Goal: Transaction & Acquisition: Purchase product/service

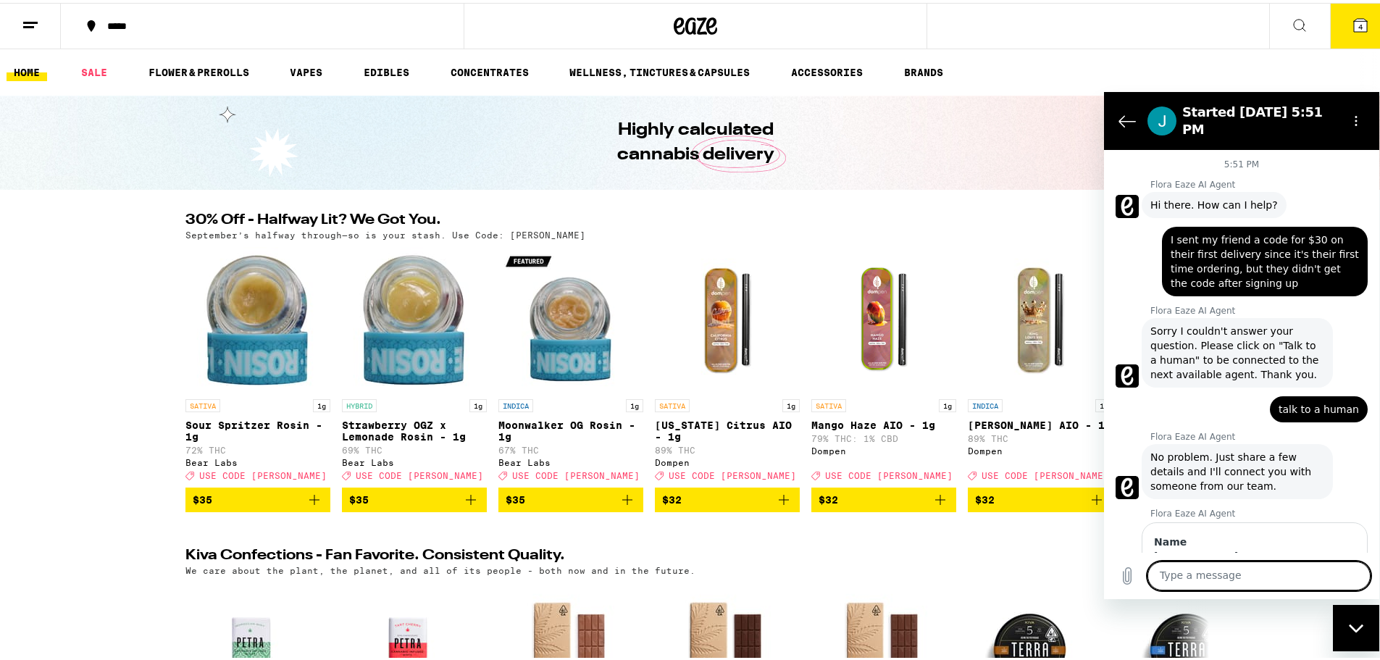
scroll to position [634, 0]
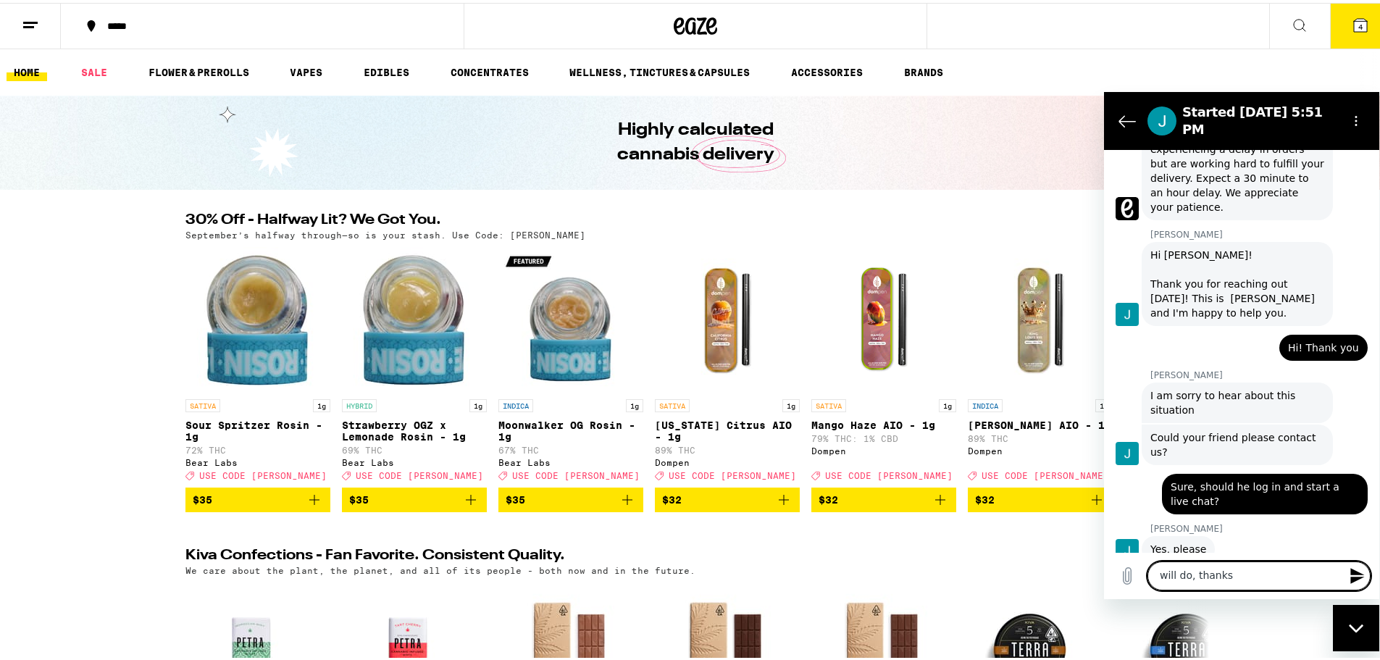
type textarea "will do, thanks!"
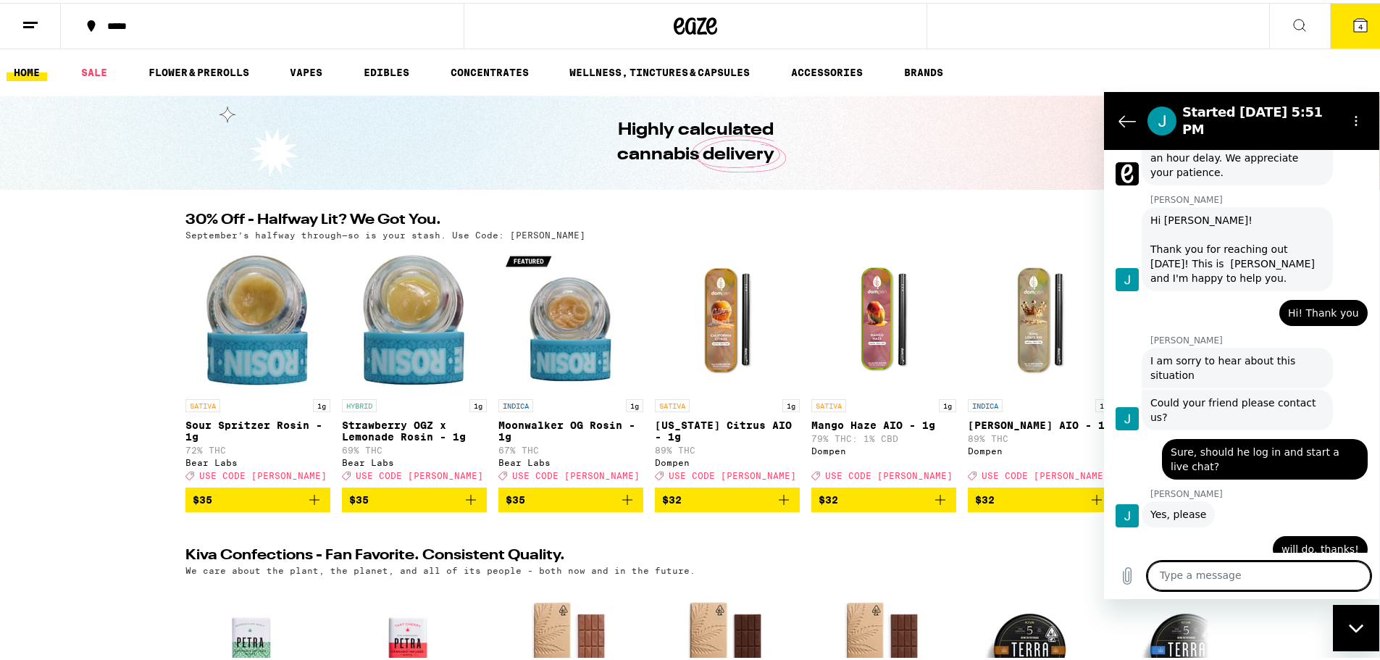
scroll to position [745, 0]
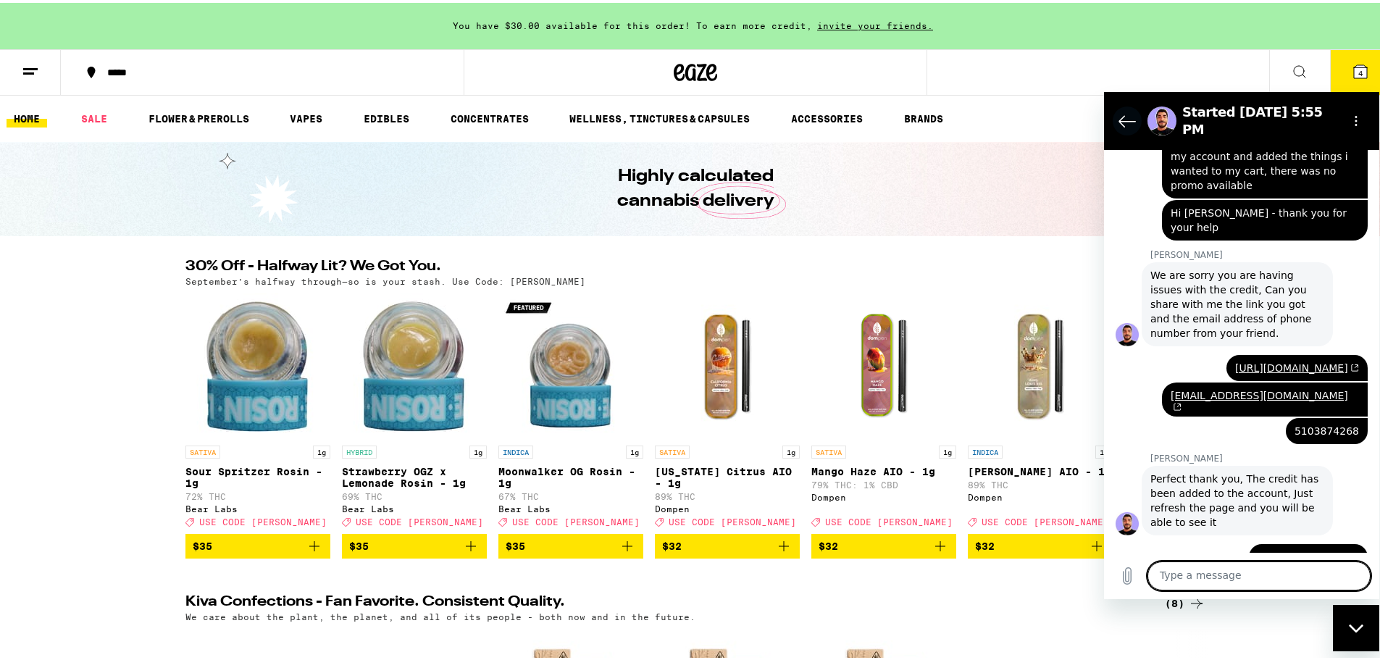
click at [1131, 112] on icon "Back to the conversation list" at bounding box center [1126, 120] width 17 height 17
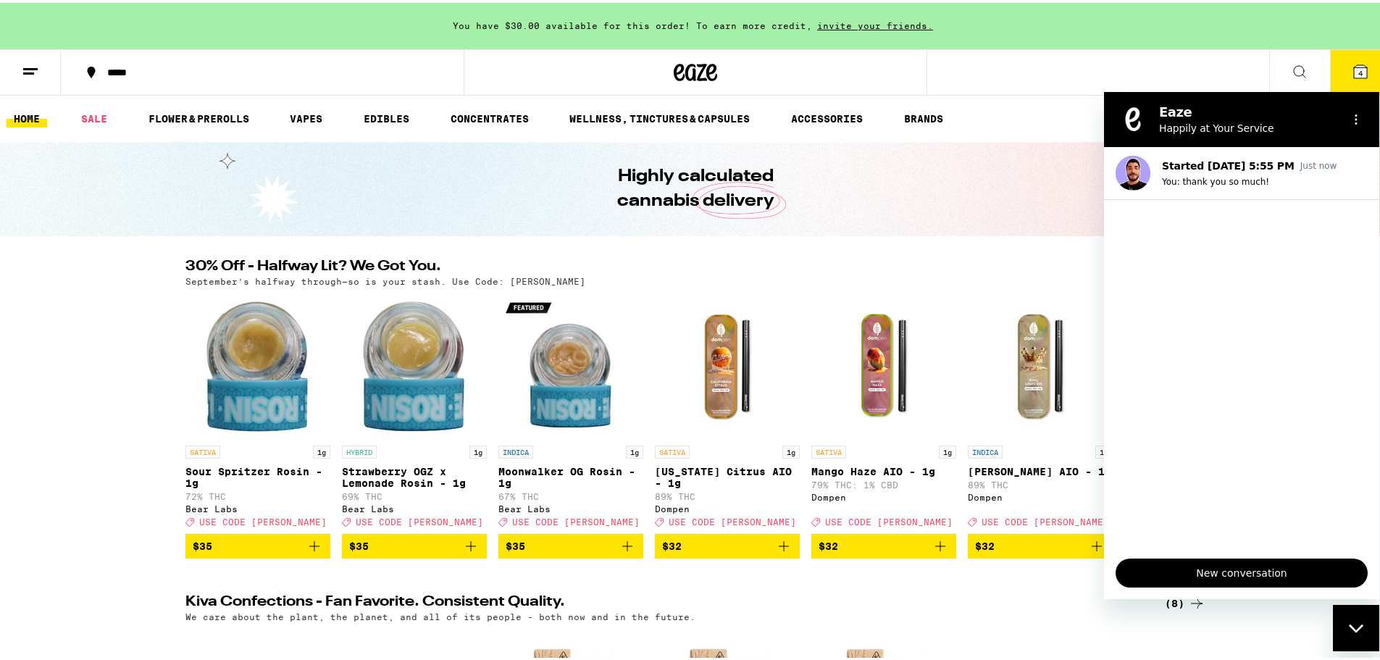
click at [1358, 73] on span "4" at bounding box center [1360, 70] width 4 height 9
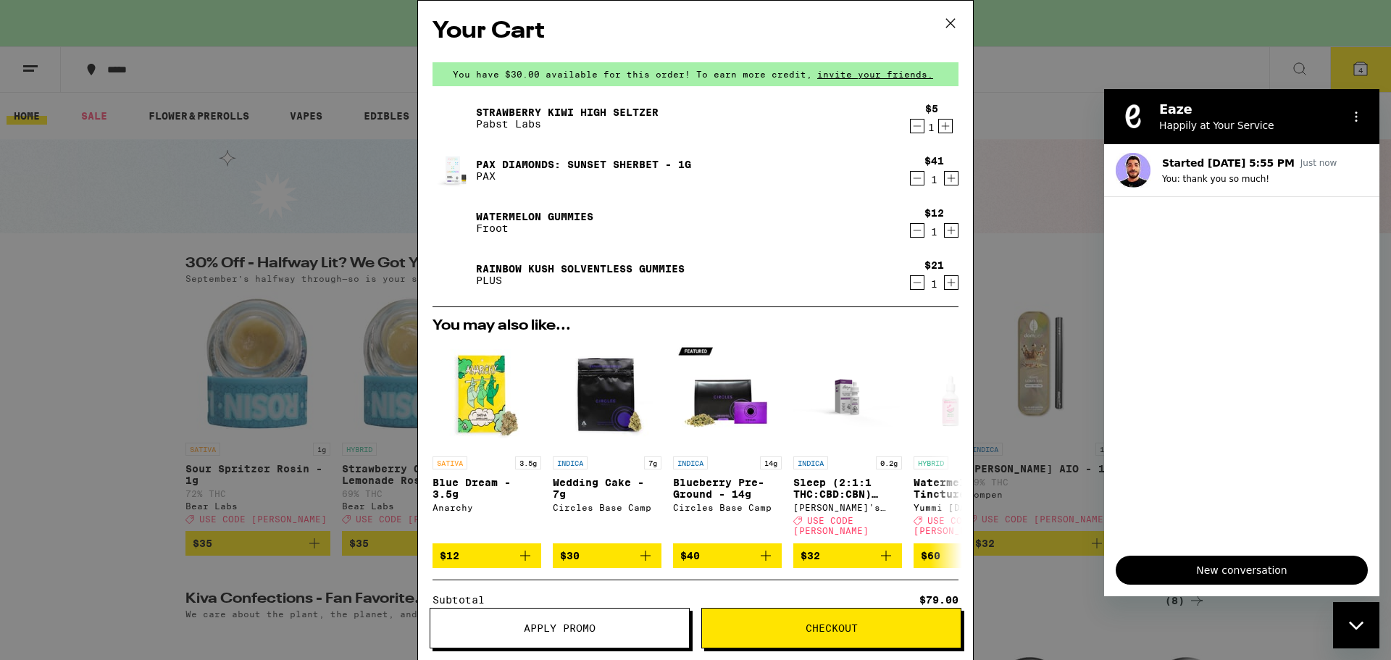
click at [563, 159] on link "Pax Diamonds: Sunset Sherbet - 1g" at bounding box center [583, 165] width 215 height 12
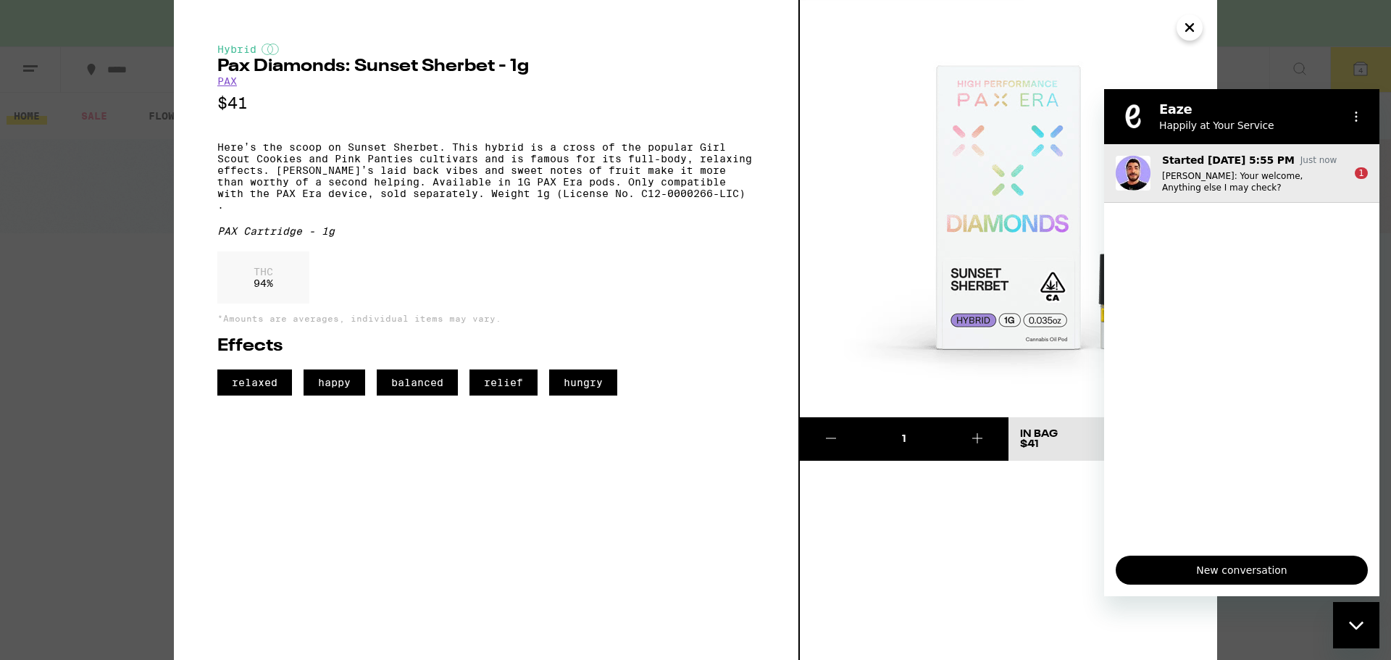
click at [1228, 187] on p "[PERSON_NAME]: Your welcome, Anything else I may check?" at bounding box center [1252, 181] width 181 height 23
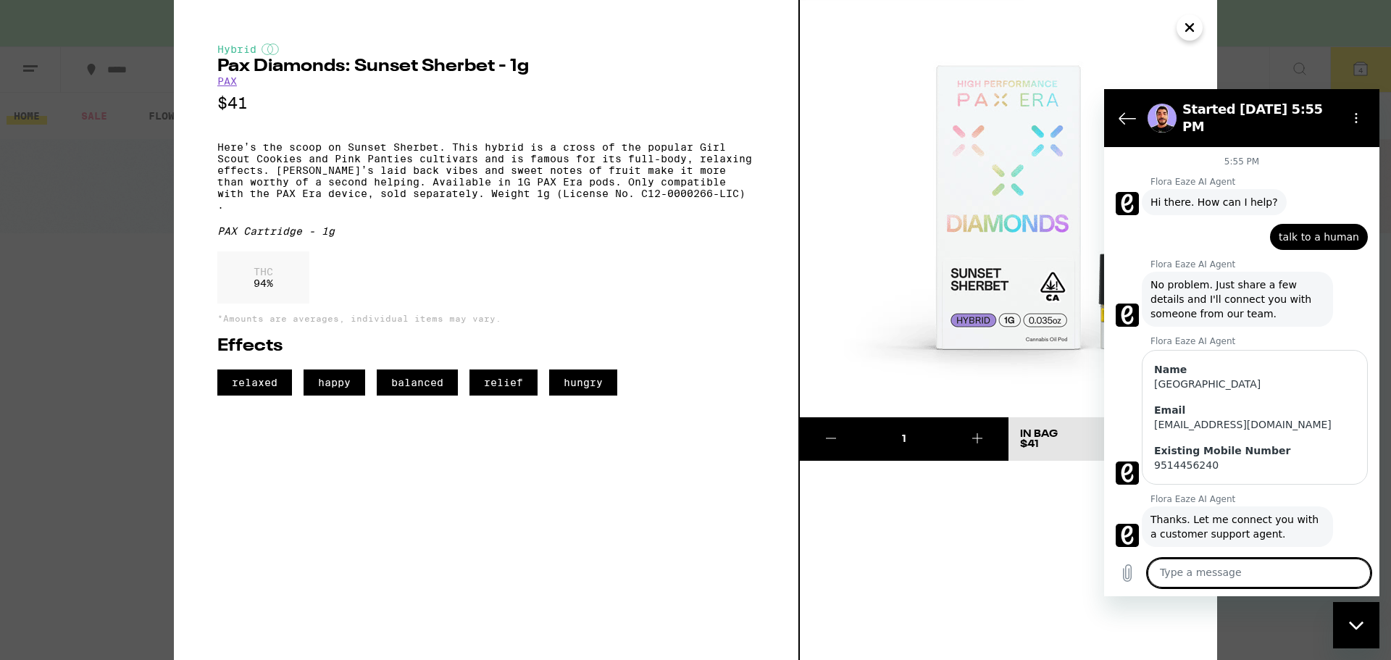
scroll to position [770, 0]
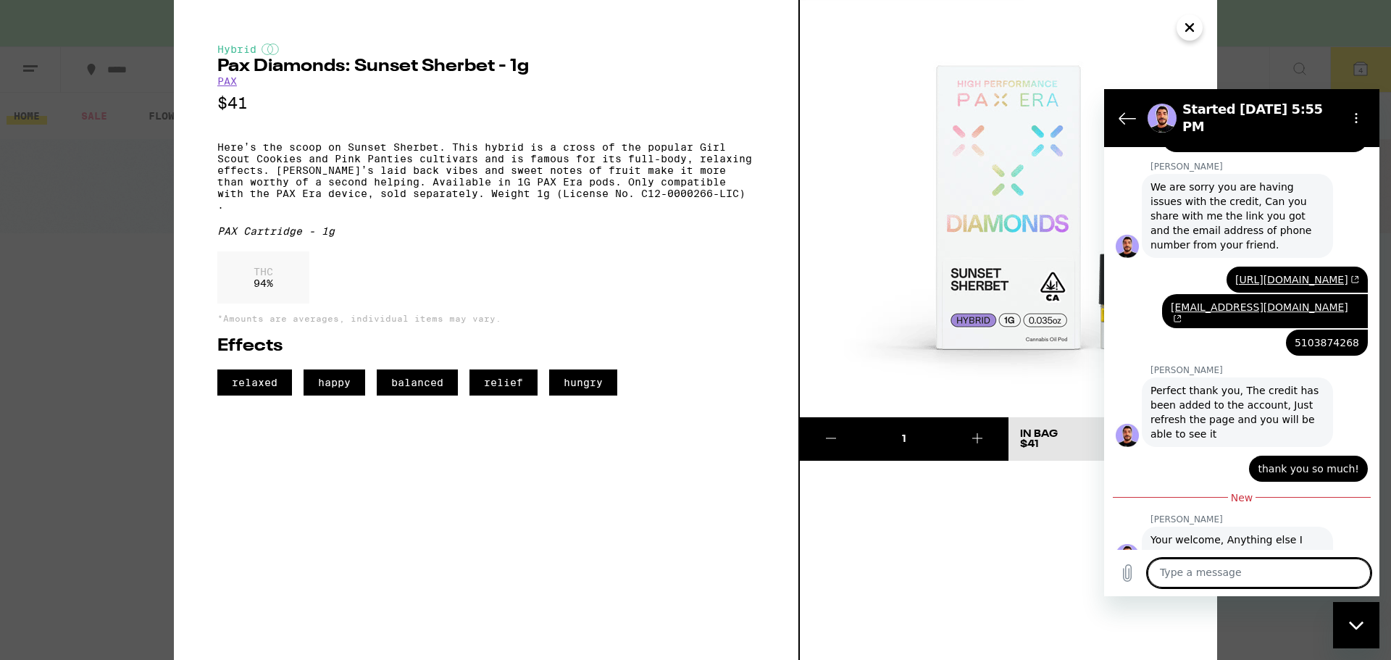
type textarea "n"
type textarea "x"
type textarea "no"
type textarea "x"
type textarea "nop"
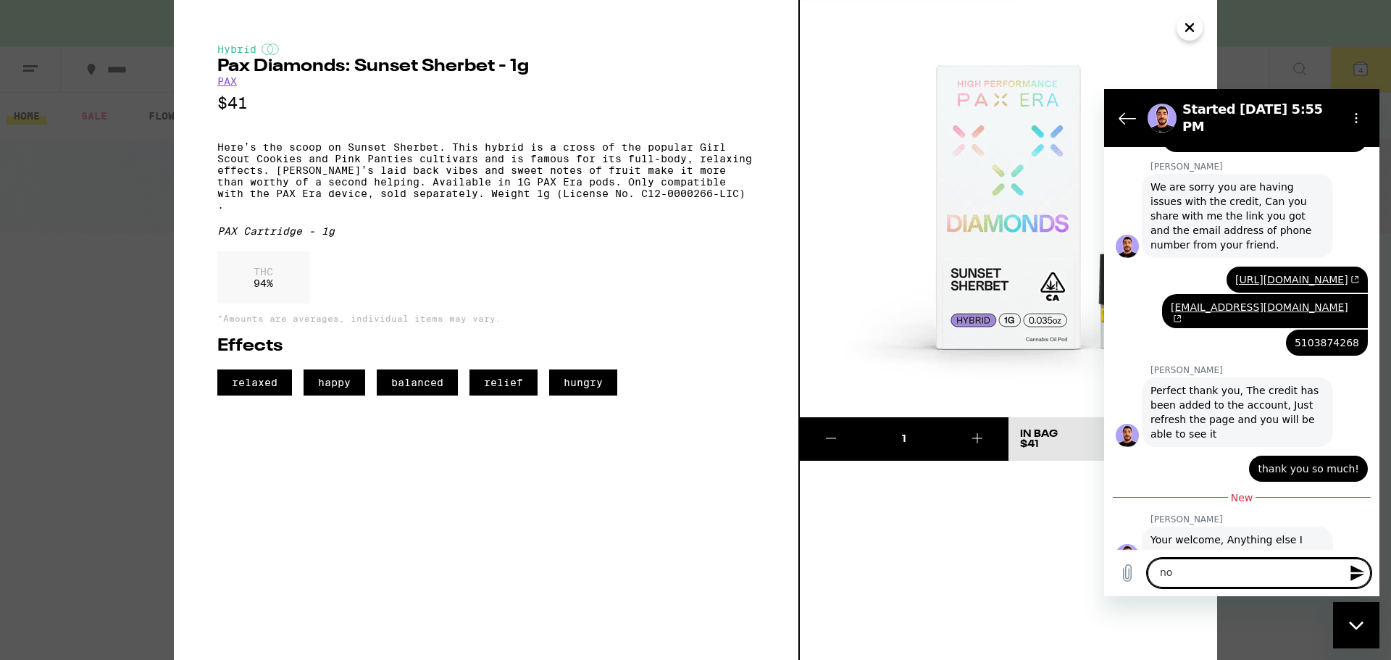
type textarea "x"
type textarea "nope"
type textarea "x"
type textarea "nope"
type textarea "x"
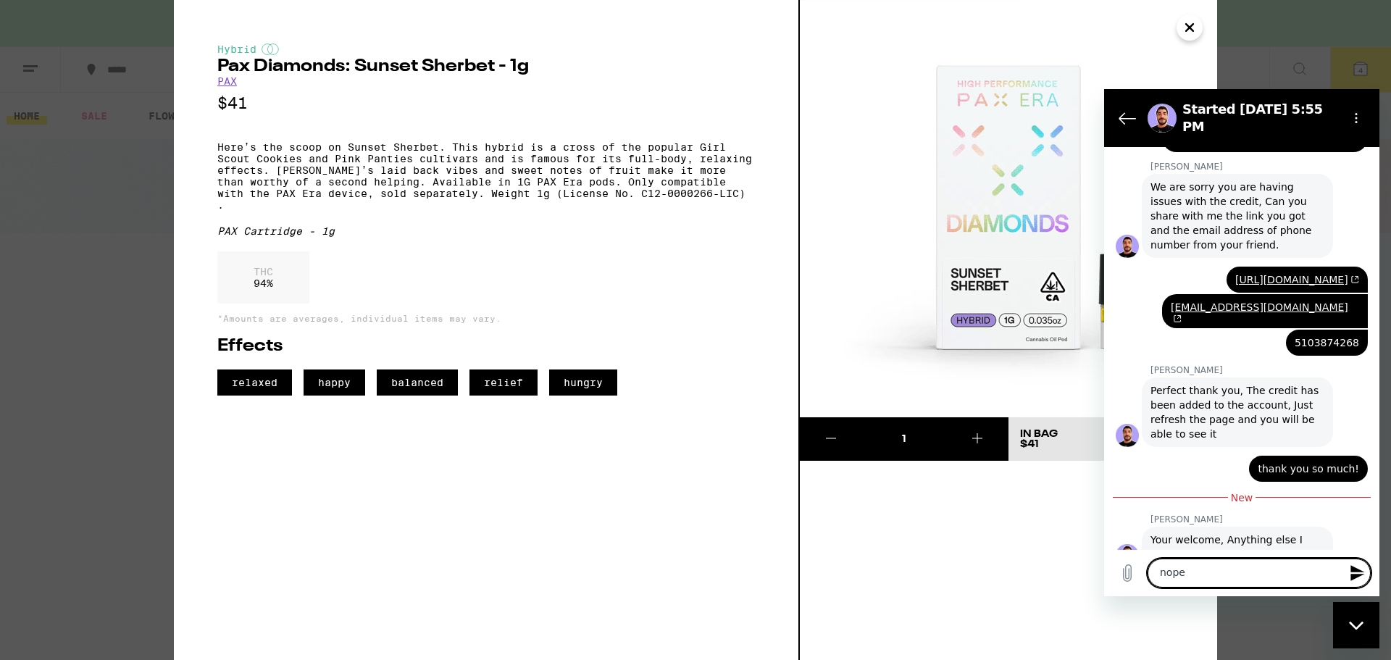
type textarea "nope t"
type textarea "x"
type textarea "nope th"
type textarea "x"
type textarea "nope tha"
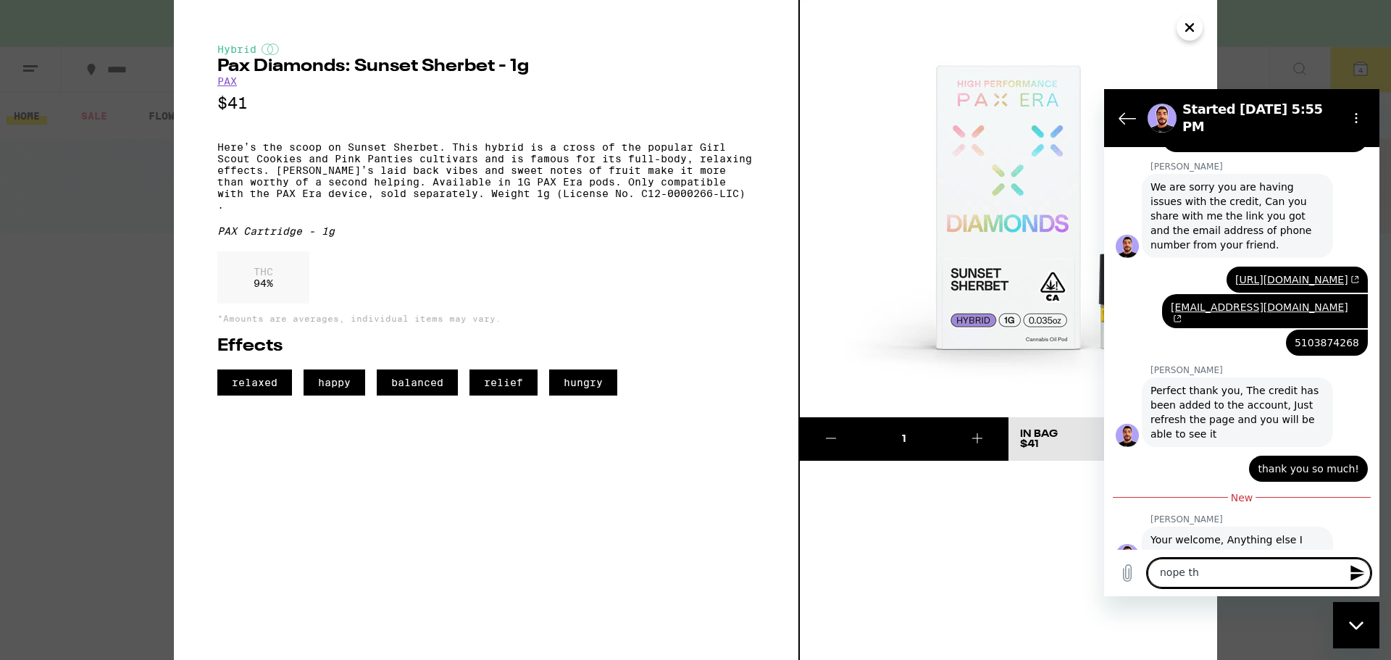
type textarea "x"
type textarea "nope that"
type textarea "x"
type textarea "nope that'"
type textarea "x"
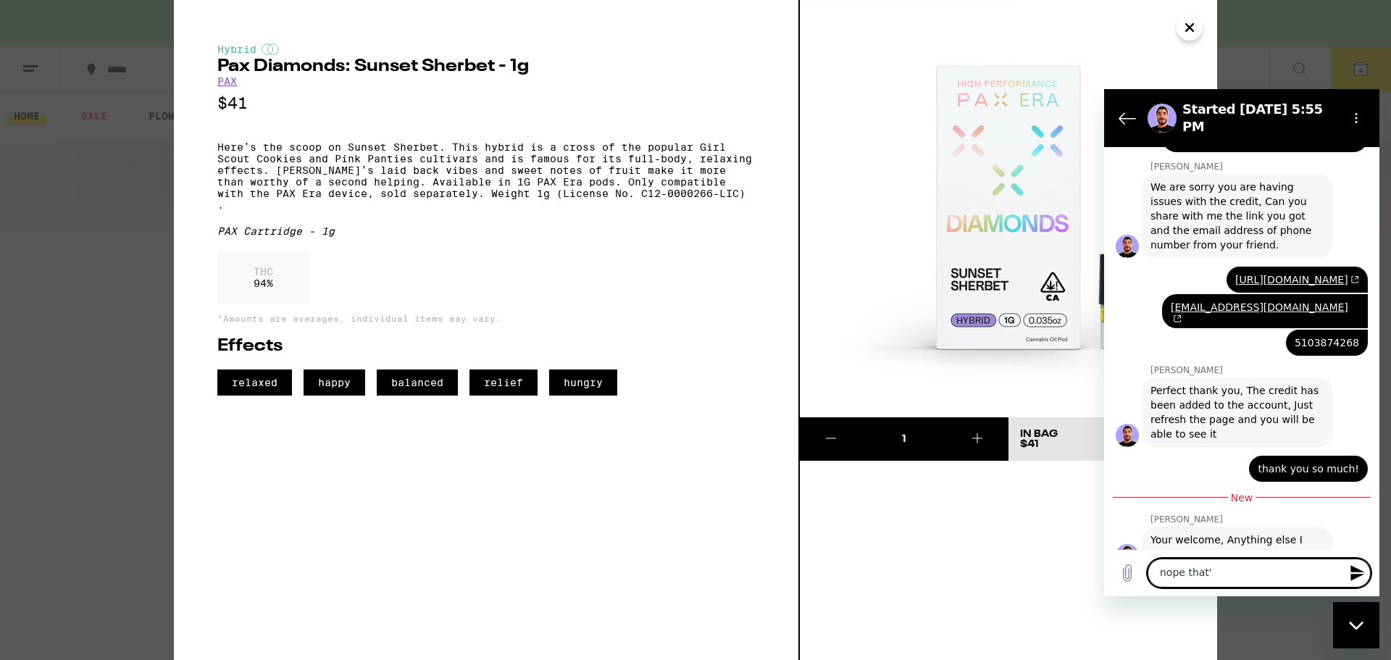
type textarea "nope that's"
type textarea "x"
type textarea "nope that's"
type textarea "x"
type textarea "nope that's i"
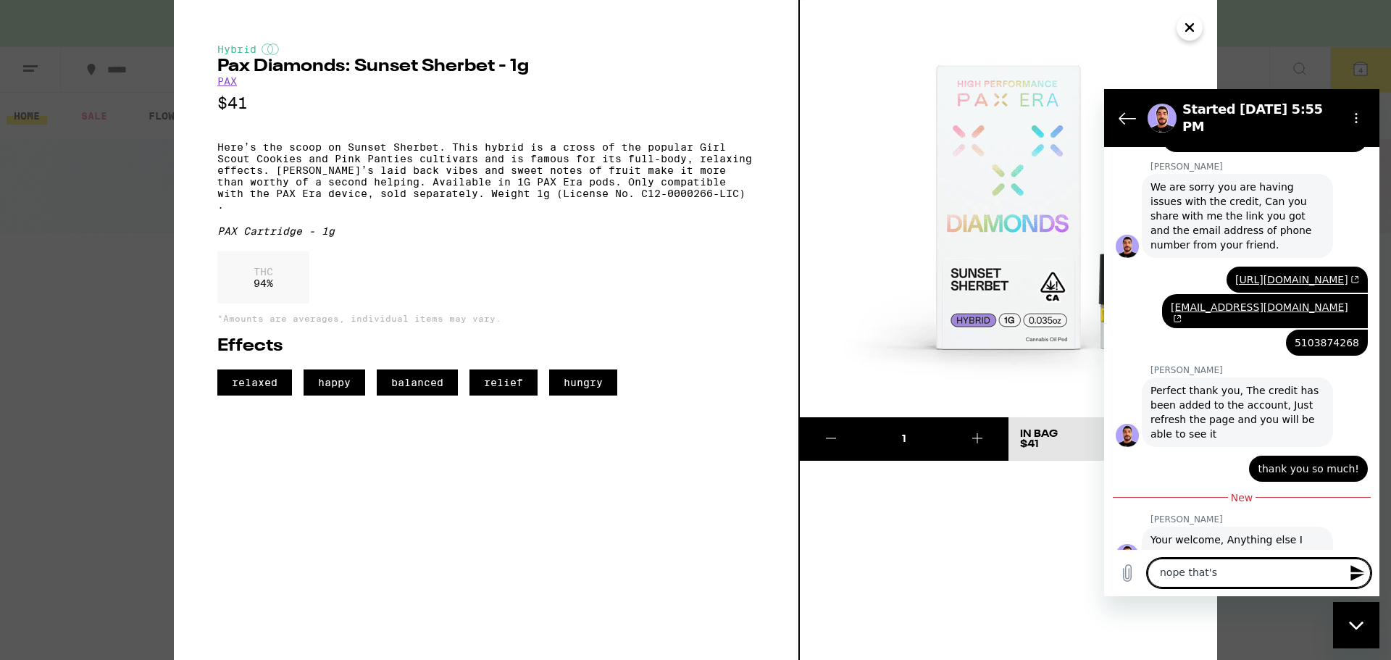
type textarea "x"
type textarea "nope that's it"
type textarea "x"
type textarea "w"
type textarea "x"
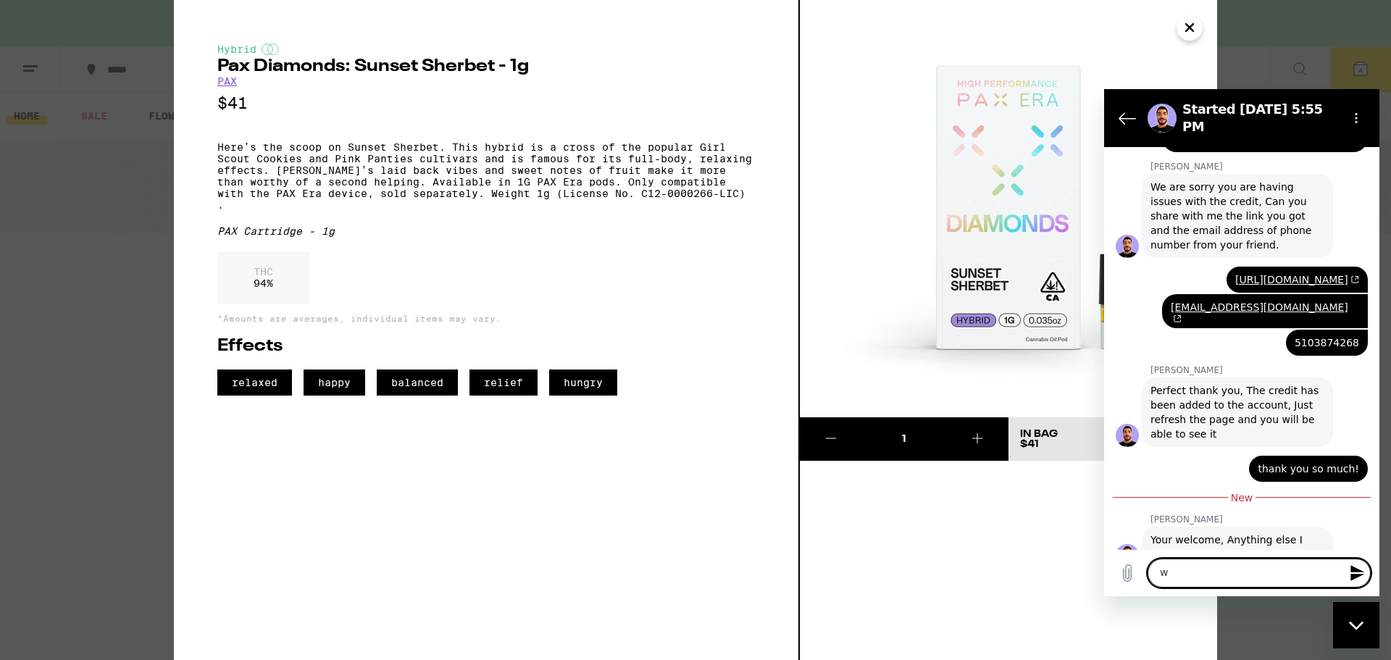
type textarea "wi"
type textarea "x"
type textarea "wil"
type textarea "x"
type textarea "will"
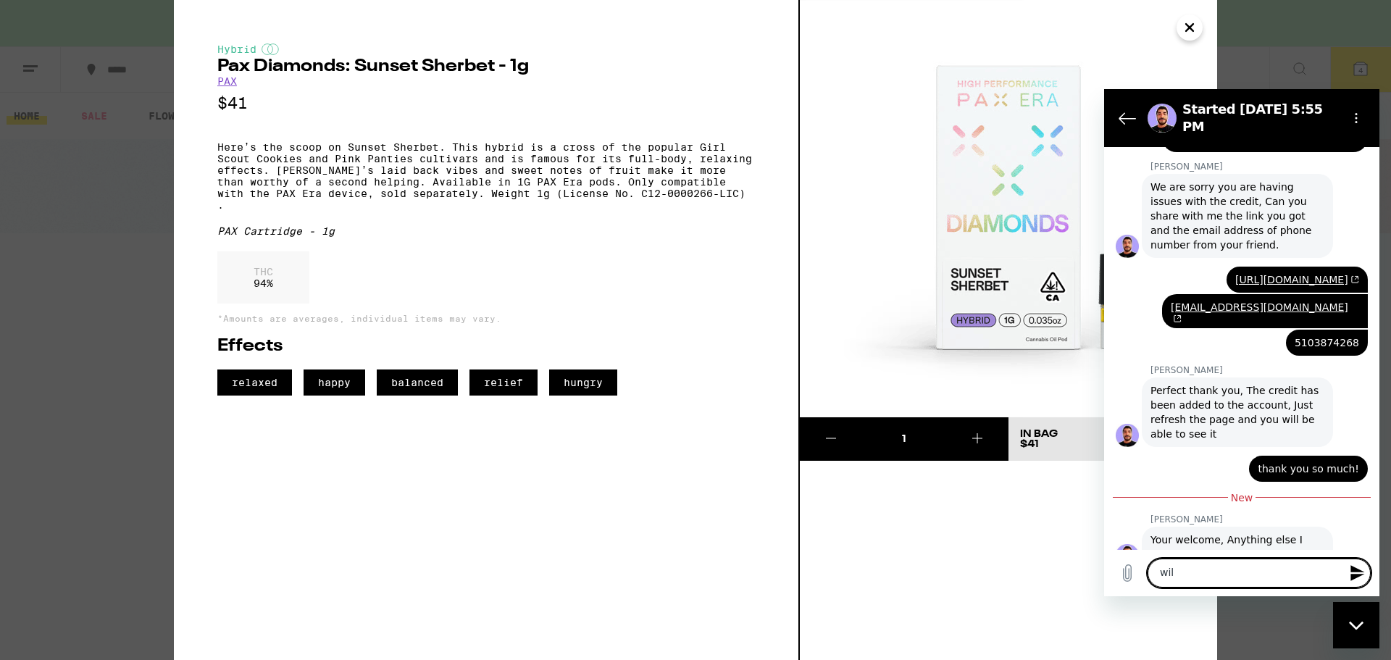
type textarea "x"
type textarea "will"
type textarea "x"
type textarea "will t"
type textarea "x"
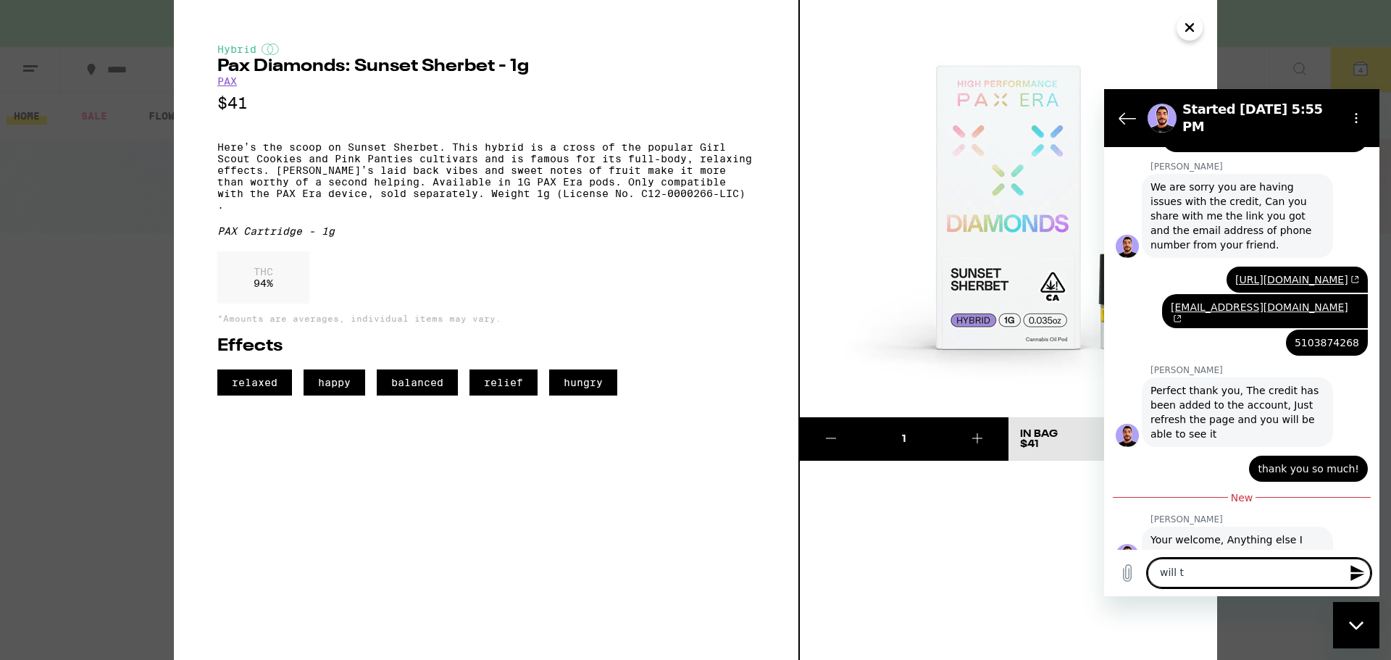
type textarea "will th"
type textarea "x"
type textarea "will the"
type textarea "x"
type textarea "will they"
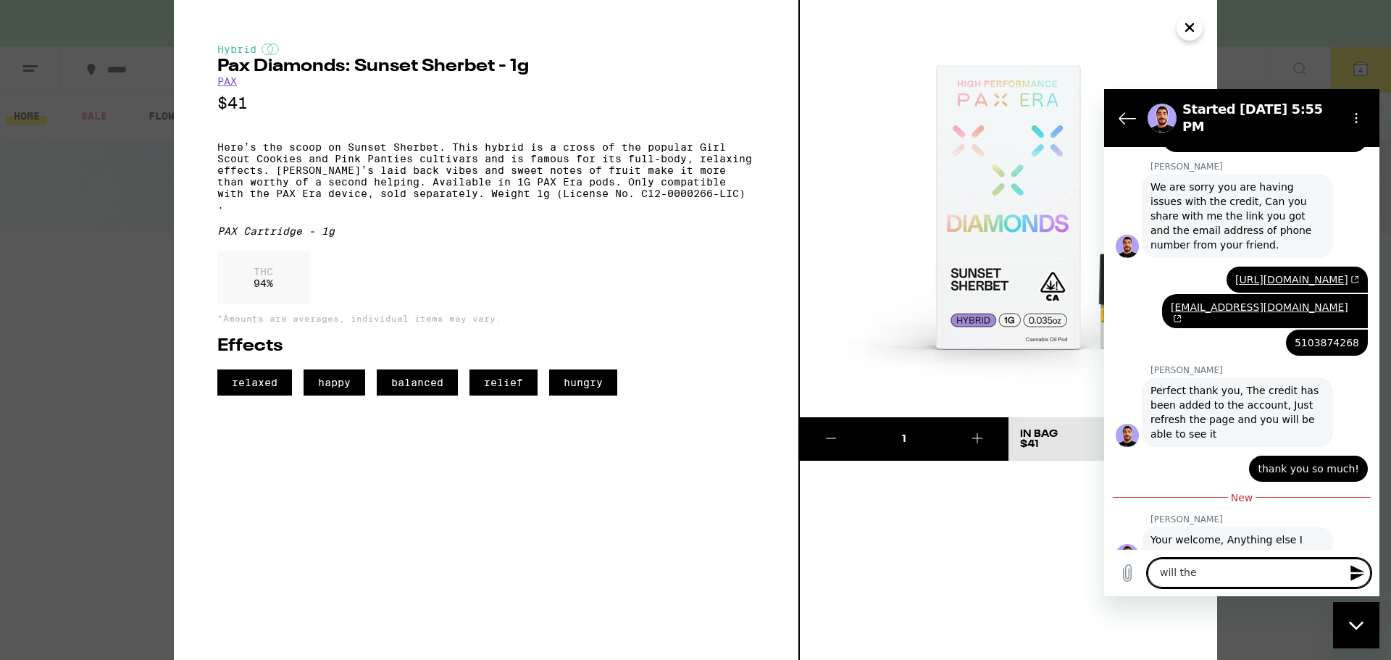
type textarea "x"
type textarea "will they"
type textarea "x"
type textarea "will they b"
type textarea "x"
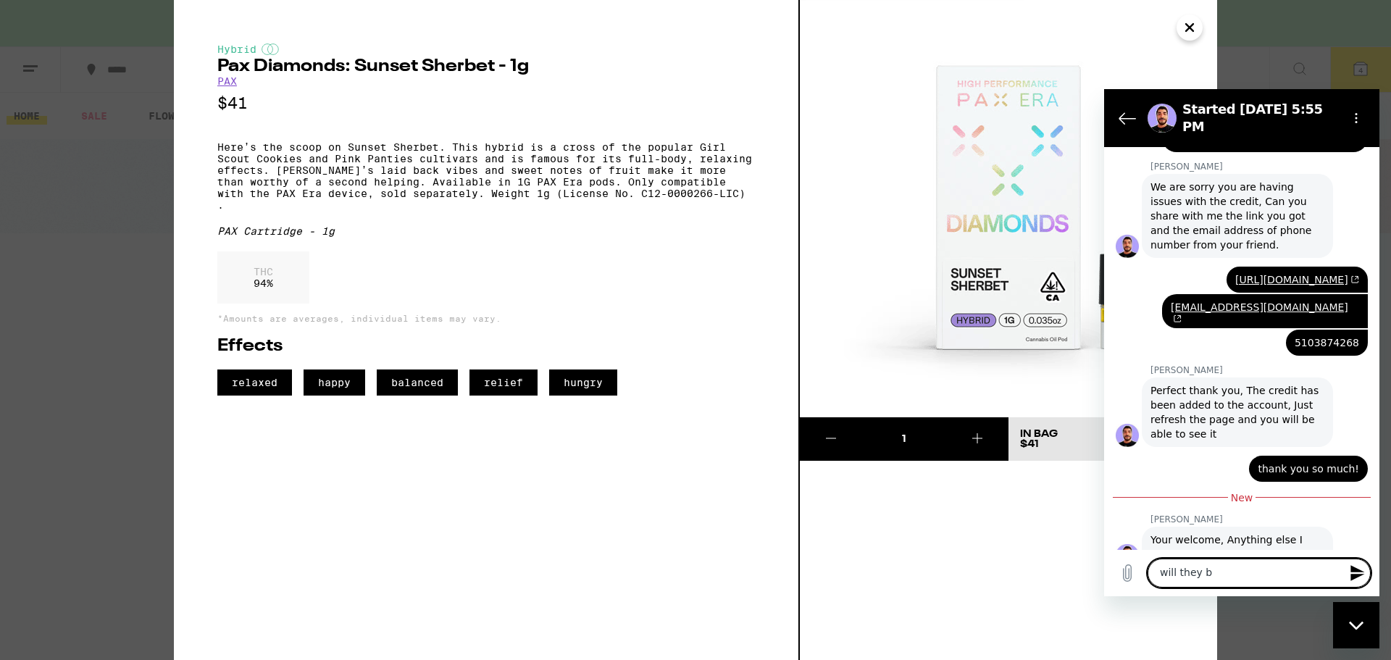
type textarea "will they be"
type textarea "x"
type textarea "will they be"
type textarea "x"
type textarea "will they be r"
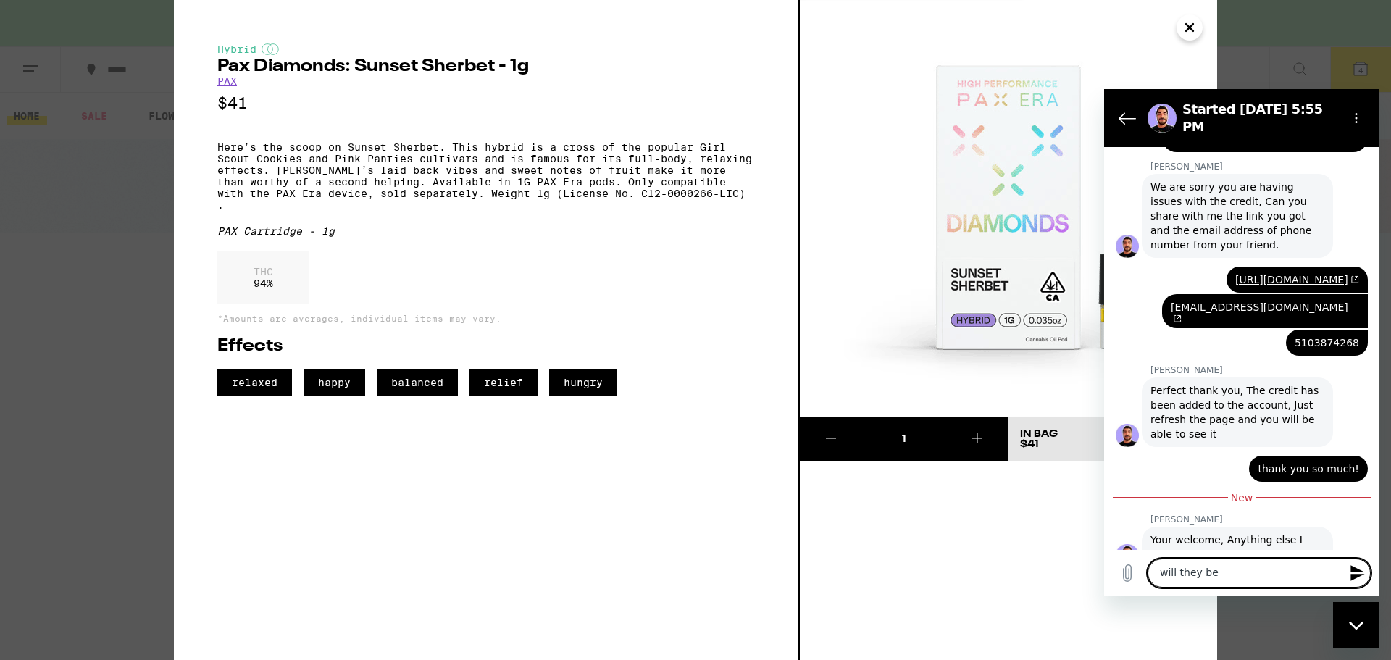
type textarea "x"
type textarea "will they be re"
type textarea "x"
type textarea "will they be rec"
type textarea "x"
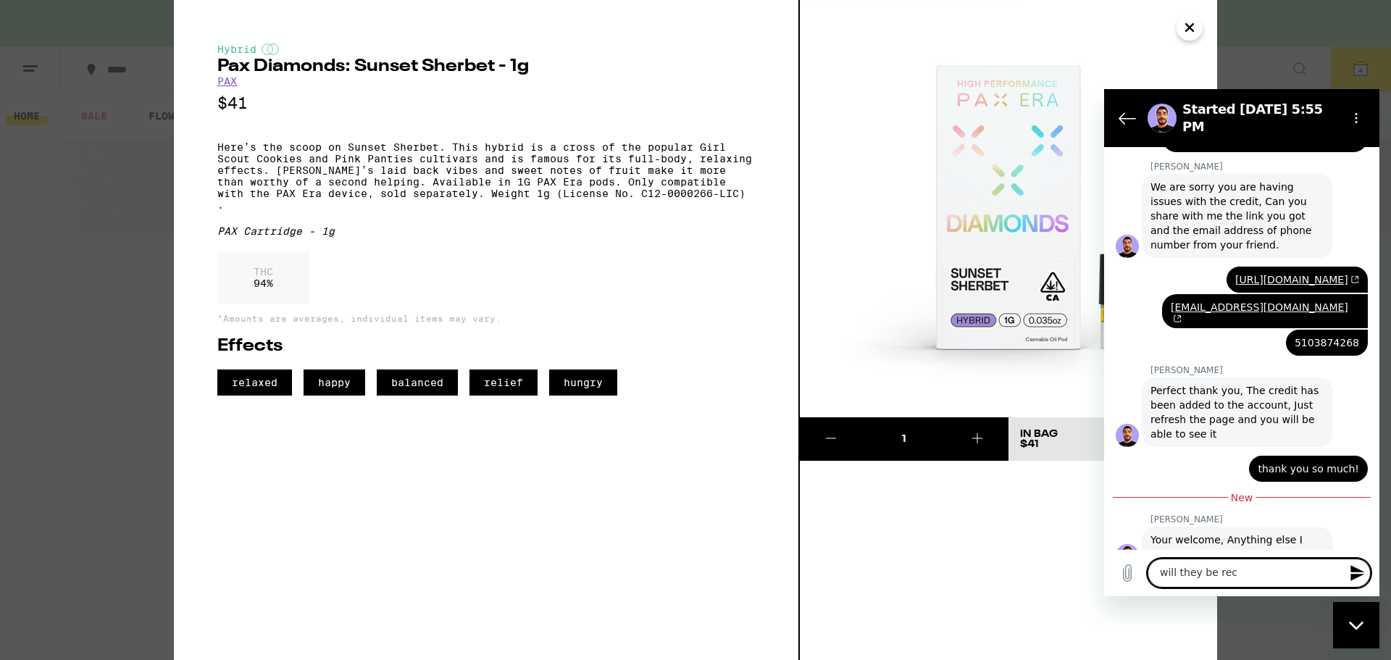
type textarea "will they be rece"
type textarea "x"
type textarea "will they be recei"
type textarea "x"
type textarea "will they be receiv"
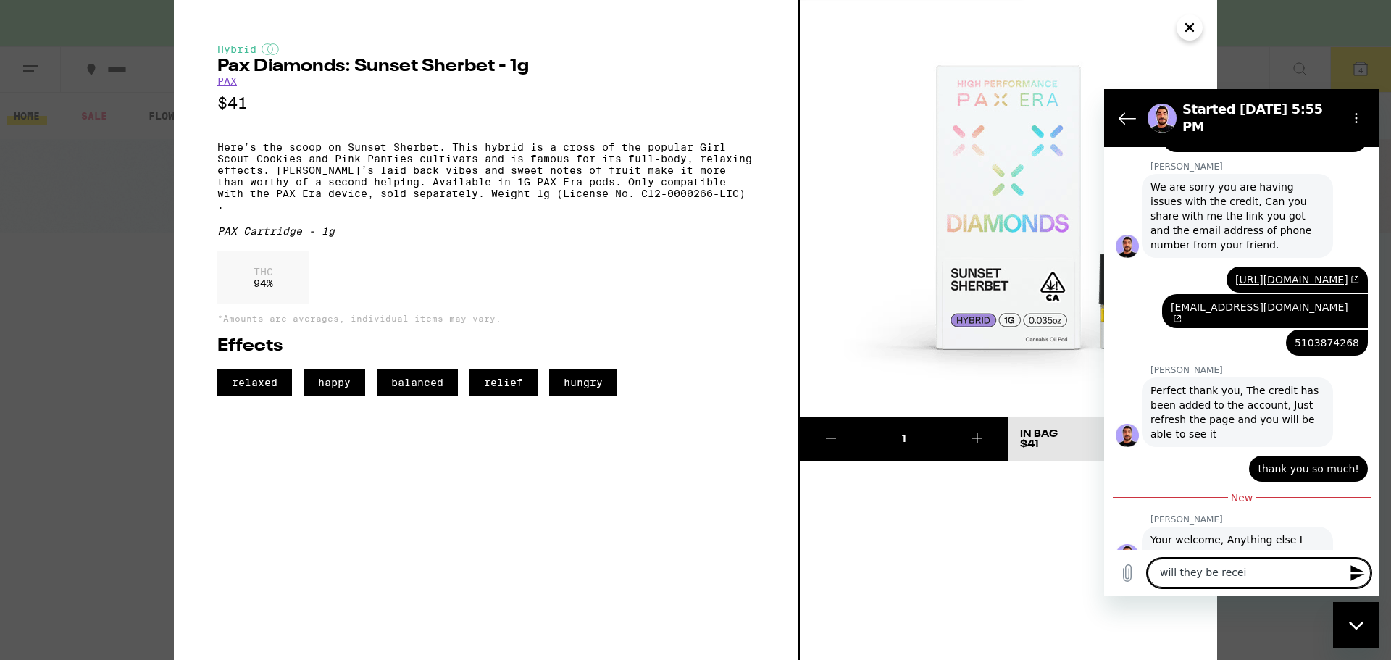
type textarea "x"
type textarea "will they be receivi"
type textarea "x"
type textarea "will they be receivin"
type textarea "x"
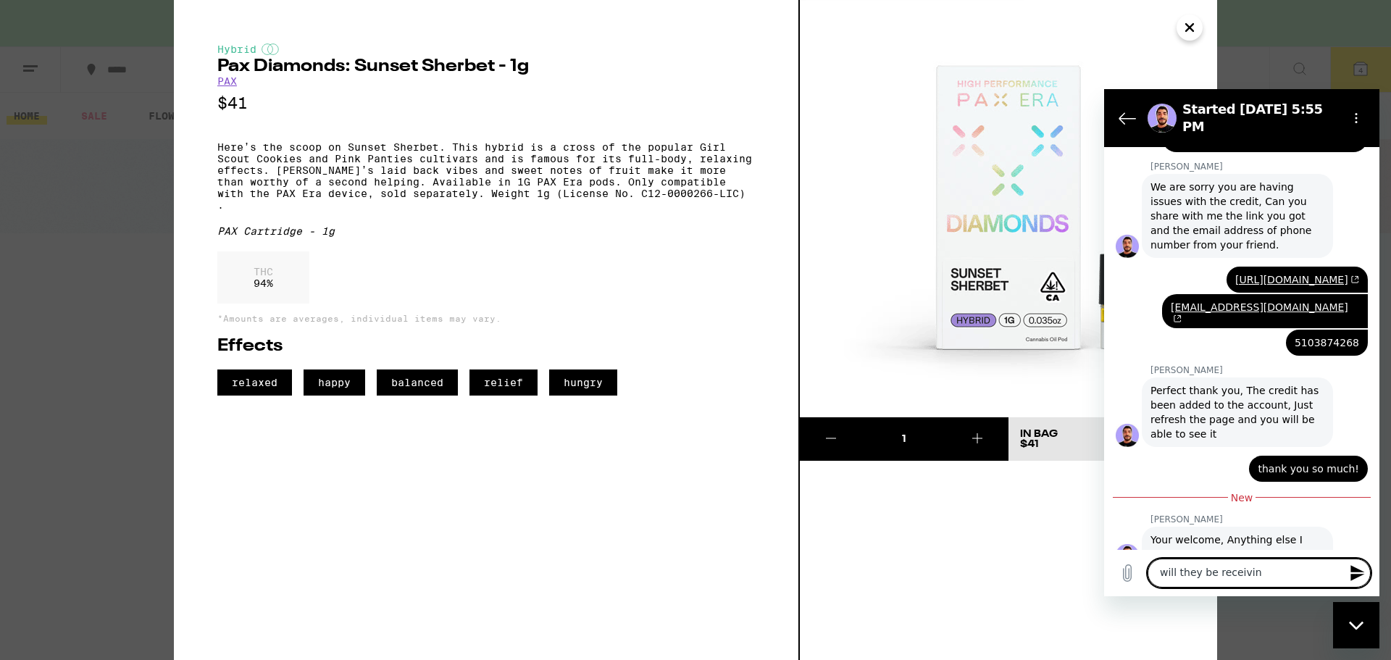
type textarea "will they be receiving"
type textarea "x"
type textarea "will they be receiving"
type textarea "x"
type textarea "will they be receiving t"
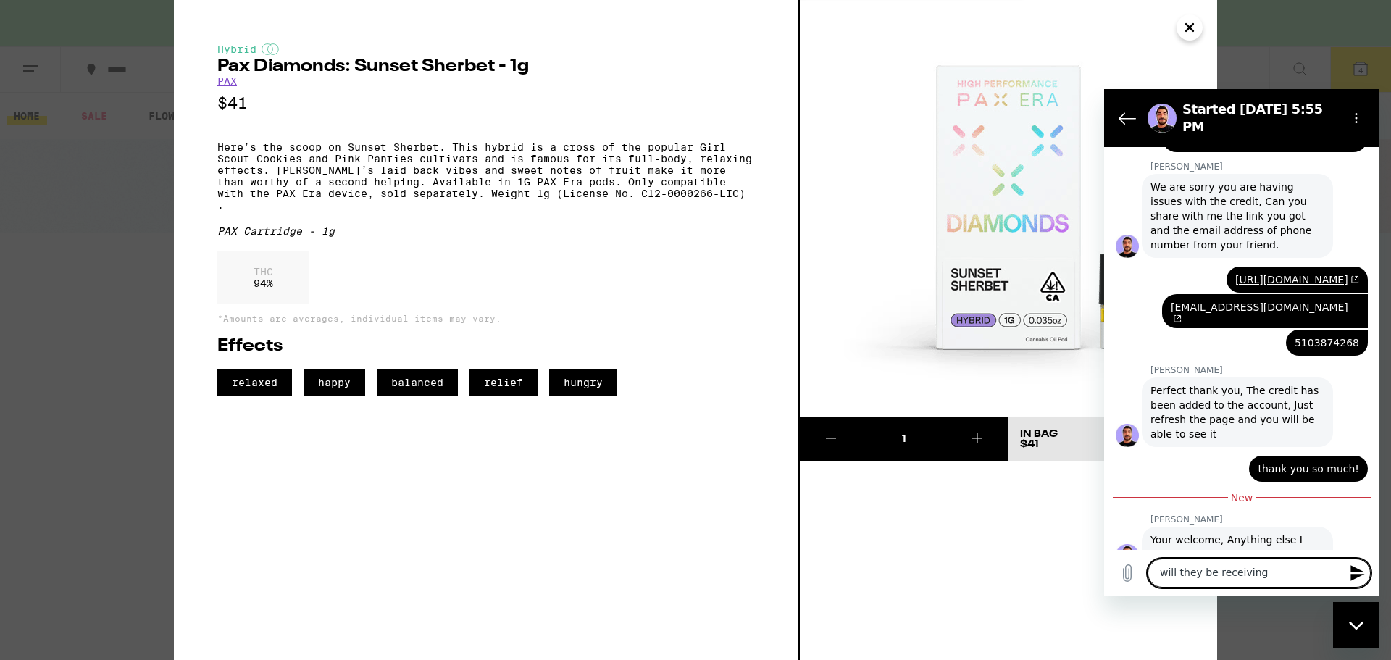
type textarea "x"
type textarea "will they be receiving th"
type textarea "x"
type textarea "will they be receiving the"
type textarea "x"
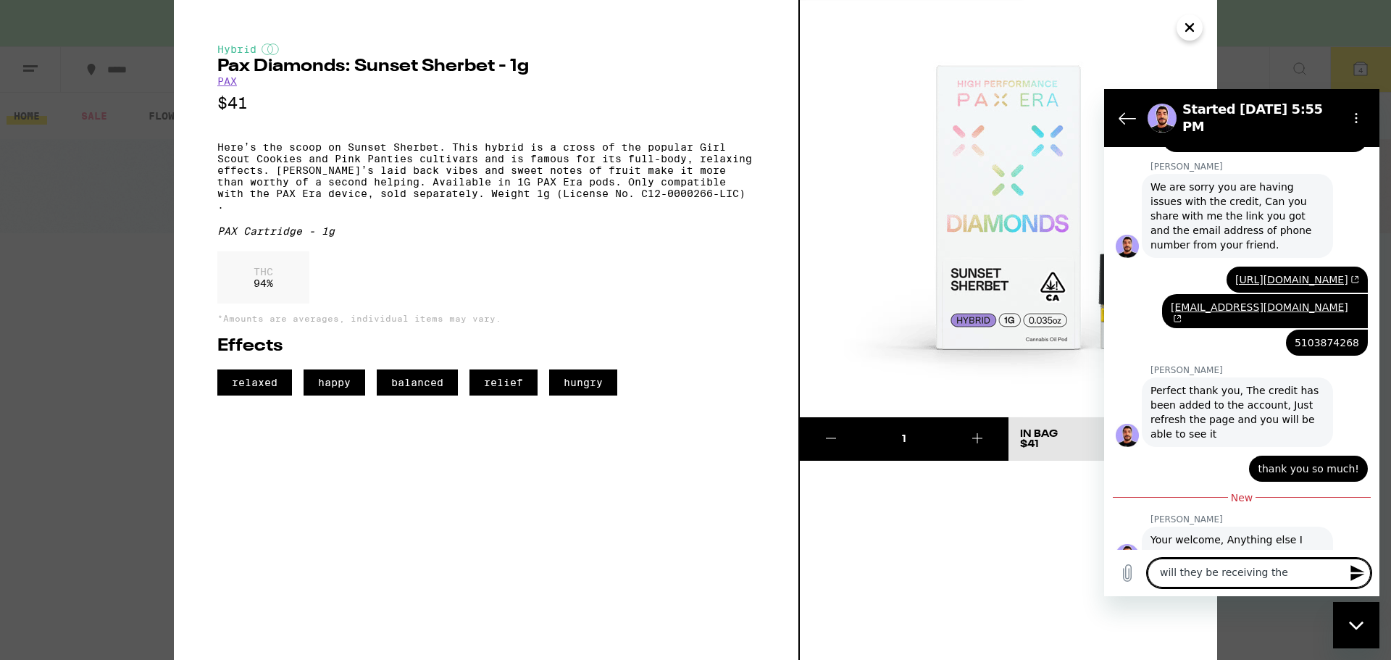
type textarea "will they be receiving thei"
type textarea "x"
type textarea "will they be receiving their"
type textarea "x"
type textarea "will they be receiving their"
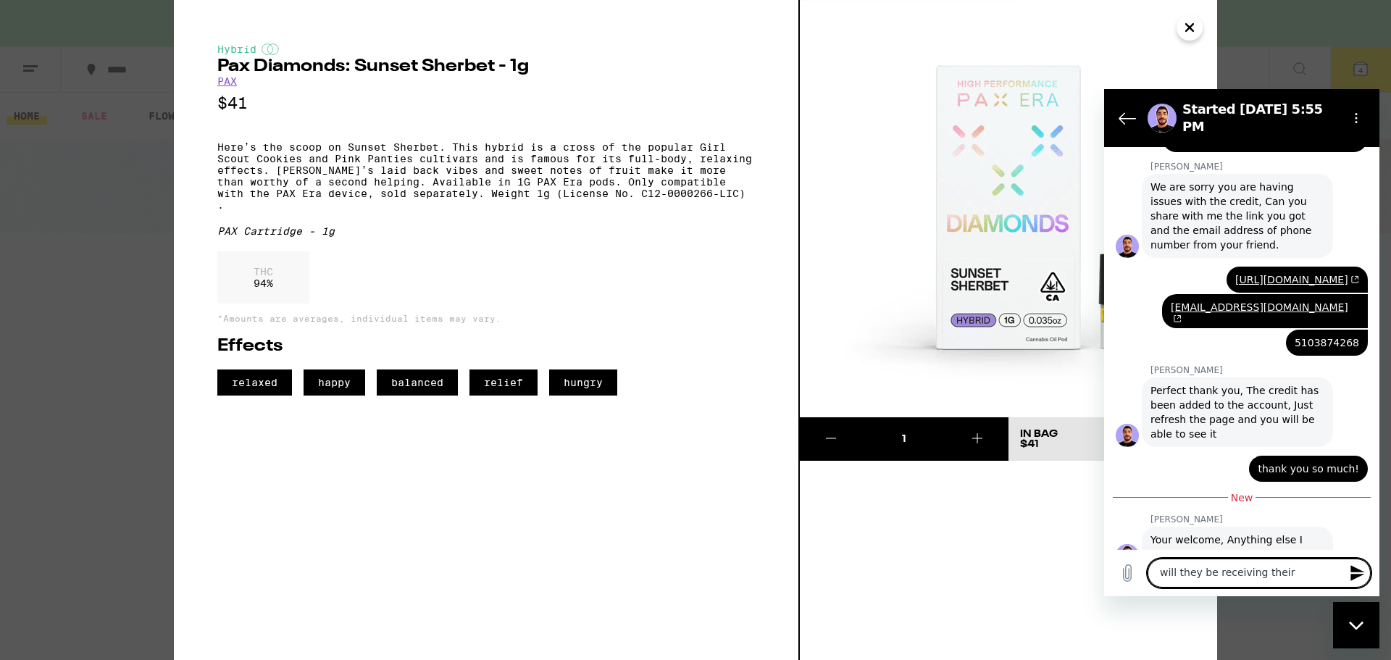
type textarea "x"
type textarea "will they be receiving their c"
type textarea "x"
type textarea "will they be receiving their cr"
type textarea "x"
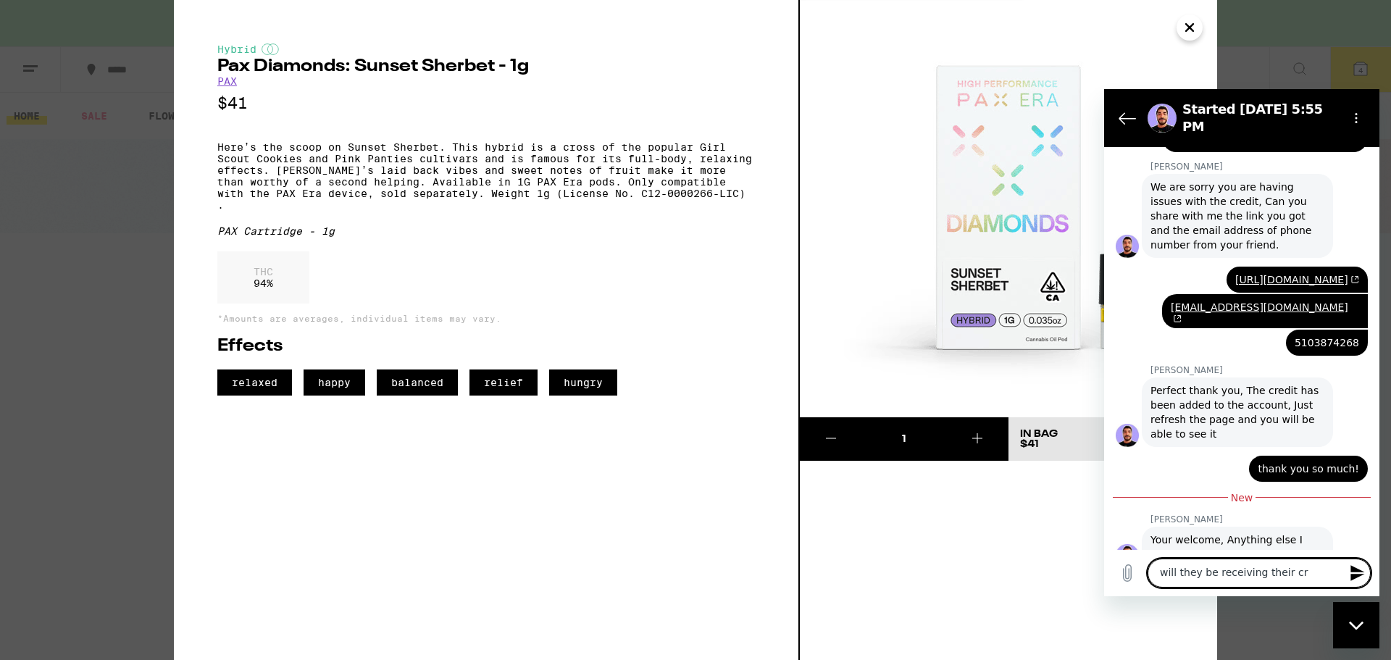
type textarea "will they be receiving their cre"
type textarea "x"
type textarea "will they be receiving their cred"
type textarea "x"
type textarea "will they be receiving their credi"
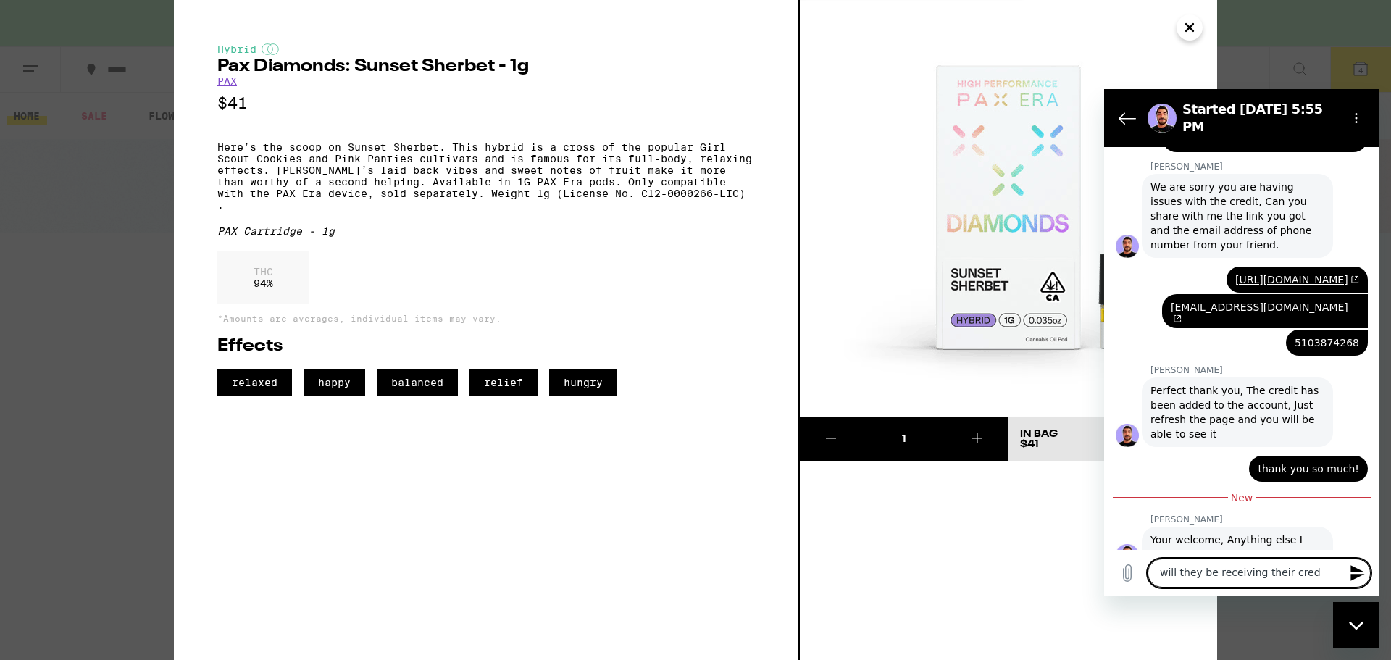
type textarea "x"
type textarea "will they be receiving their credit"
type textarea "x"
type textarea "will they be receiving their credit"
type textarea "x"
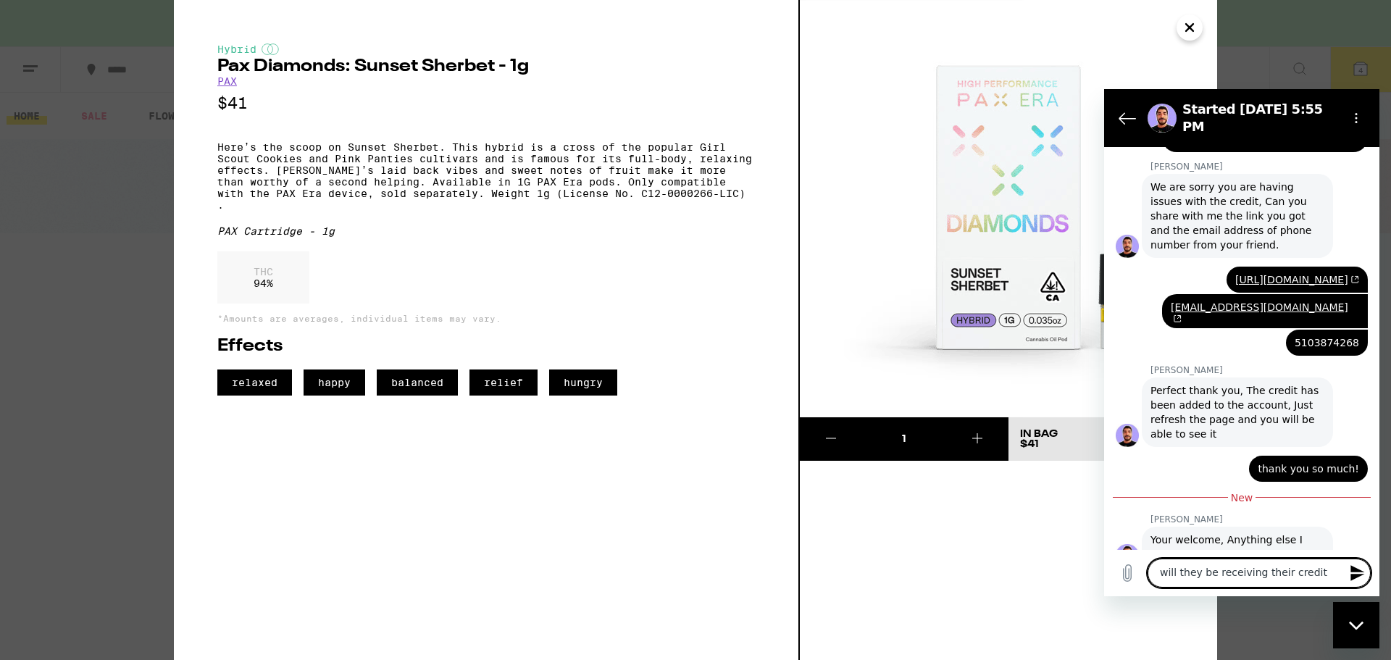
type textarea "will they be receiving their credit a"
type textarea "x"
type textarea "will they be receiving their credit af"
type textarea "x"
type textarea "will they be receiving their credit aft"
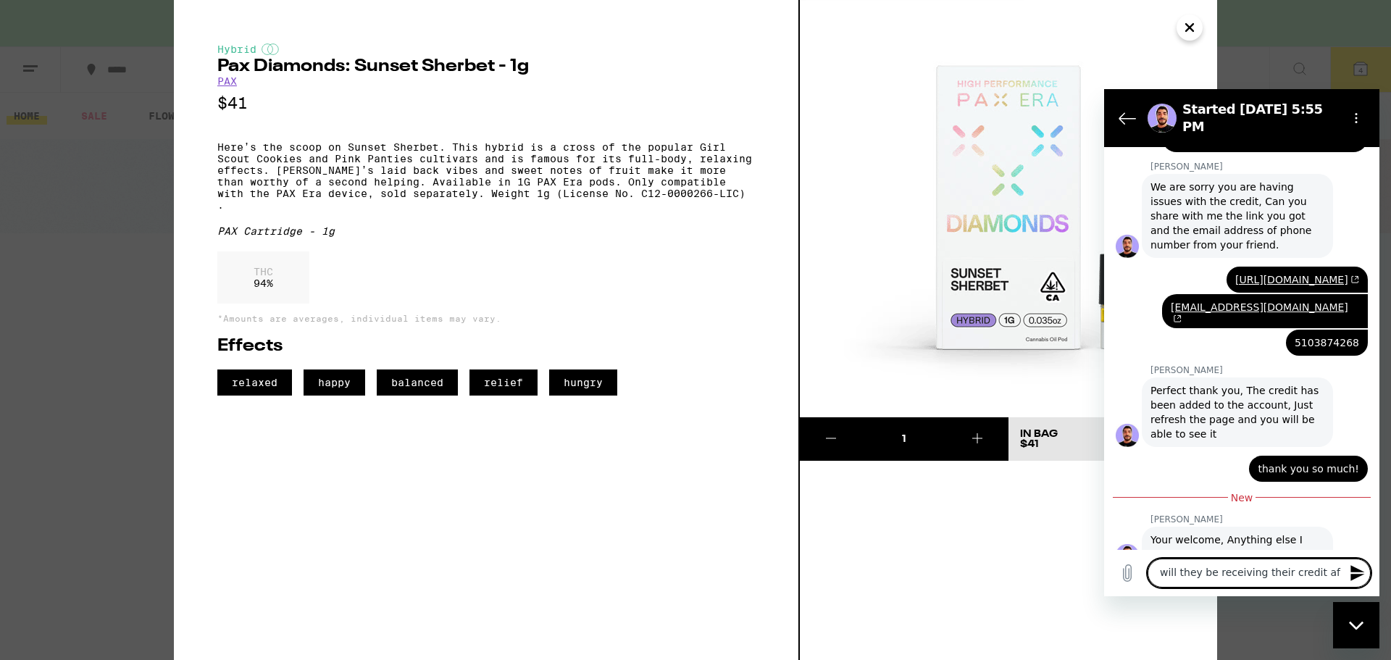
type textarea "x"
type textarea "will they be receiving their credit afte"
type textarea "x"
type textarea "will they be receiving their credit after"
type textarea "x"
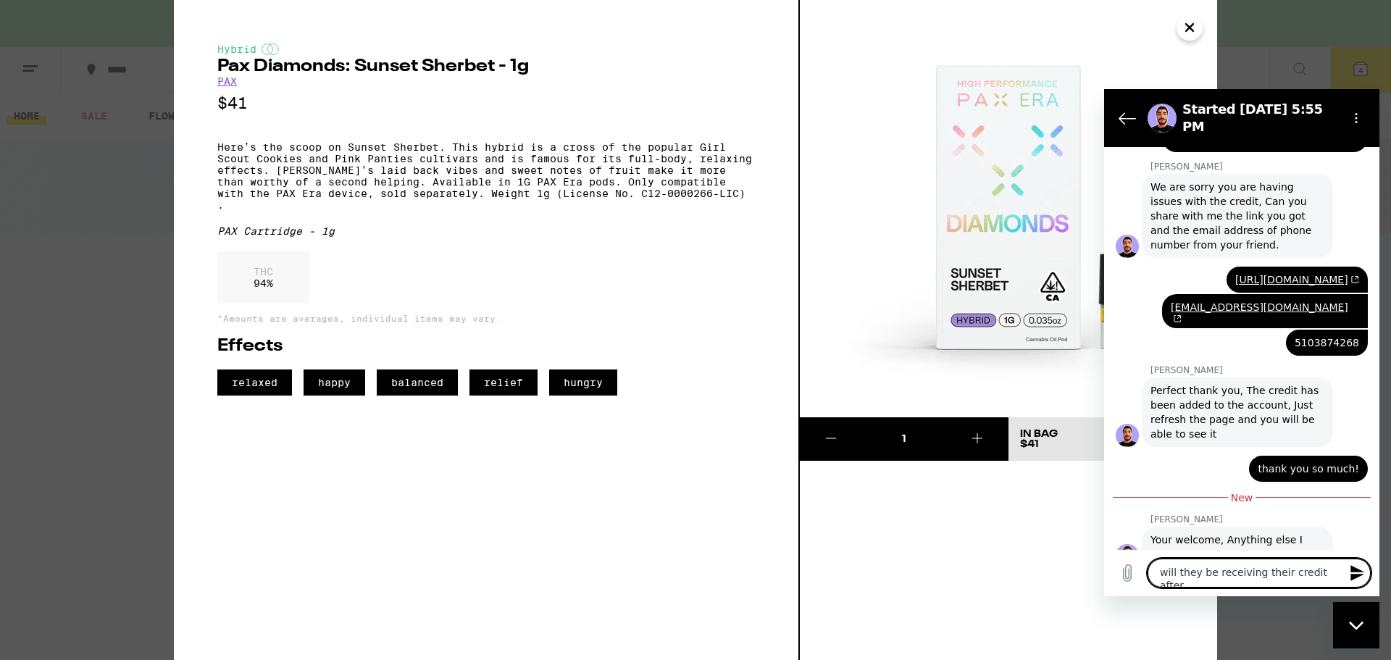
type textarea "will they be receiving their credit after"
type textarea "x"
type textarea "will they be receiving their credit after I"
type textarea "x"
type textarea "will they be receiving their credit after I"
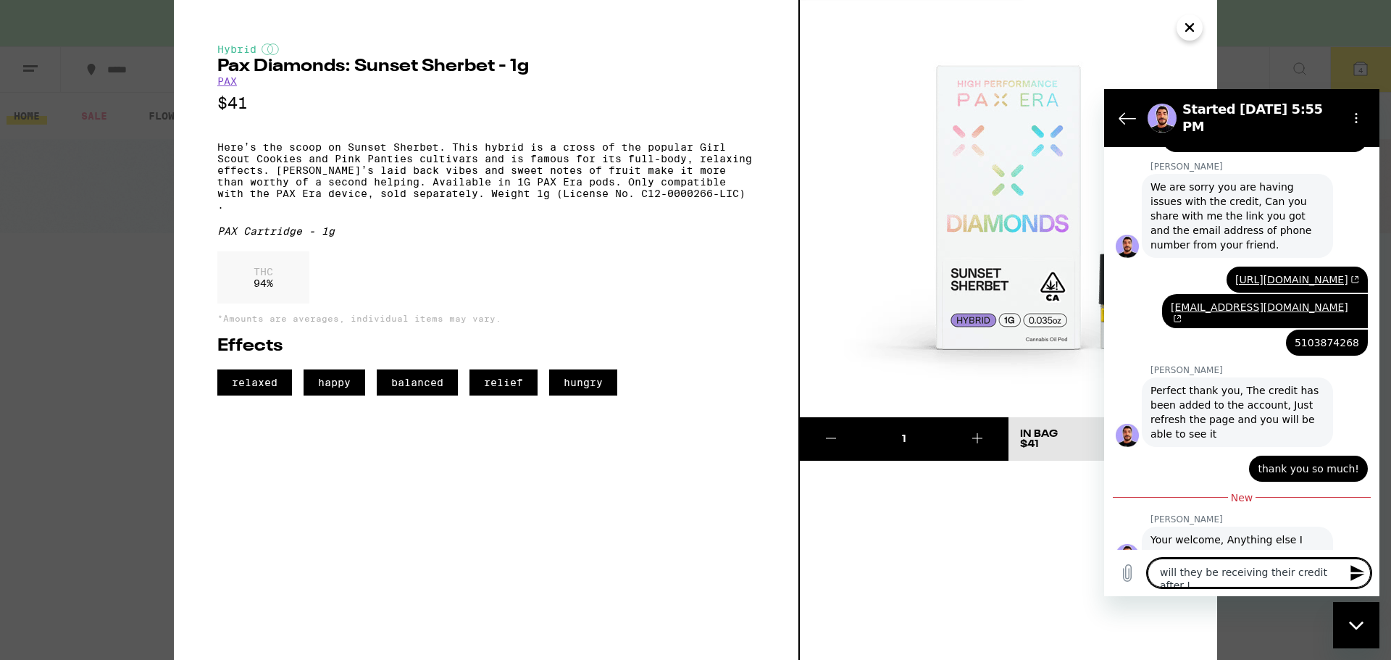
type textarea "x"
type textarea "will they be receiving their credit after I c"
type textarea "x"
type textarea "will they be receiving their credit after I co"
type textarea "x"
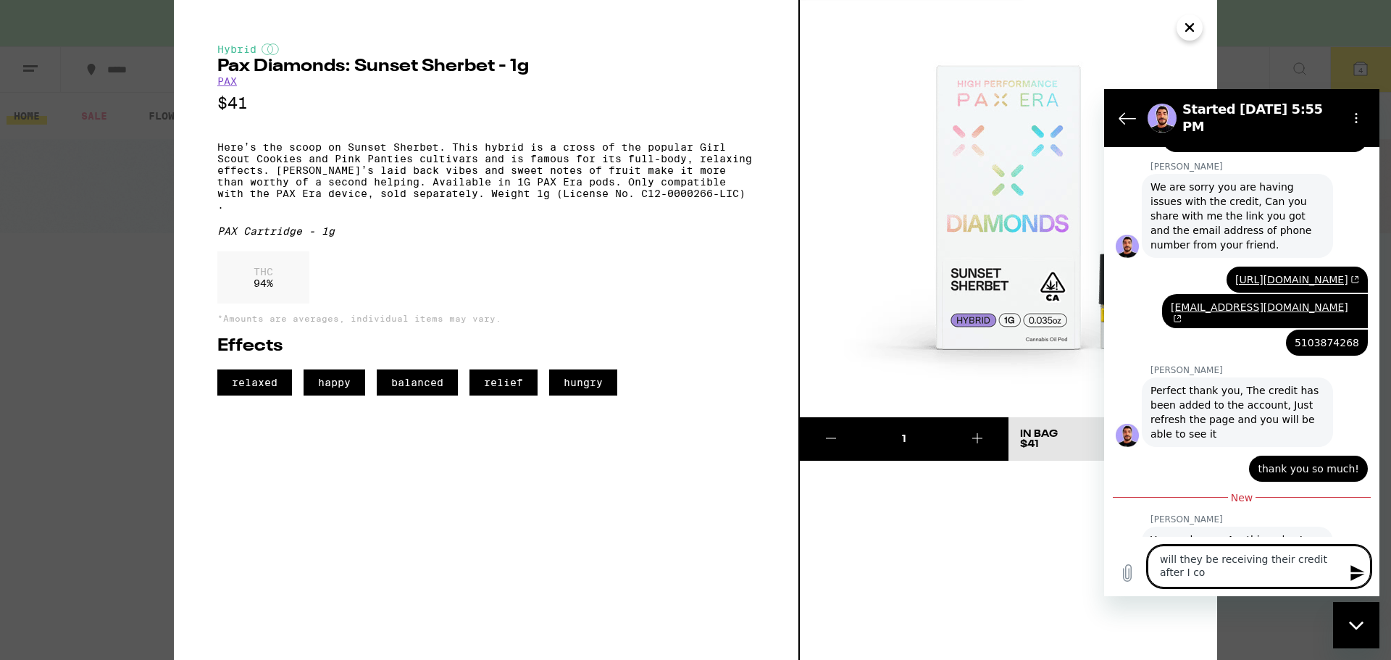
type textarea "will they be receiving their credit after I com"
type textarea "x"
type textarea "will they be receiving their credit after I comp"
type textarea "x"
type textarea "will they be receiving their credit after I compl"
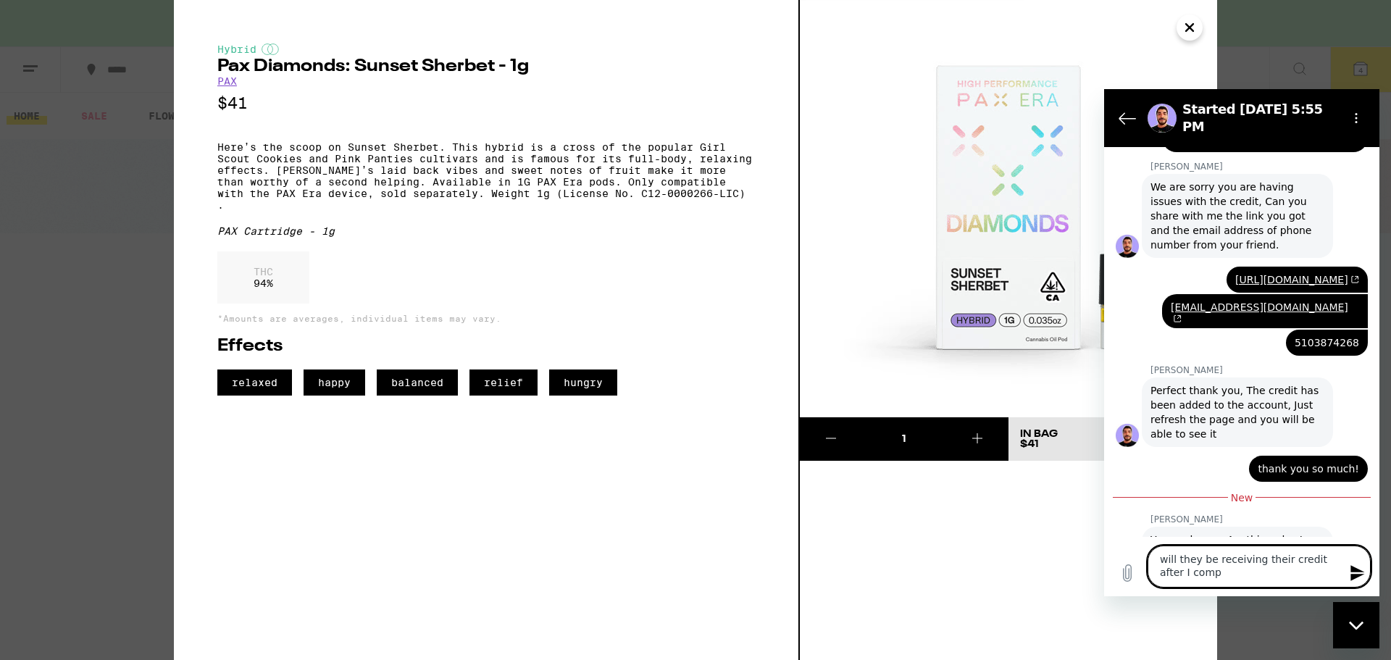
type textarea "x"
type textarea "will they be receiving their credit after I comple"
type textarea "x"
type textarea "will they be receiving their credit after I complet"
type textarea "x"
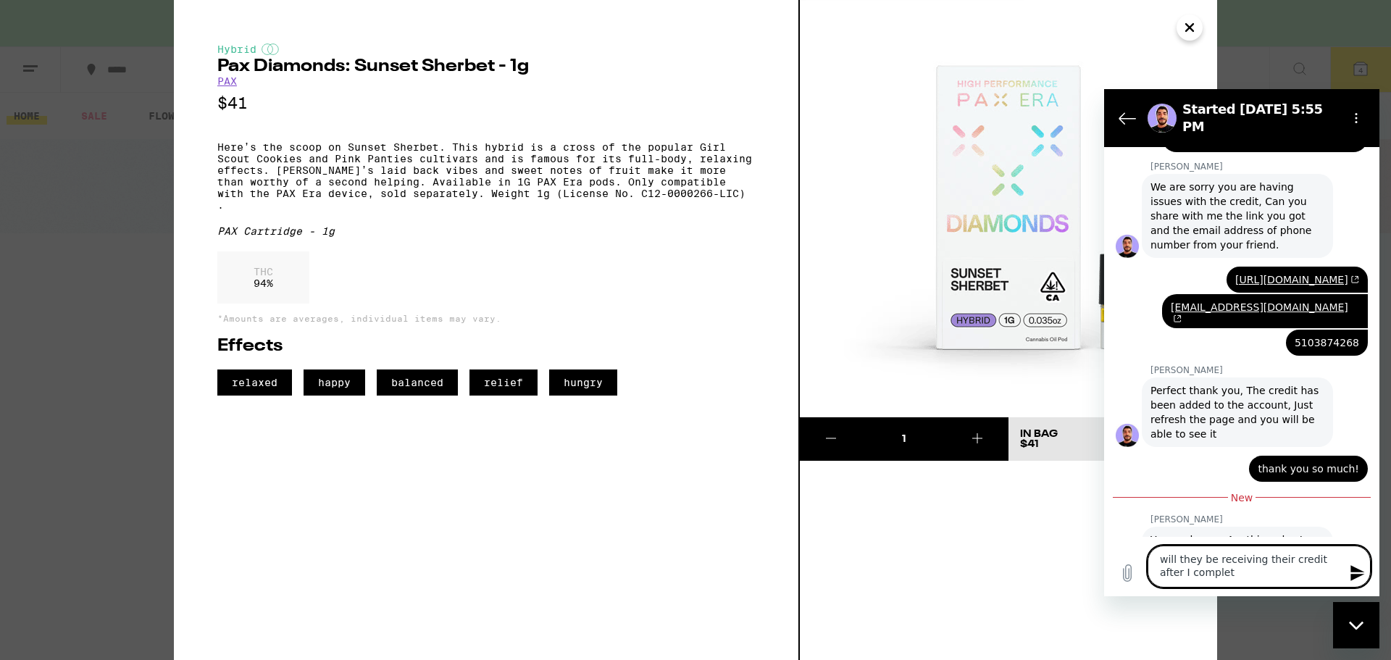
type textarea "will they be receiving their credit after I complete"
type textarea "x"
type textarea "will they be receiving their credit after I complete"
type textarea "x"
type textarea "will they be receiving their credit after I complete m"
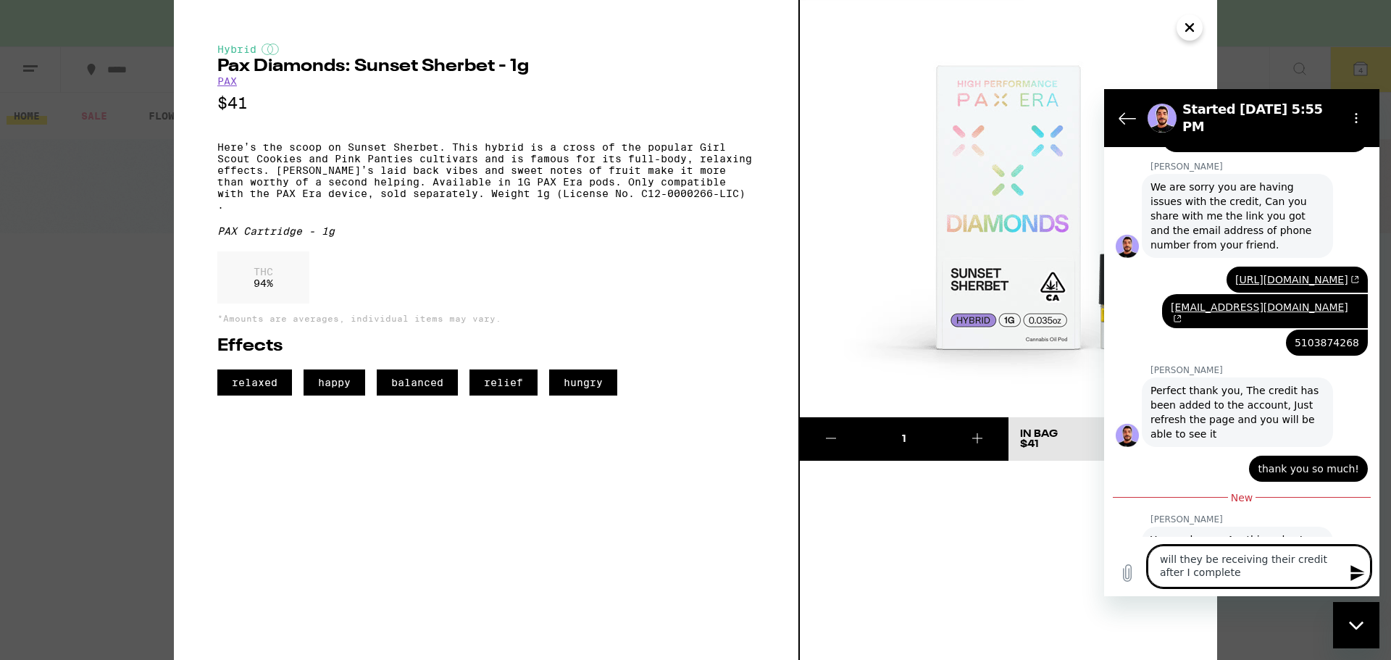
type textarea "x"
type textarea "will they be receiving their credit after I complete my"
type textarea "x"
type textarea "will they be receiving their credit after I complete my"
type textarea "x"
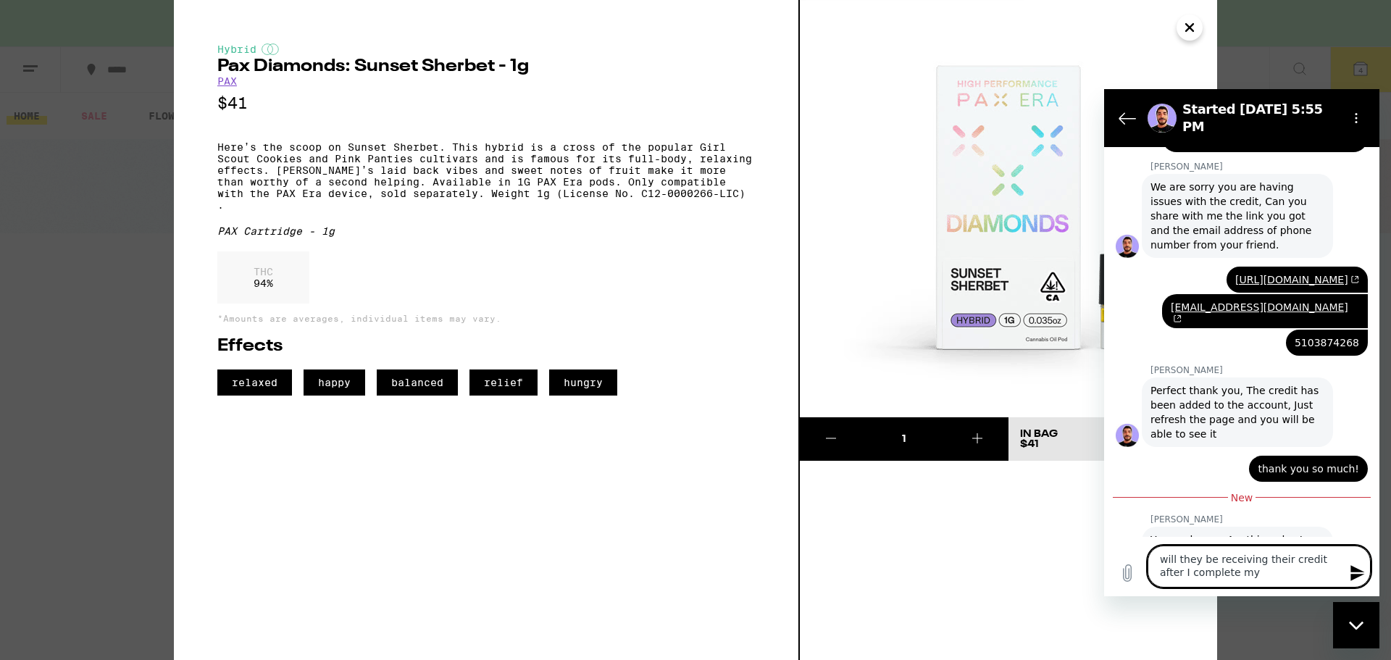
type textarea "will they be receiving their credit after I complete my f"
type textarea "x"
type textarea "will they be receiving their credit after I complete my fi"
type textarea "x"
type textarea "will they be receiving their credit after I complete my fir"
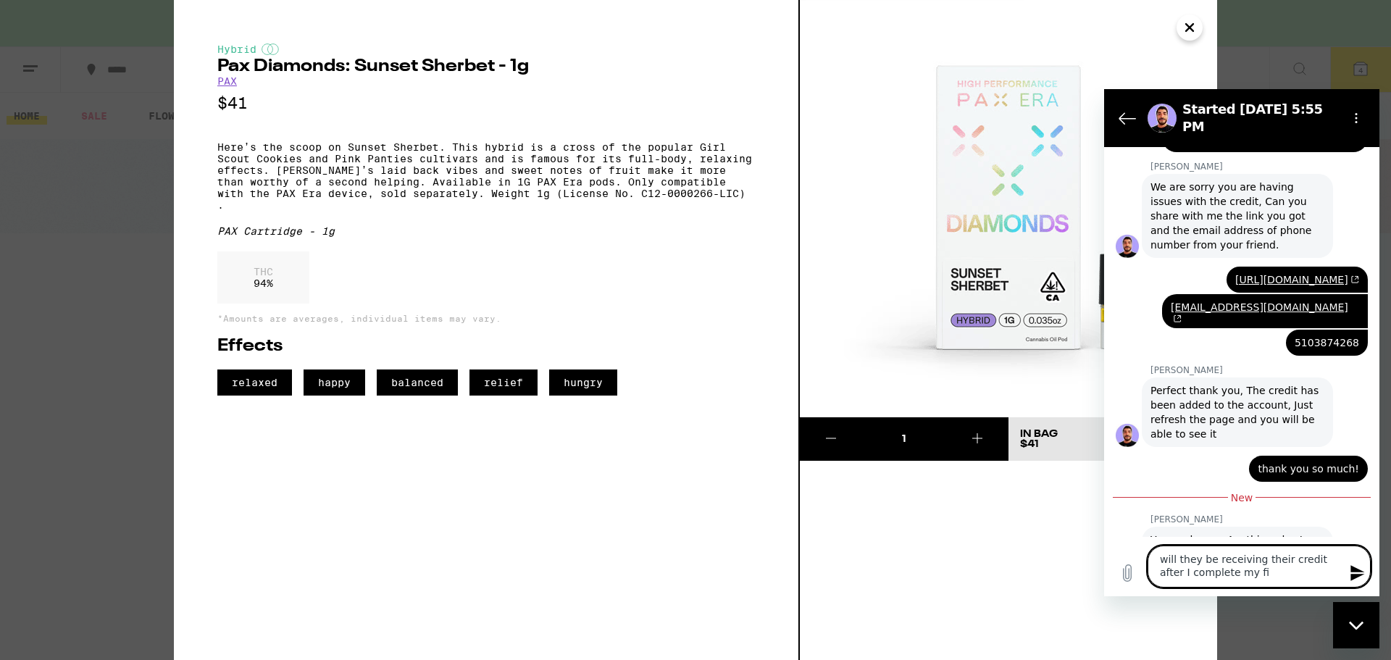
type textarea "x"
type textarea "will they be receiving their credit after I complete my firs"
type textarea "x"
type textarea "will they be receiving their credit after I complete my first"
type textarea "x"
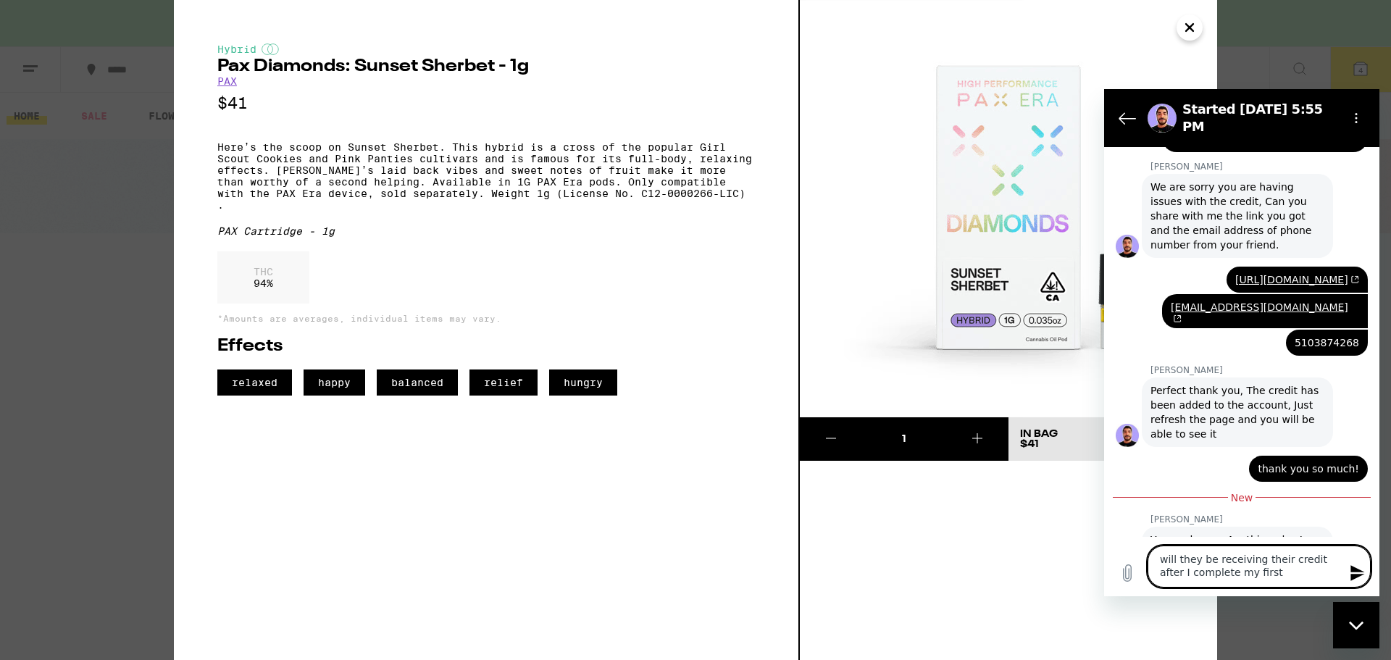
type textarea "will they be receiving their credit after I complete my first"
type textarea "x"
type textarea "will they be receiving their credit after I complete my first d"
type textarea "x"
type textarea "will they be receiving their credit after I complete my first de"
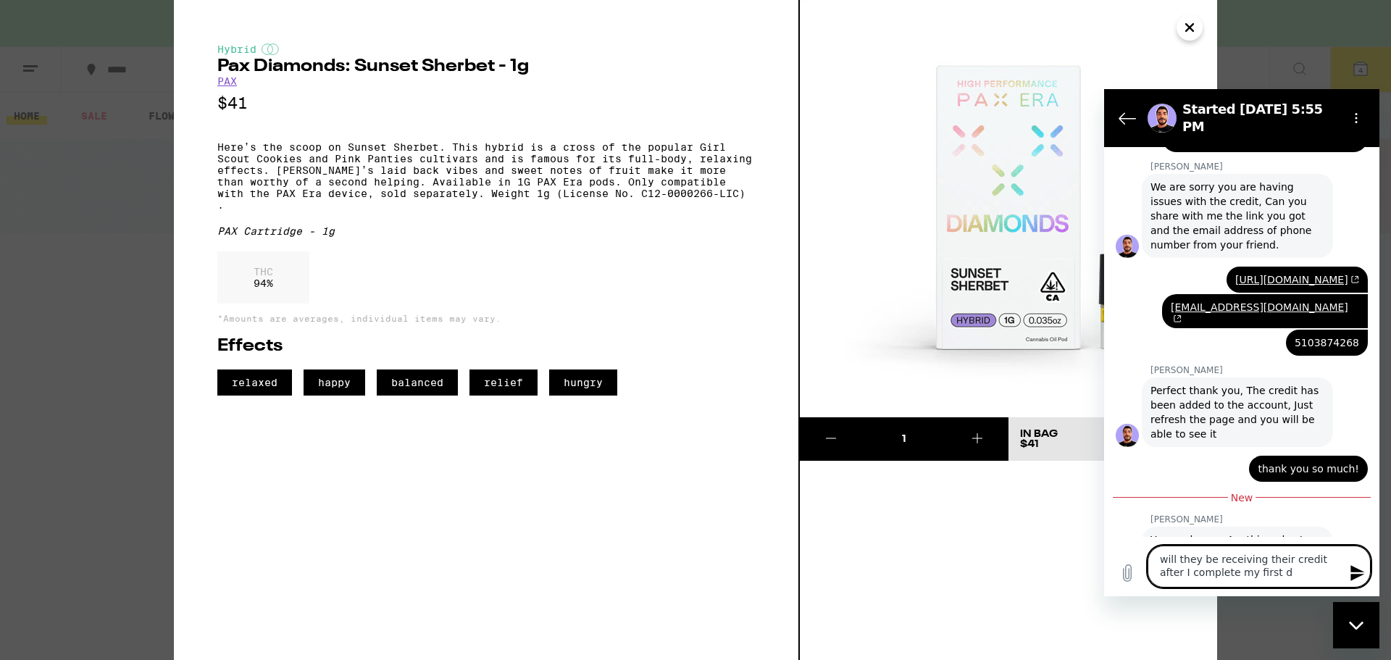
type textarea "x"
type textarea "will they be receiving their credit after I complete my first del"
type textarea "x"
type textarea "will they be receiving their credit after I complete my first deli"
type textarea "x"
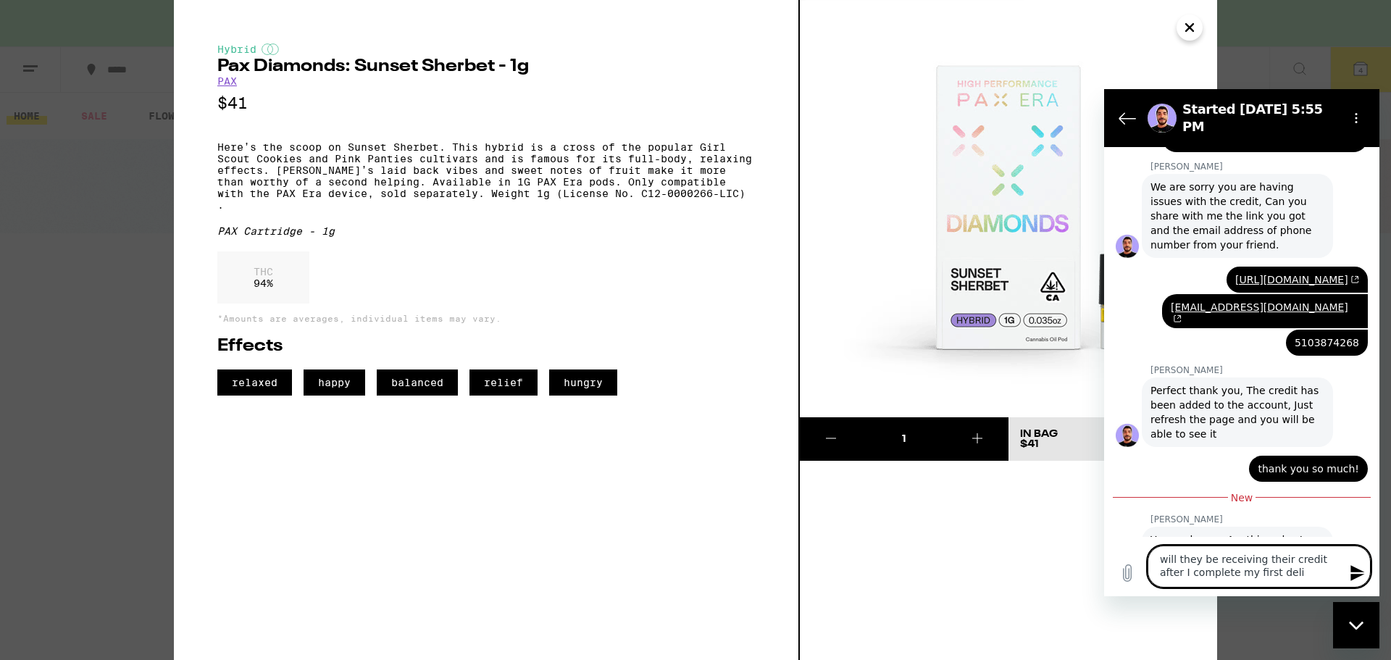
type textarea "will they be receiving their credit after I complete my first deliv"
type textarea "x"
type textarea "will they be receiving their credit after I complete my first delive"
type textarea "x"
type textarea "will they be receiving their credit after I complete my first deliver"
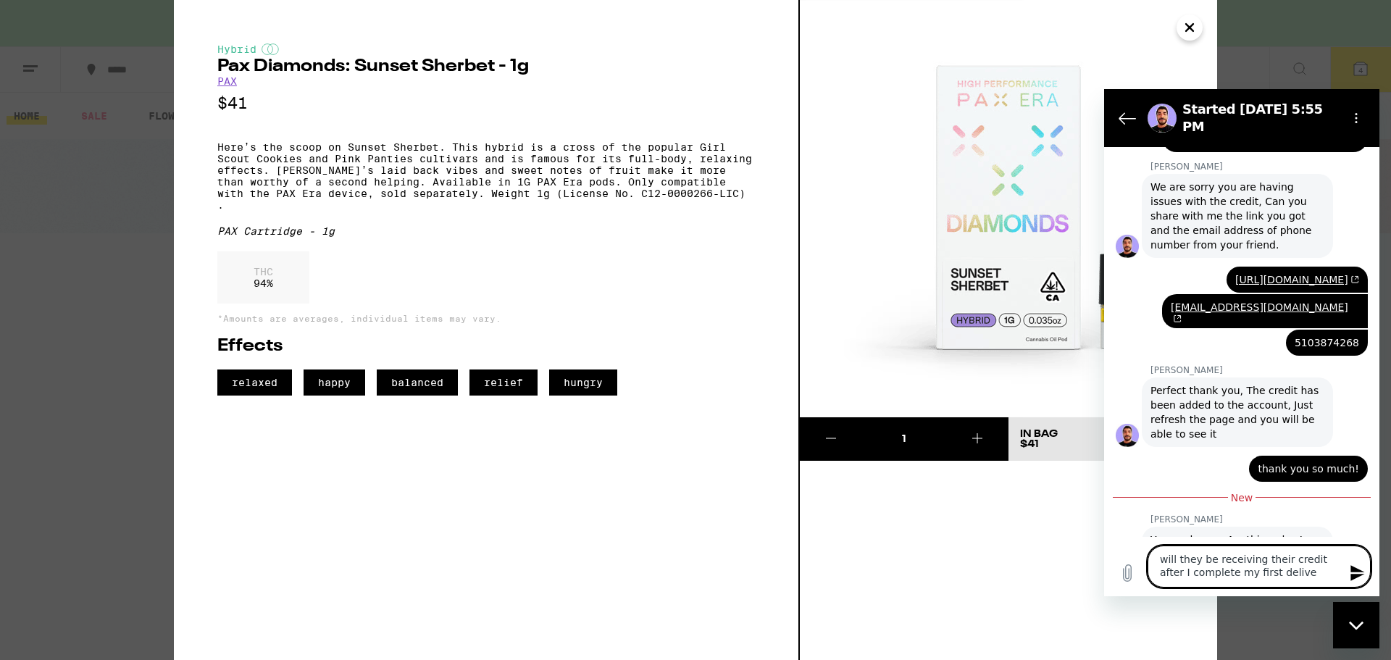
type textarea "x"
type textarea "will they be receiving their credit after I complete my first delivery"
type textarea "x"
type textarea "will they be receiving their credit after I complete my first delivery?"
type textarea "x"
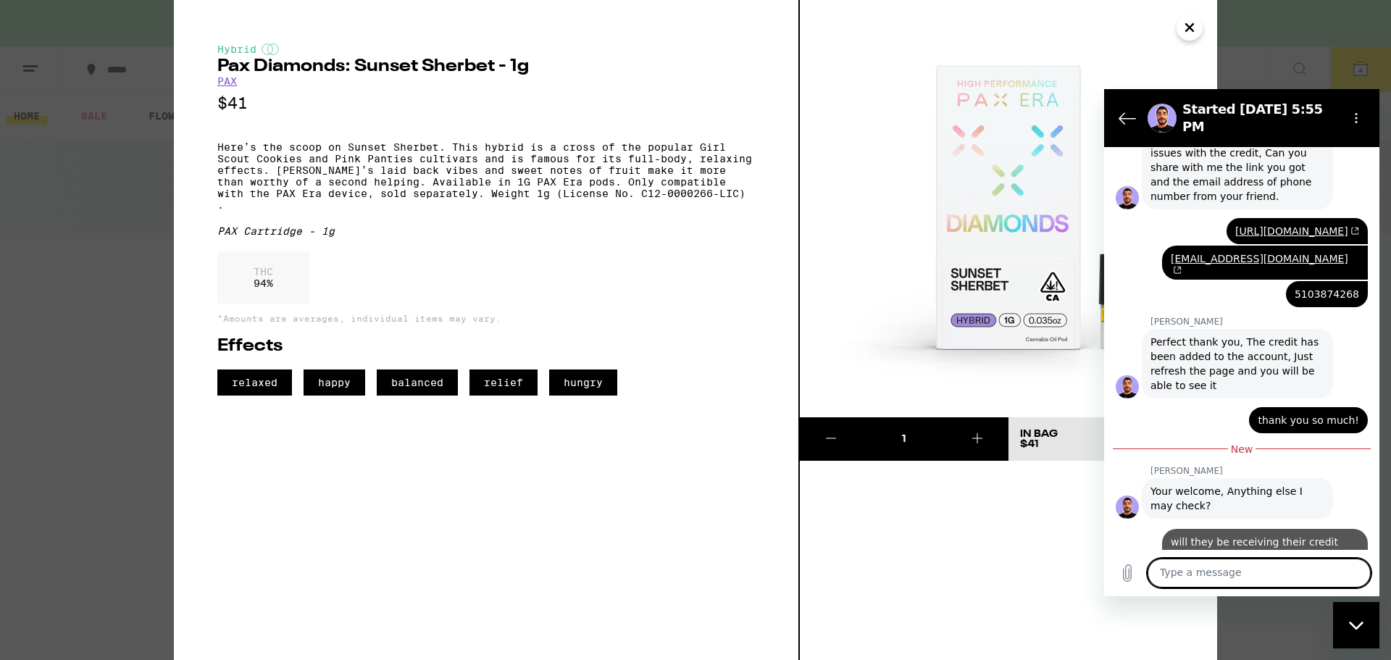
type textarea "x"
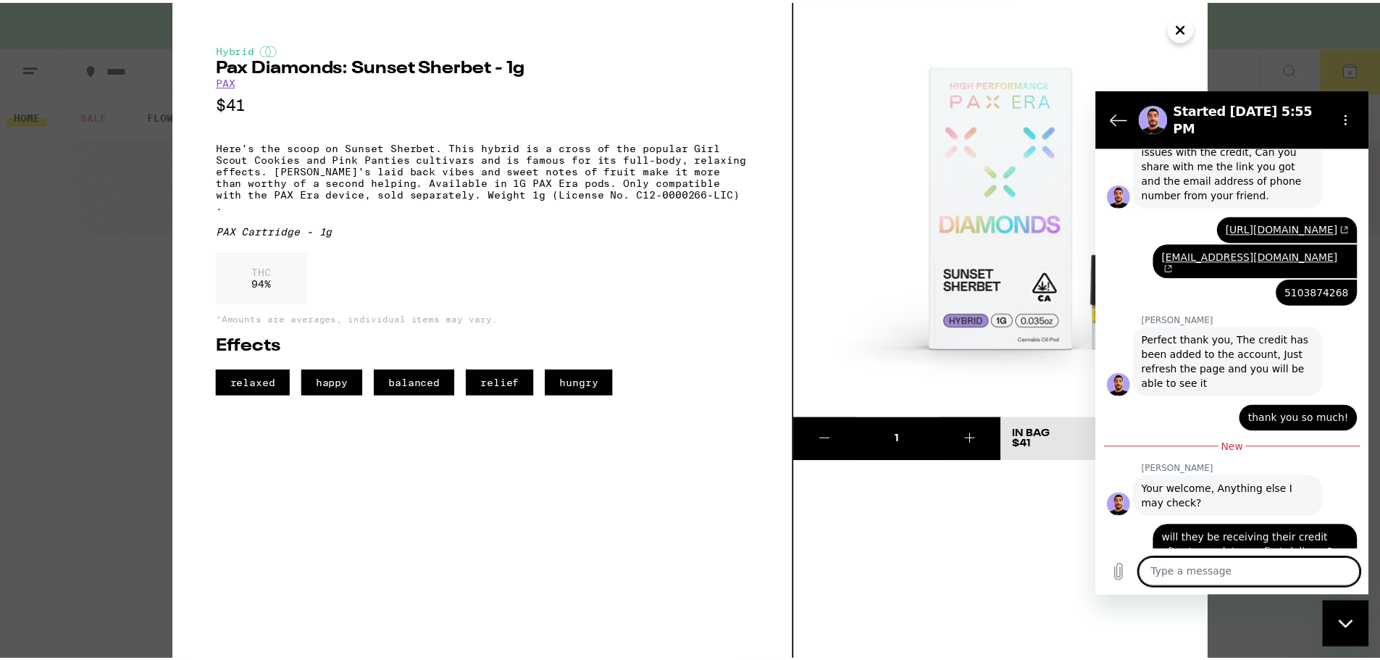
scroll to position [819, 0]
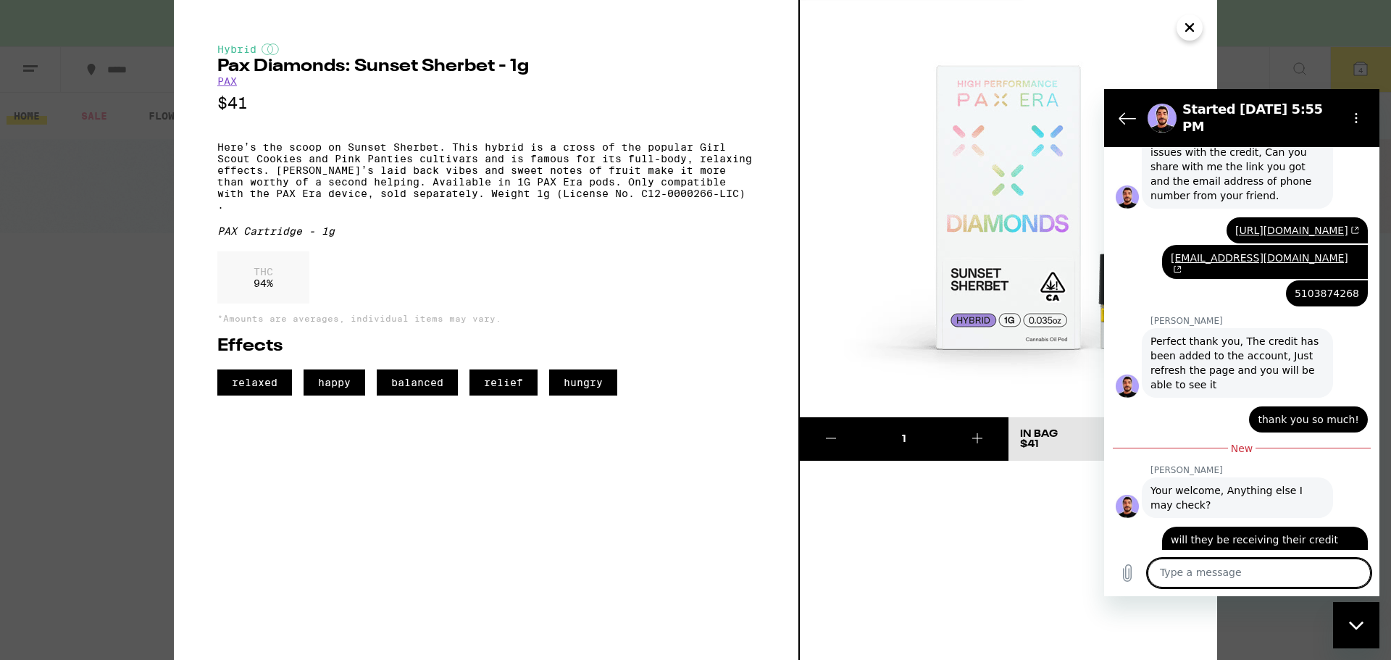
click at [148, 387] on div "Hybrid Pax Diamonds: Sunset Sherbet - 1g PAX $41 Here’s the scoop on Sunset She…" at bounding box center [695, 330] width 1391 height 660
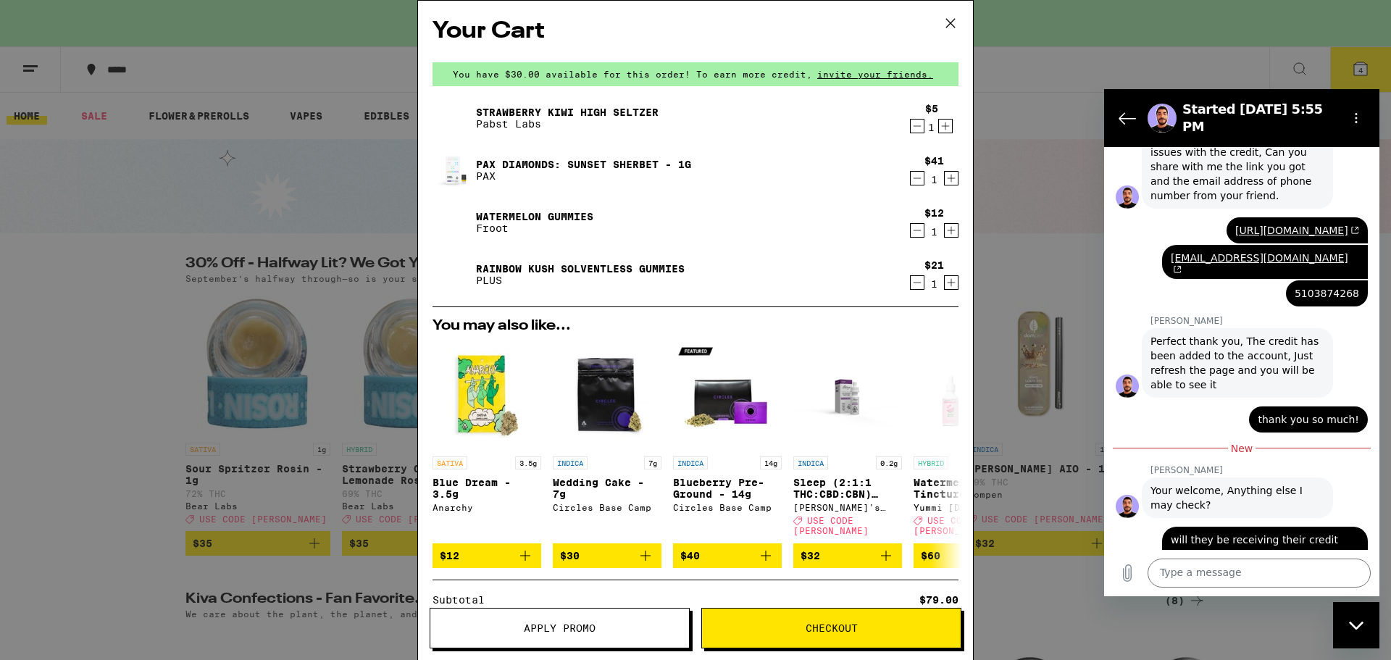
click at [489, 165] on link "Pax Diamonds: Sunset Sherbet - 1g" at bounding box center [583, 165] width 215 height 12
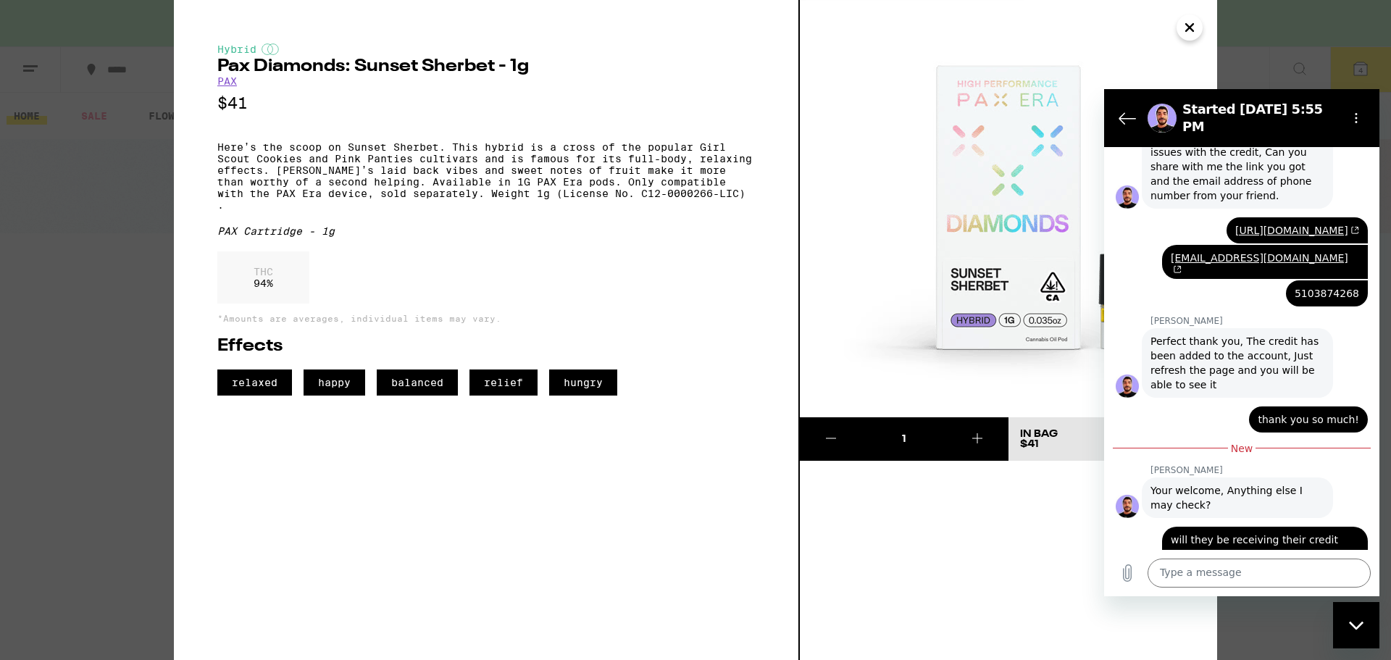
click at [230, 82] on link "PAX" at bounding box center [227, 81] width 20 height 12
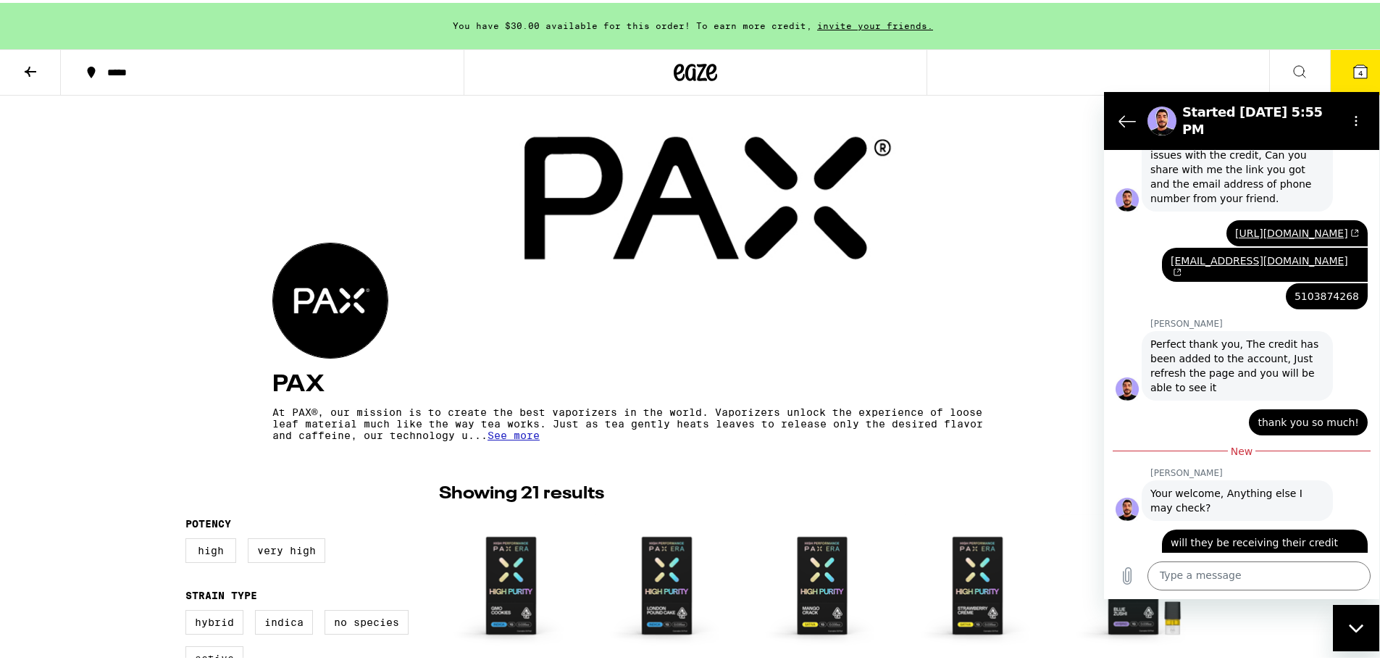
scroll to position [362, 0]
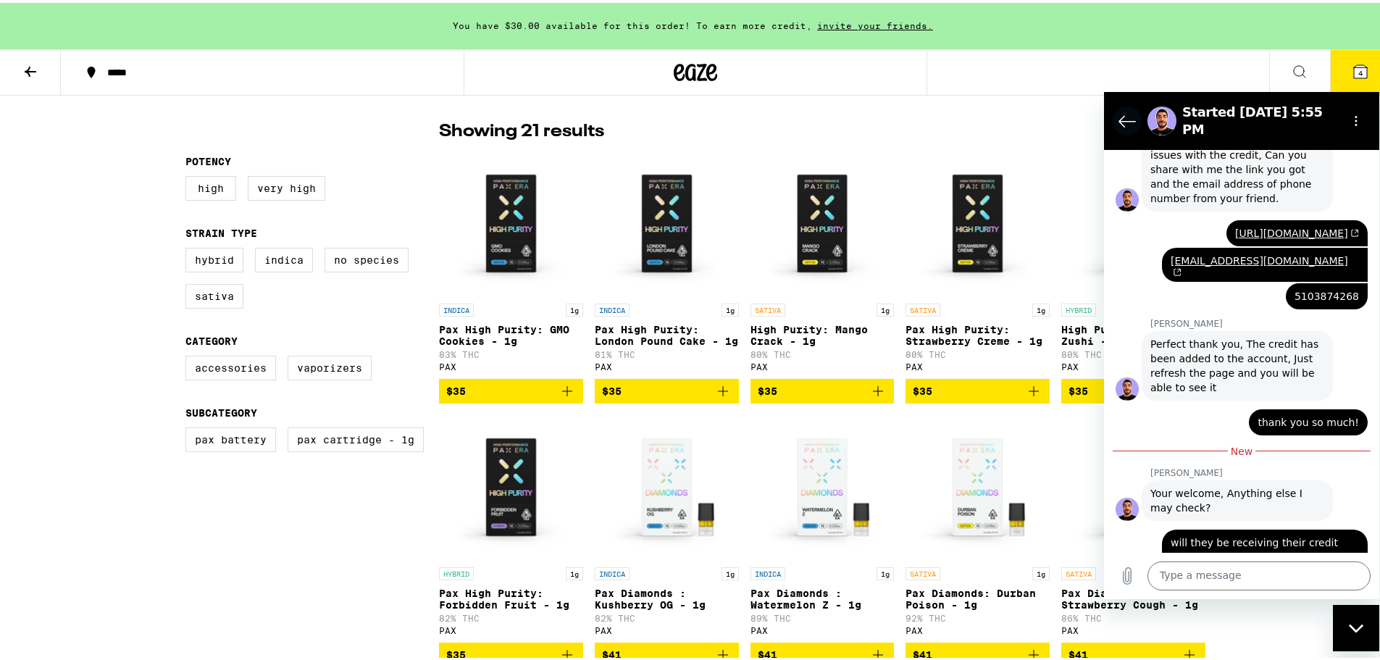
click at [1124, 112] on icon "Back to the conversation list" at bounding box center [1126, 120] width 17 height 17
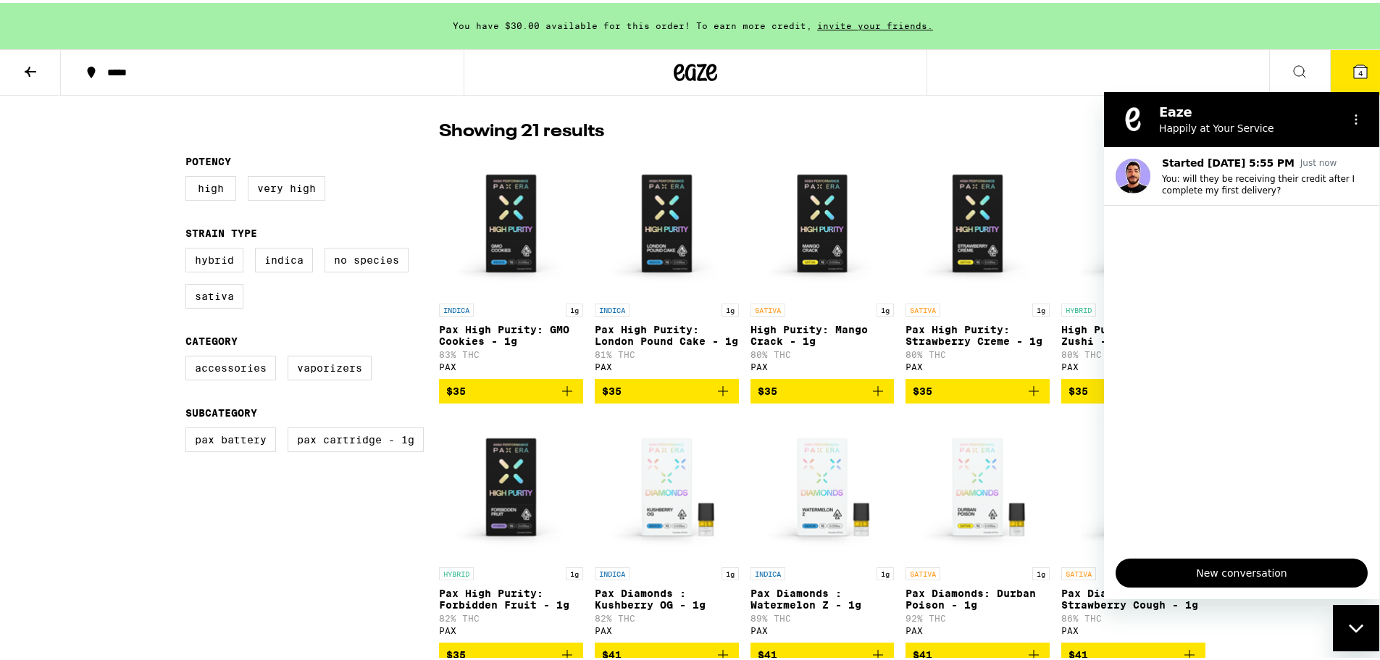
drag, startPoint x: 1019, startPoint y: 121, endPoint x: 38, endPoint y: 71, distance: 982.6
click at [1019, 121] on div "Showing 21 results" at bounding box center [822, 129] width 766 height 25
click at [1361, 642] on div "Close messaging window" at bounding box center [1355, 626] width 43 height 43
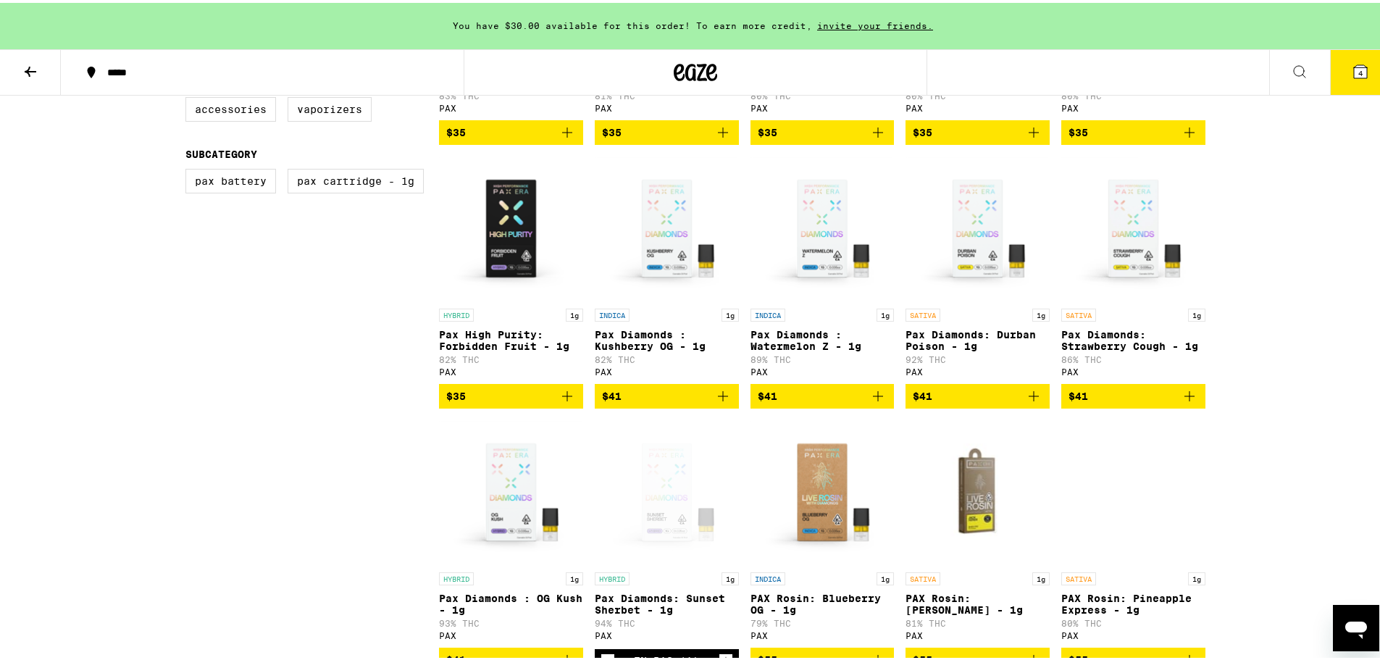
scroll to position [724, 0]
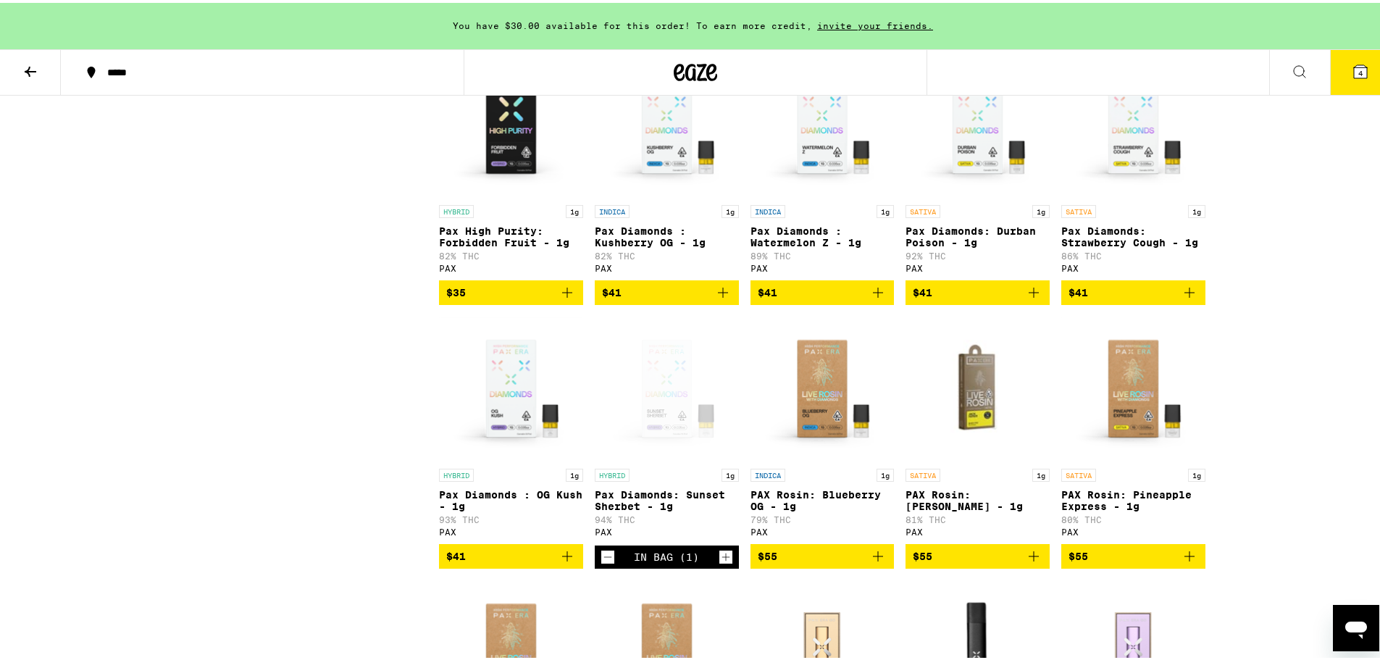
click at [1340, 79] on button "4" at bounding box center [1360, 69] width 61 height 45
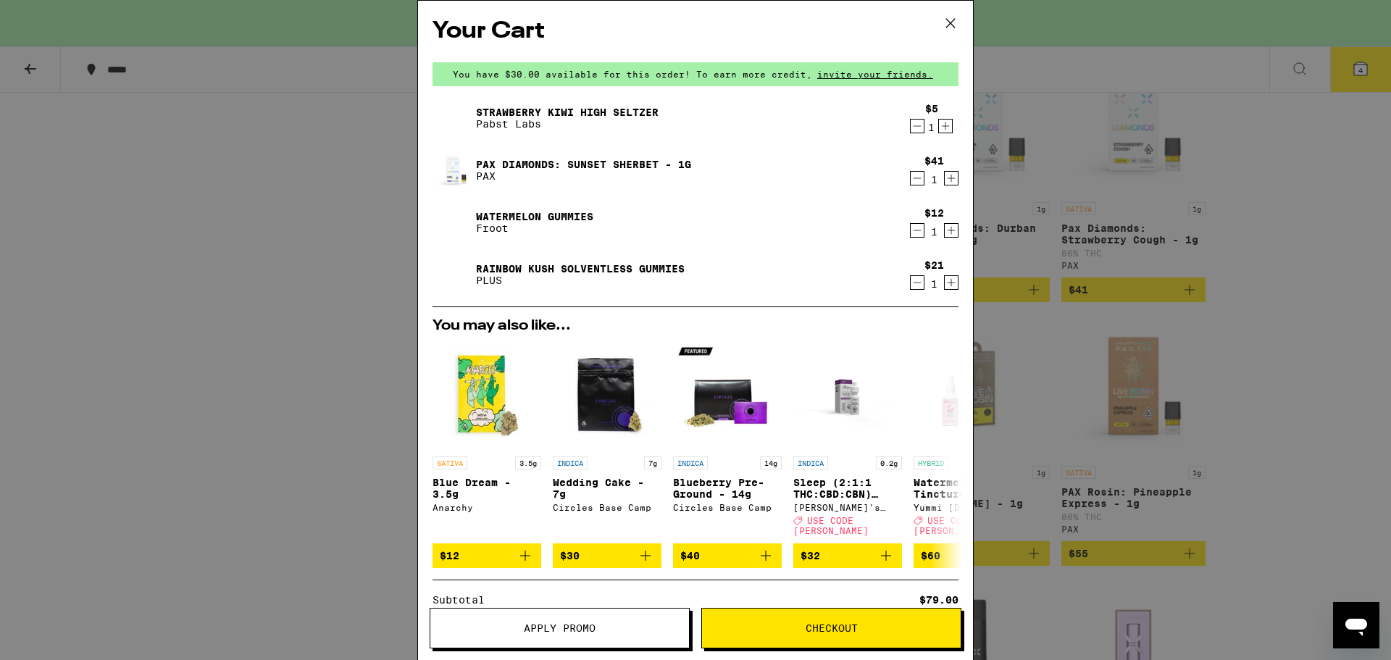
click at [911, 183] on icon "Decrement" at bounding box center [916, 177] width 13 height 17
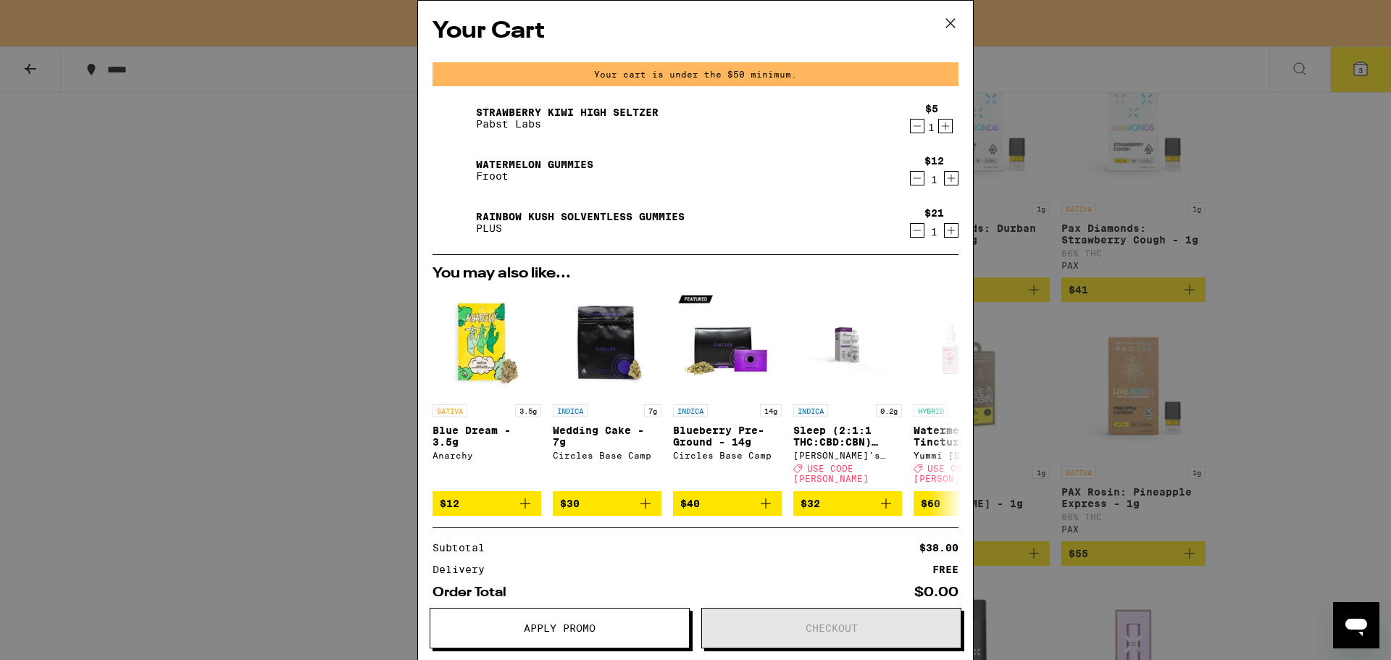
click at [950, 25] on icon at bounding box center [950, 23] width 22 height 22
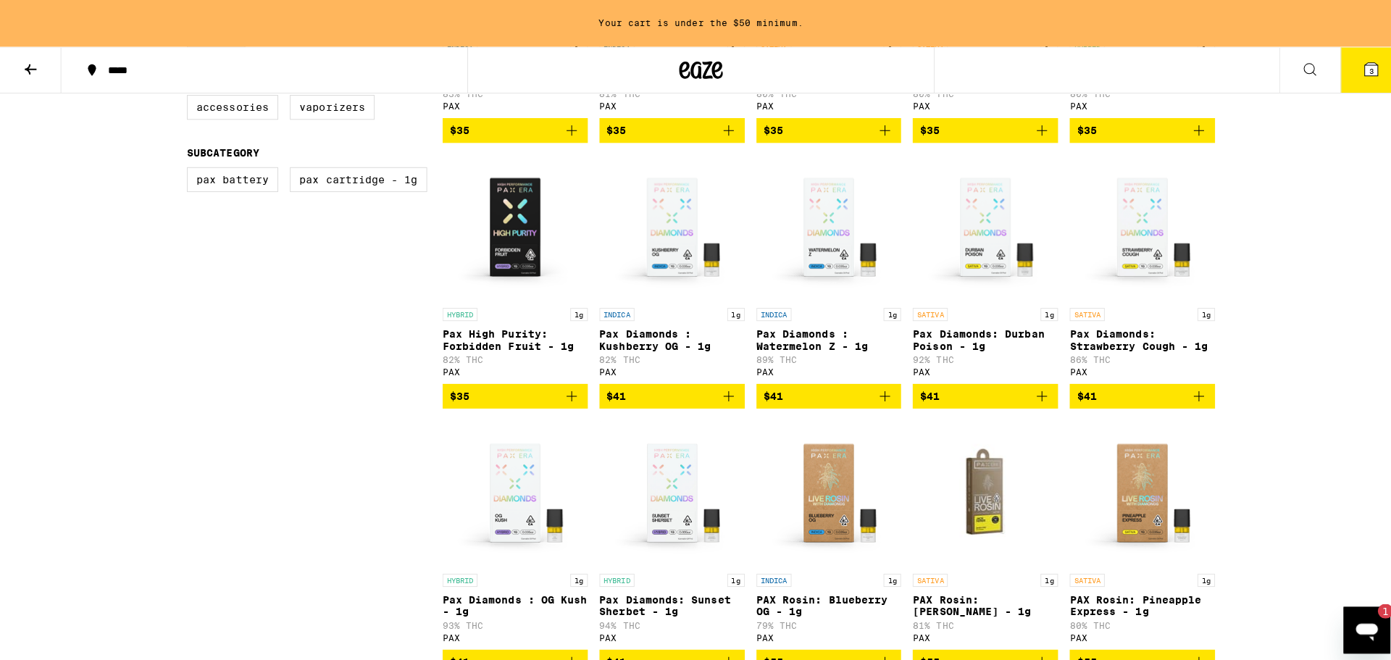
scroll to position [724, 0]
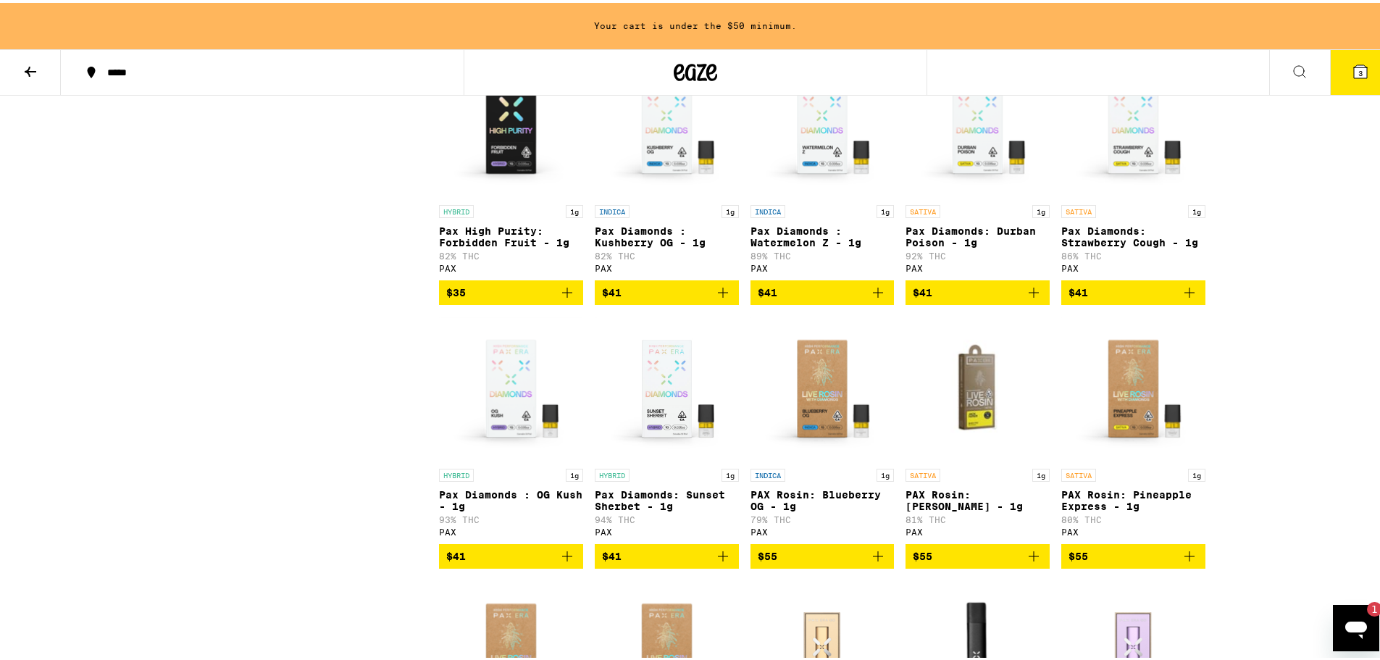
click at [503, 159] on img "Open page for Pax High Purity: Forbidden Fruit - 1g from PAX" at bounding box center [511, 122] width 144 height 145
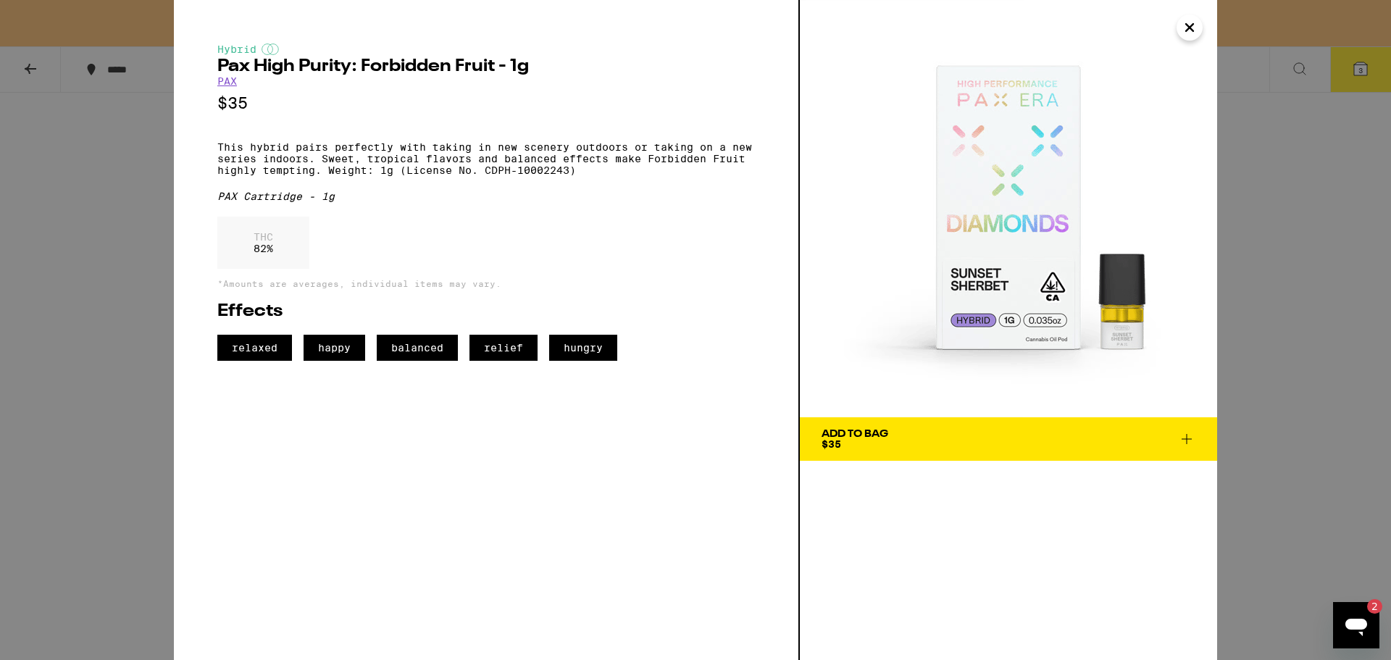
click at [104, 328] on div "Hybrid Pax High Purity: Forbidden Fruit - 1g PAX $35 This hybrid pairs perfectl…" at bounding box center [695, 330] width 1391 height 660
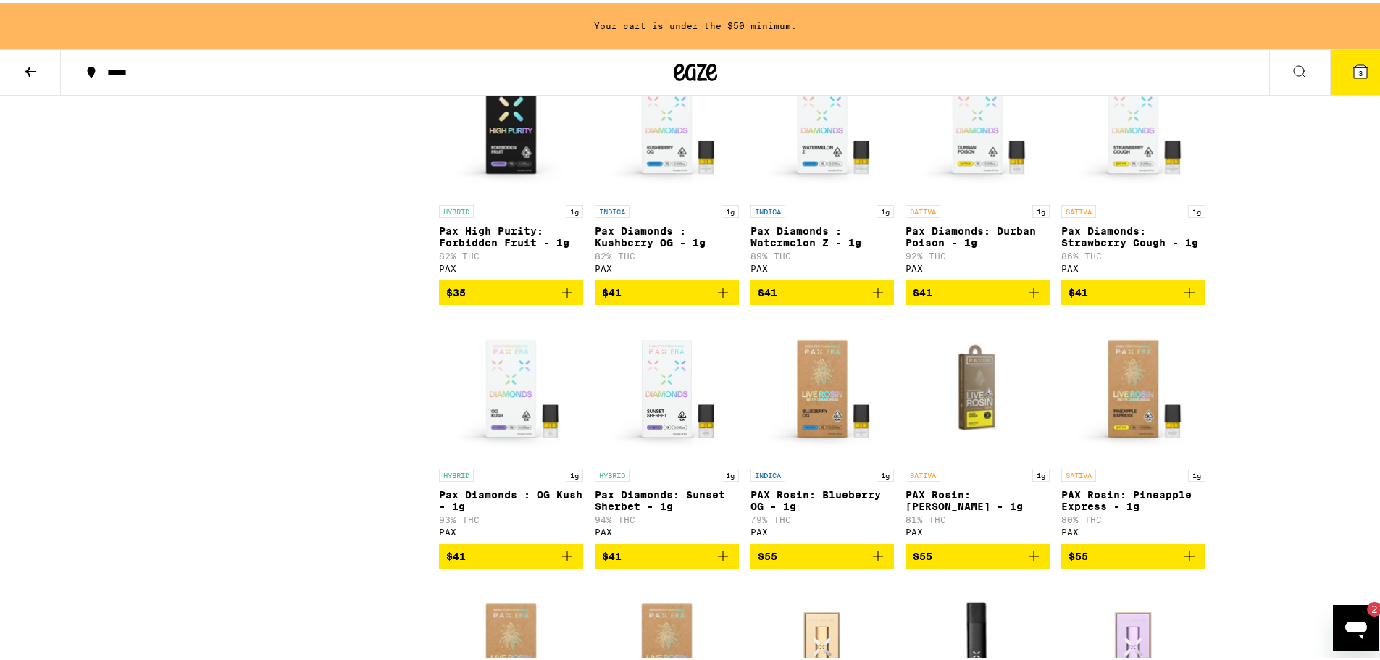
click at [619, 417] on img "Open page for Pax Diamonds: Sunset Sherbet - 1g from PAX" at bounding box center [667, 386] width 144 height 145
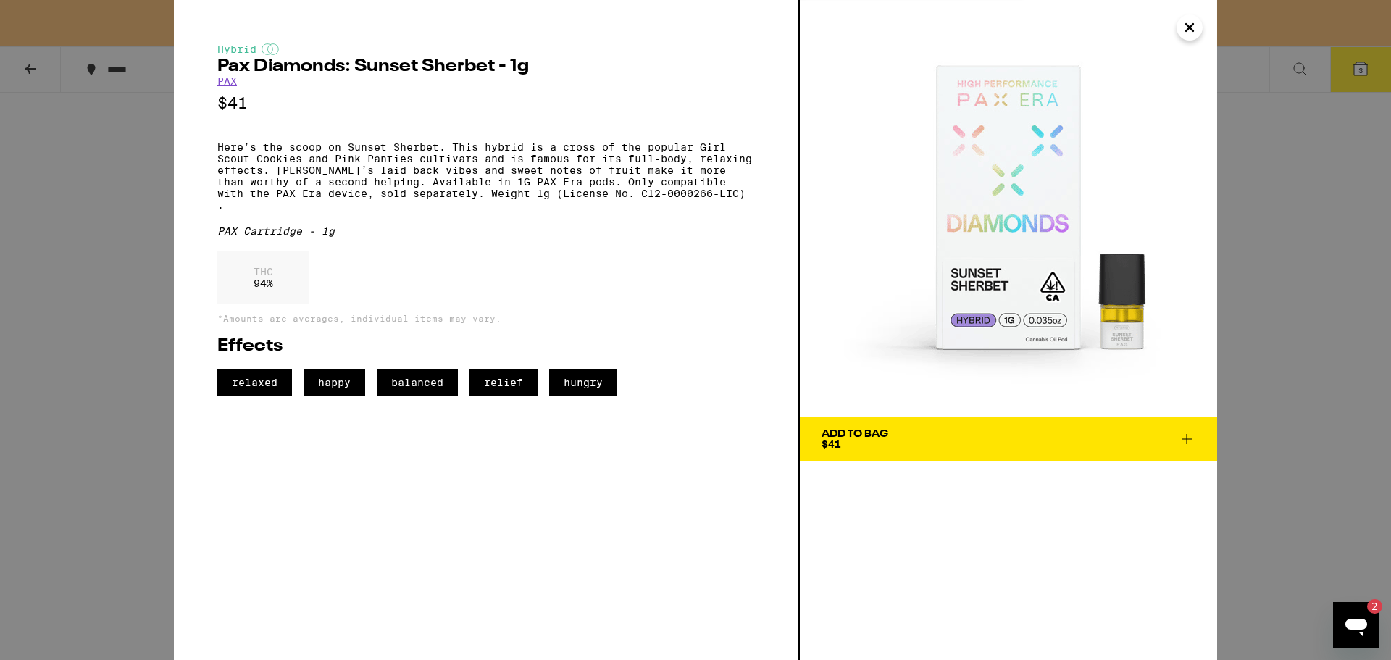
click at [907, 439] on span "Add To Bag $41" at bounding box center [1008, 439] width 374 height 20
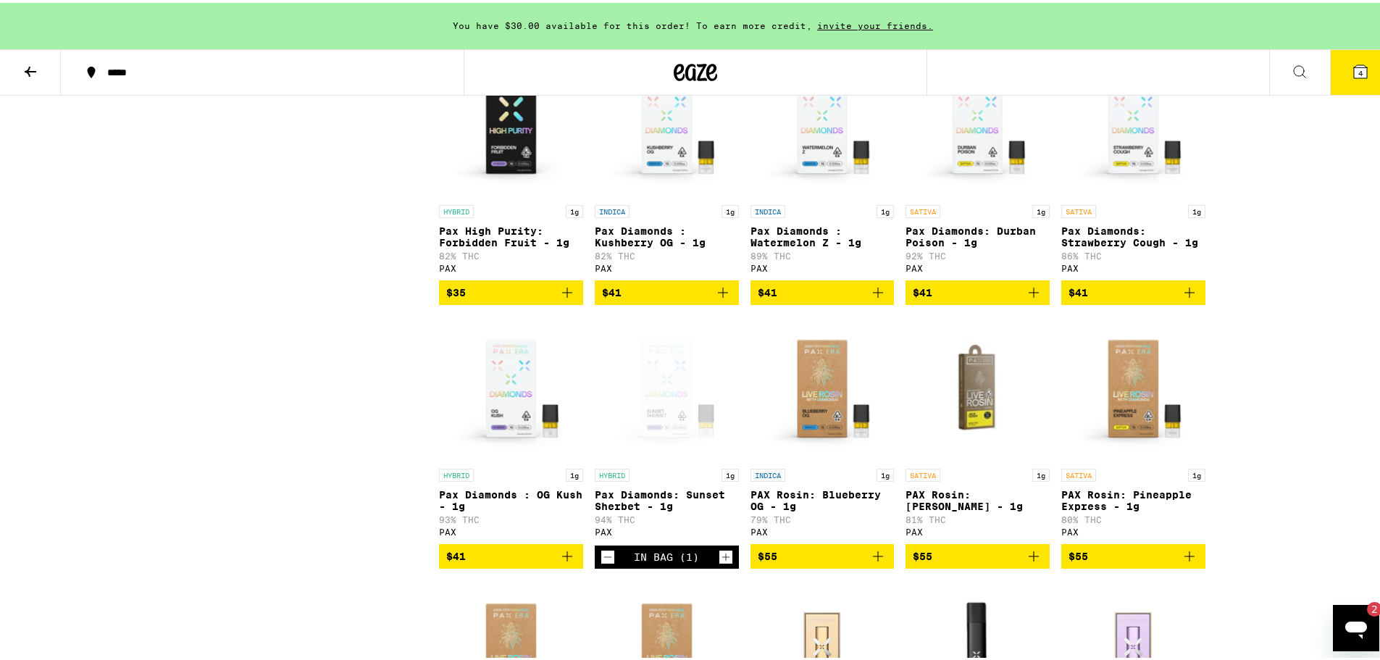
click at [1354, 67] on icon at bounding box center [1360, 68] width 13 height 13
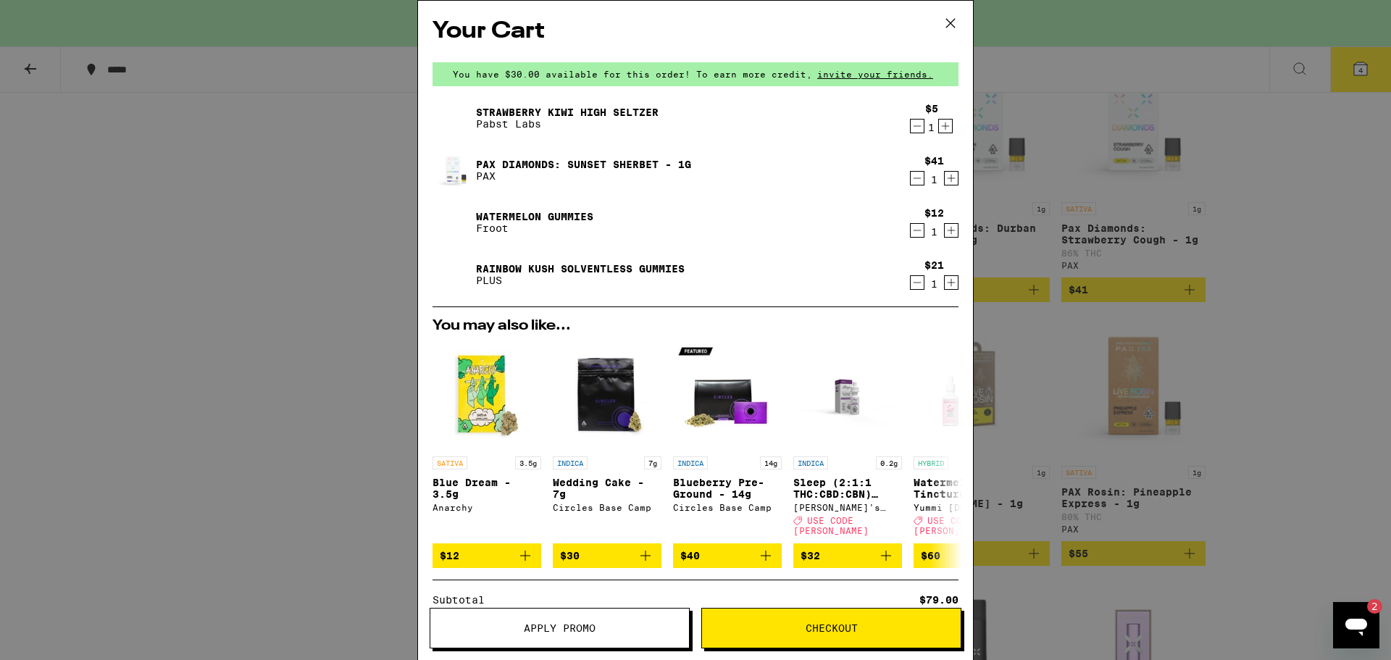
click at [910, 288] on icon "Decrement" at bounding box center [916, 282] width 13 height 17
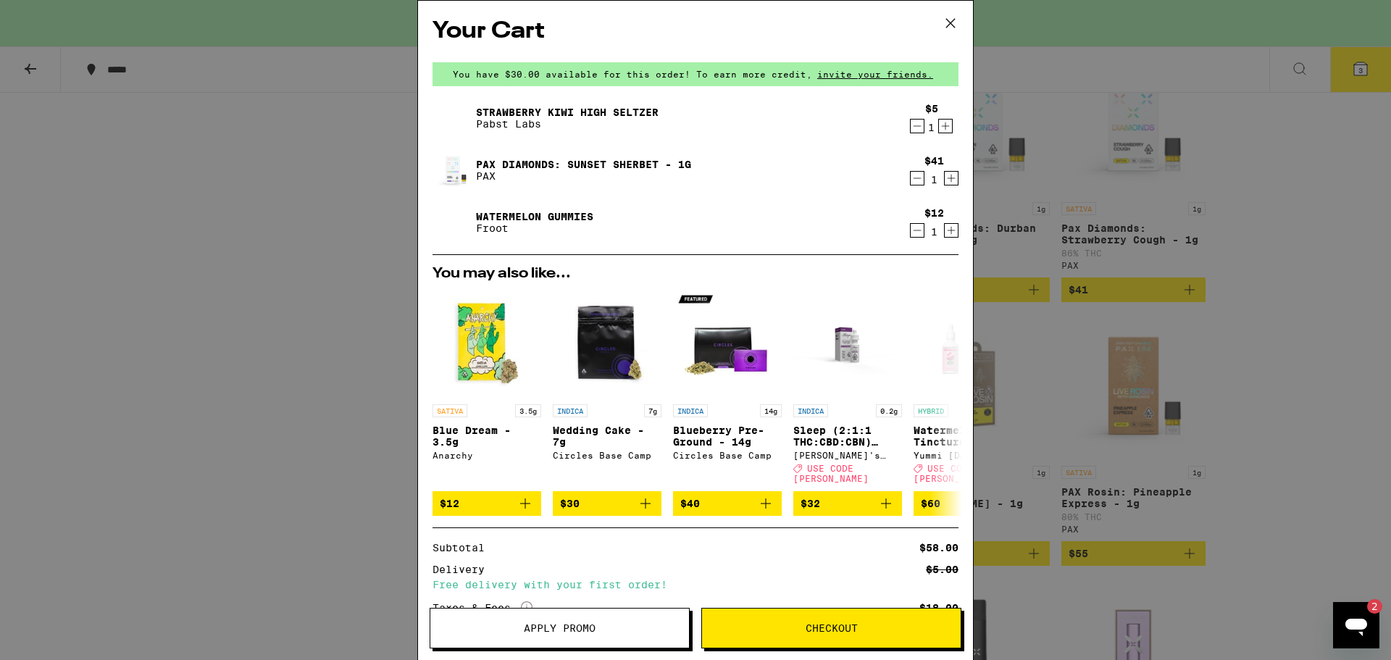
click at [946, 28] on icon at bounding box center [950, 23] width 22 height 22
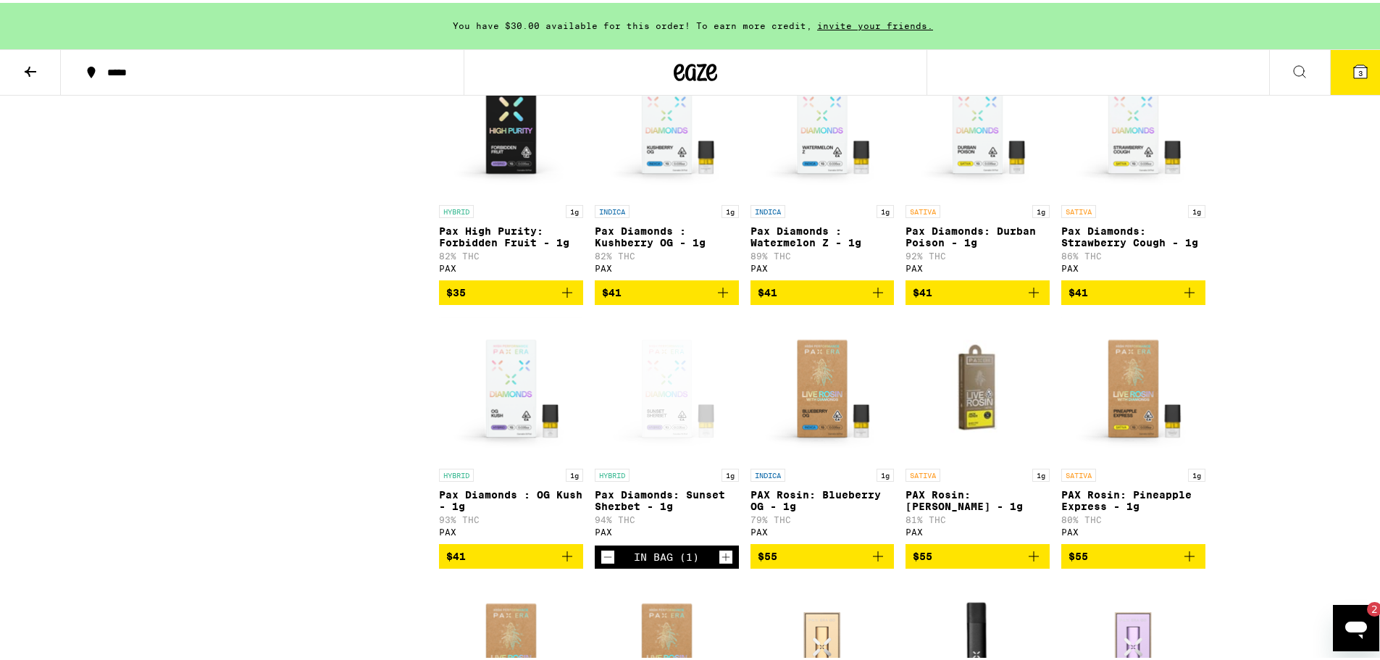
click at [17, 60] on button at bounding box center [30, 70] width 61 height 46
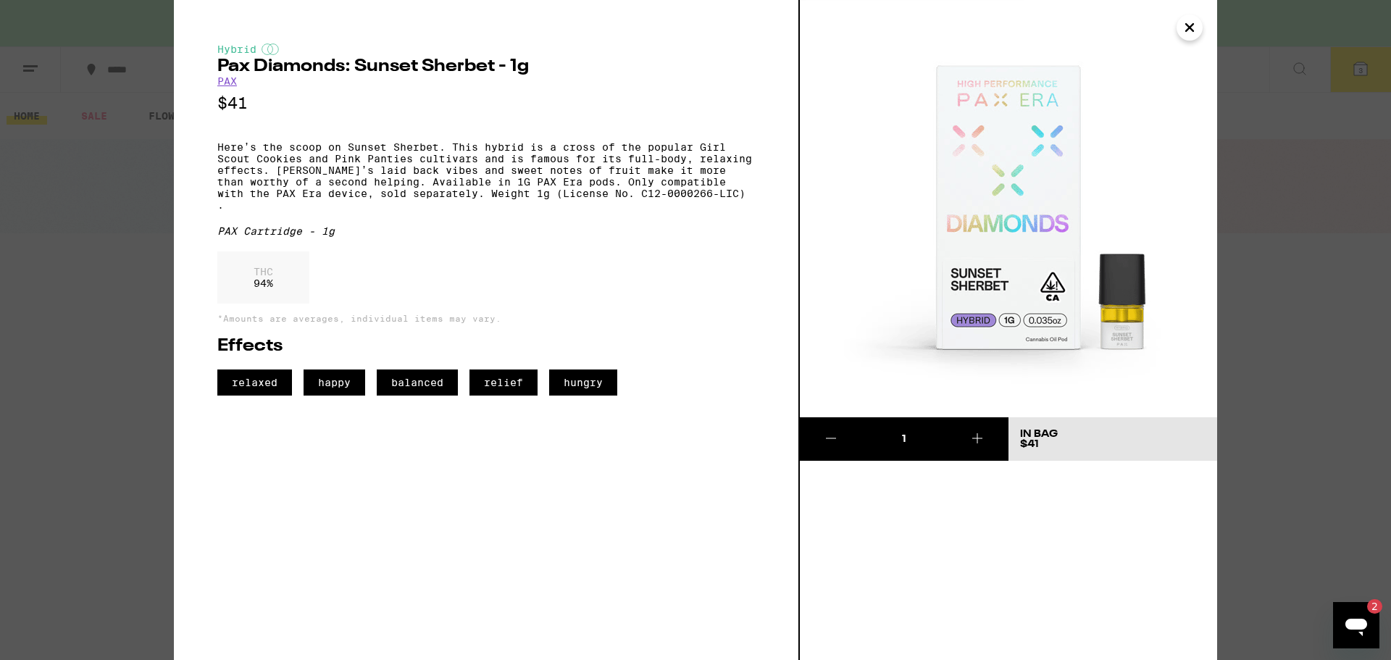
click at [1188, 12] on img at bounding box center [1008, 208] width 417 height 417
click at [1189, 21] on icon "Close" at bounding box center [1188, 28] width 17 height 22
click at [1196, 35] on div "Your Cart You have $30.00 available for this order! To earn more credit, invite…" at bounding box center [695, 330] width 1391 height 660
click at [1201, 17] on div "Your Cart You have $30.00 available for this order! To earn more credit, invite…" at bounding box center [695, 330] width 1391 height 660
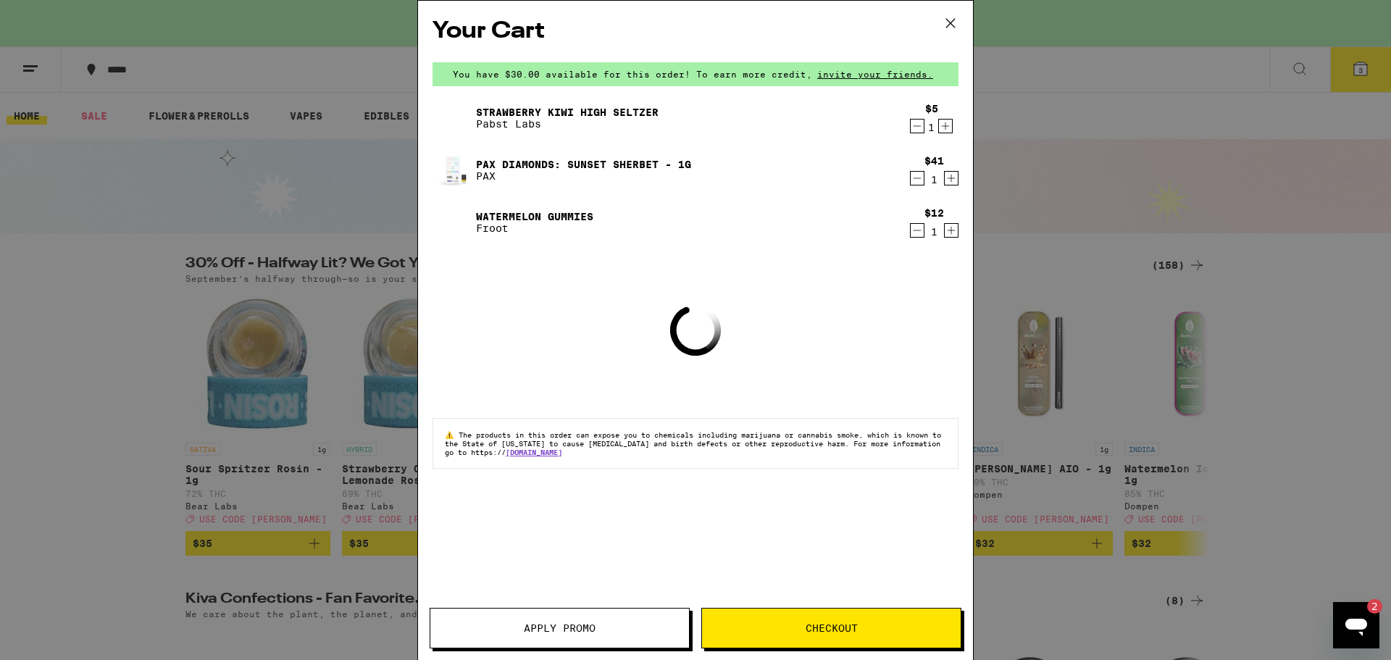
click at [1174, 33] on div "Your Cart You have $30.00 available for this order! To earn more credit, invite…" at bounding box center [695, 330] width 1391 height 660
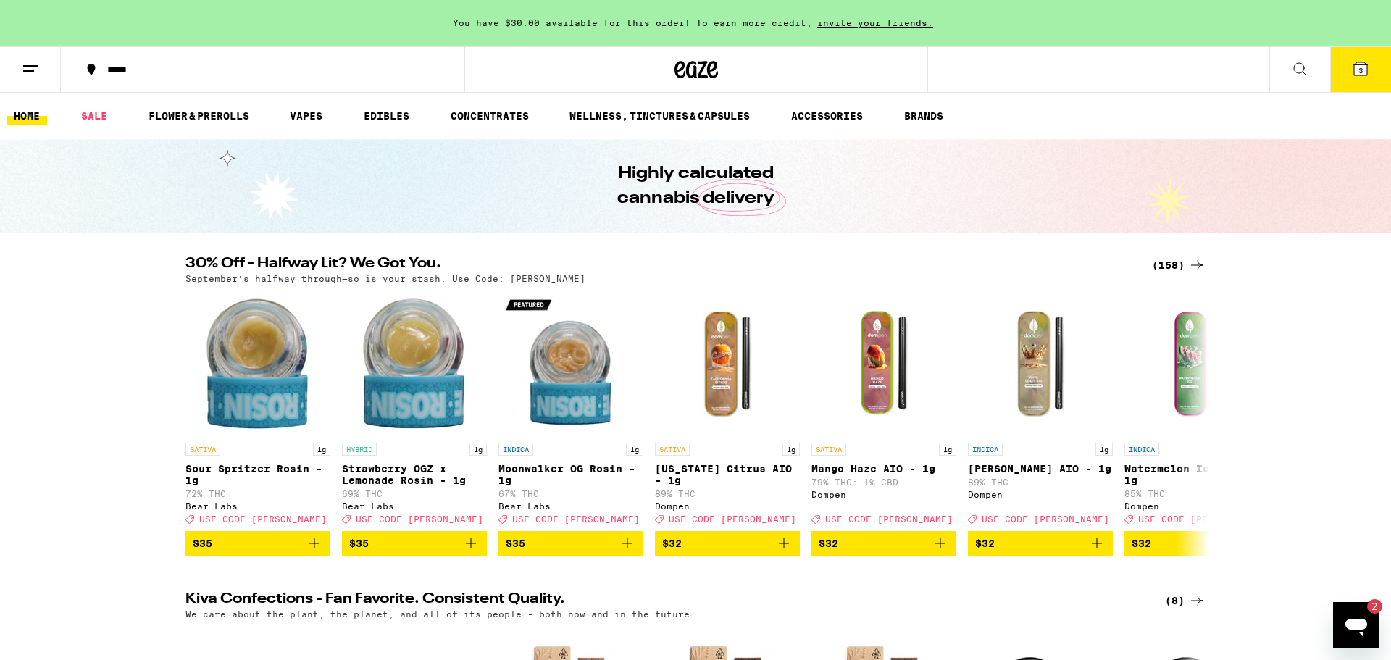
click at [681, 76] on icon at bounding box center [679, 69] width 11 height 17
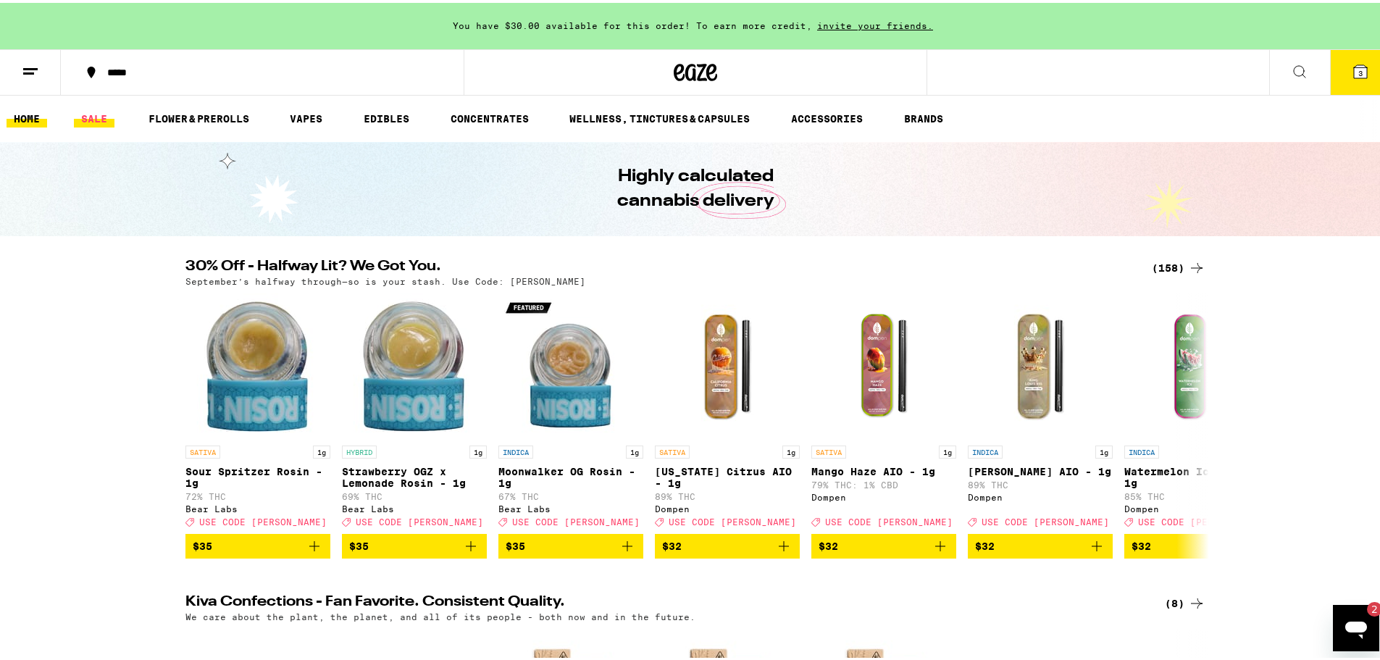
click at [85, 116] on link "SALE" at bounding box center [94, 115] width 41 height 17
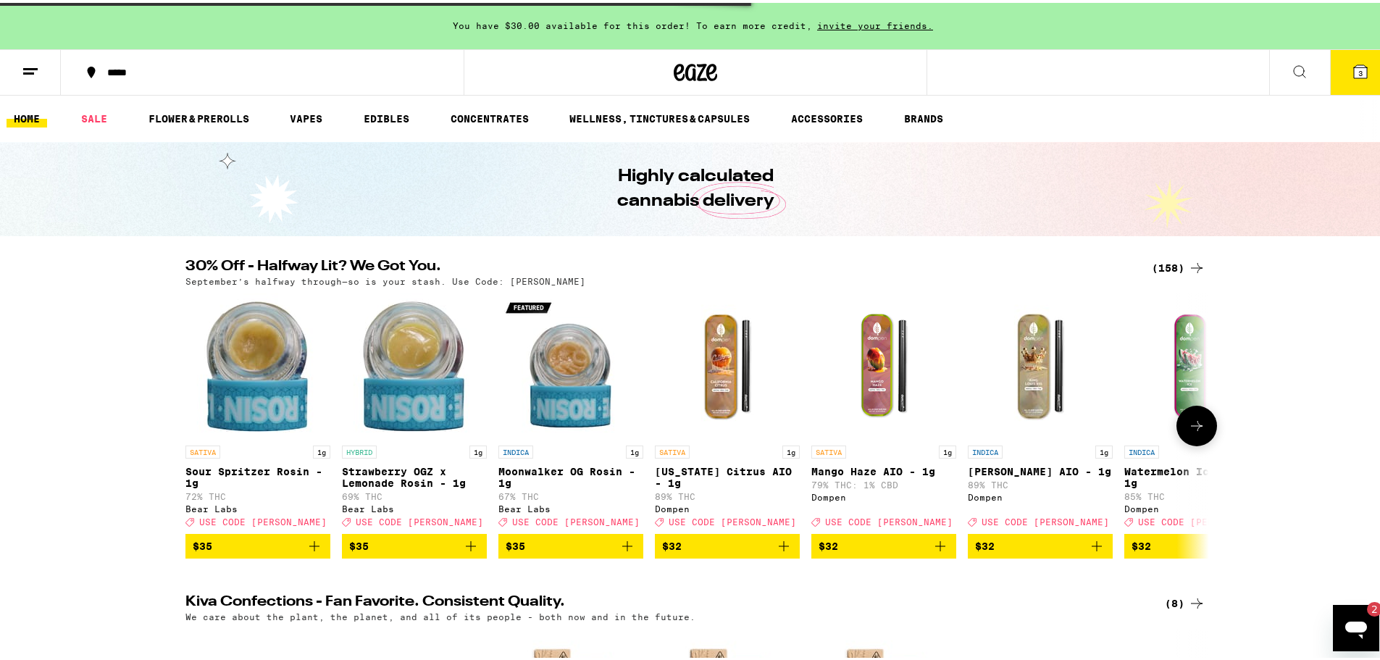
scroll to position [362, 0]
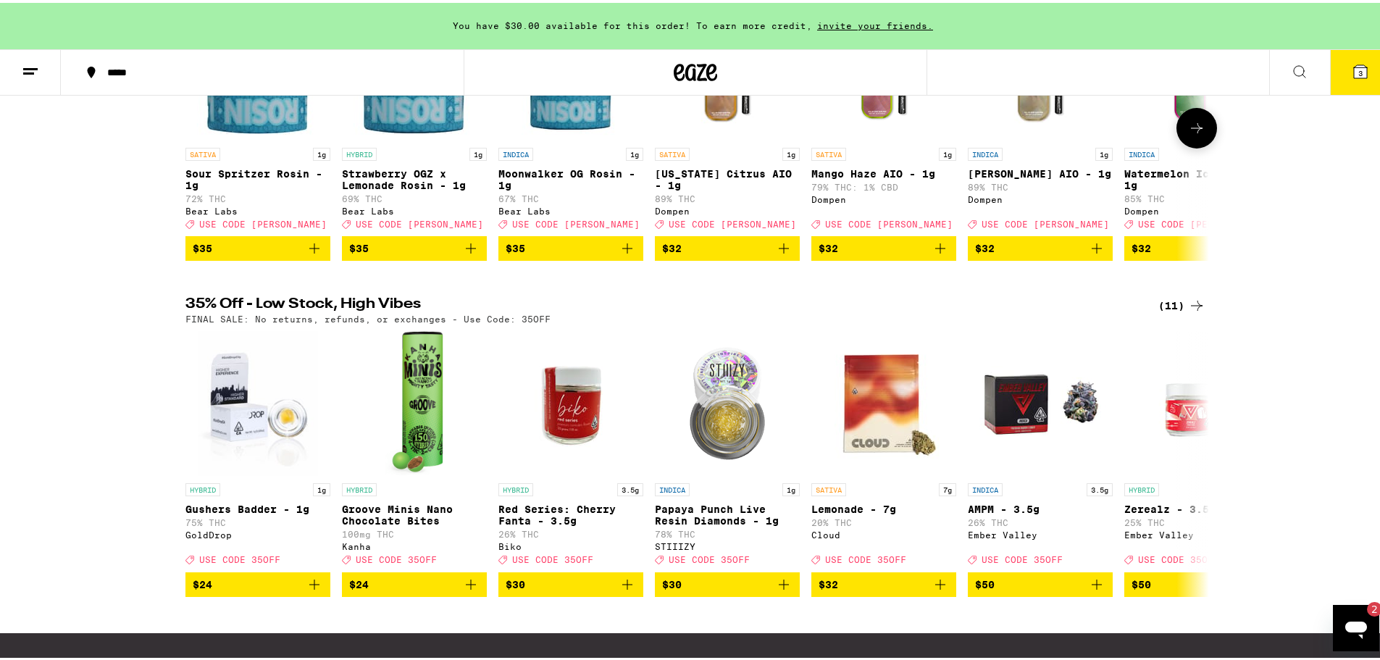
scroll to position [290, 0]
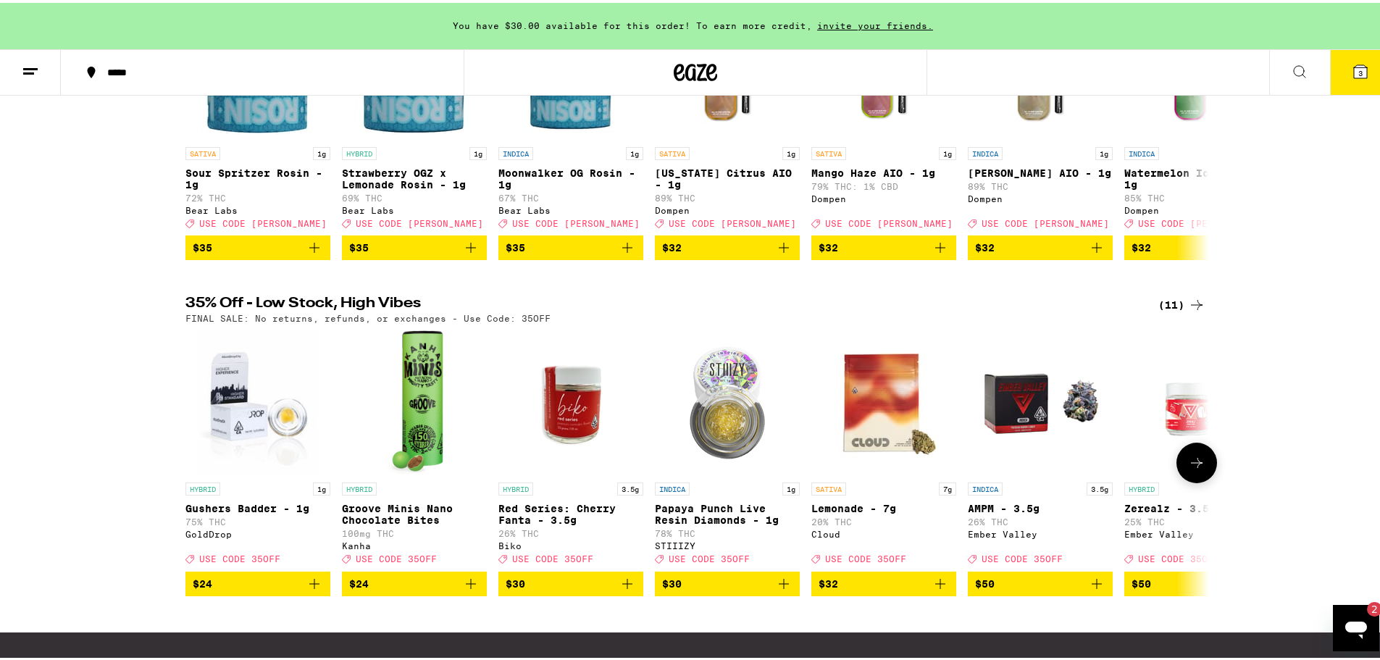
click at [1191, 469] on icon at bounding box center [1196, 459] width 17 height 17
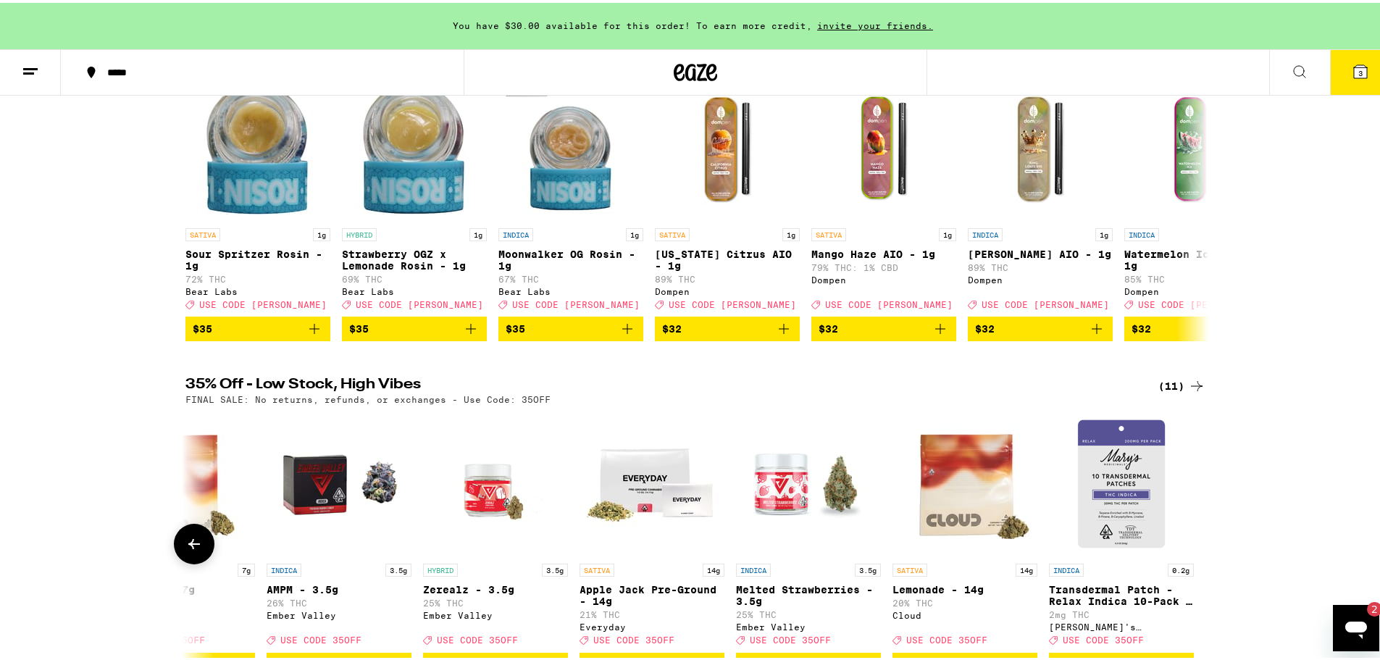
scroll to position [0, 0]
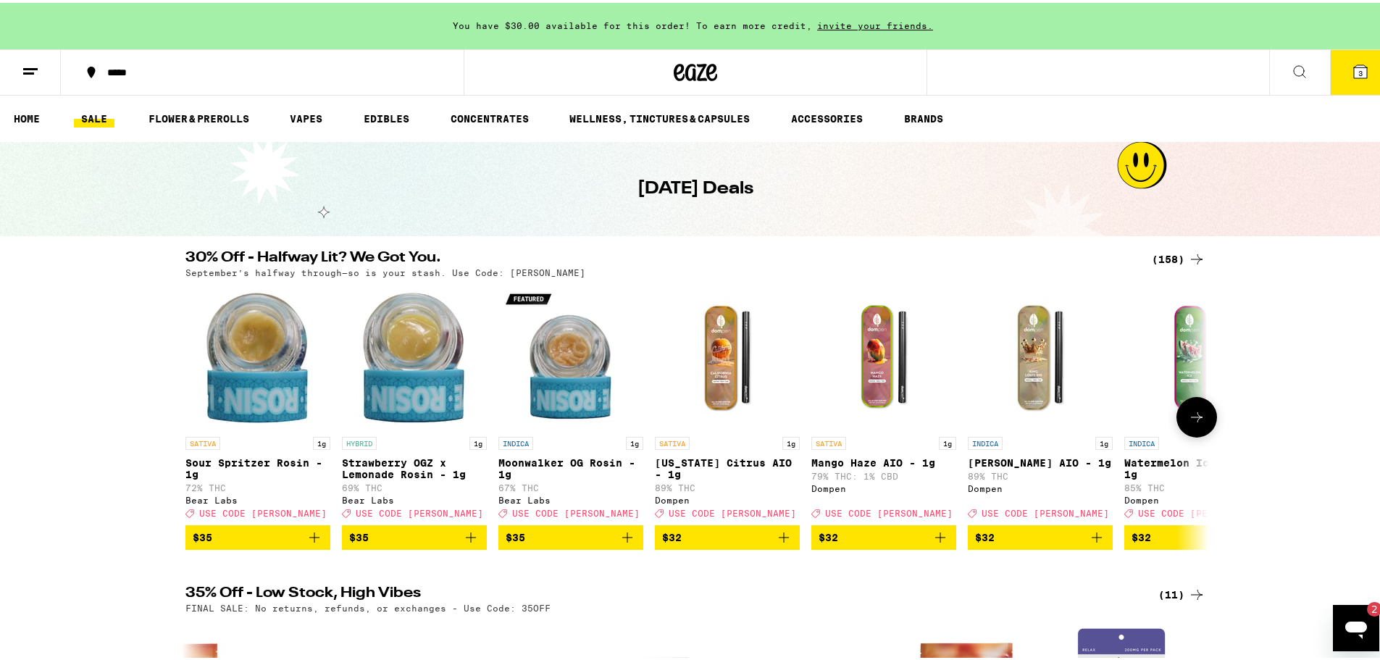
click at [1188, 418] on icon at bounding box center [1196, 414] width 17 height 17
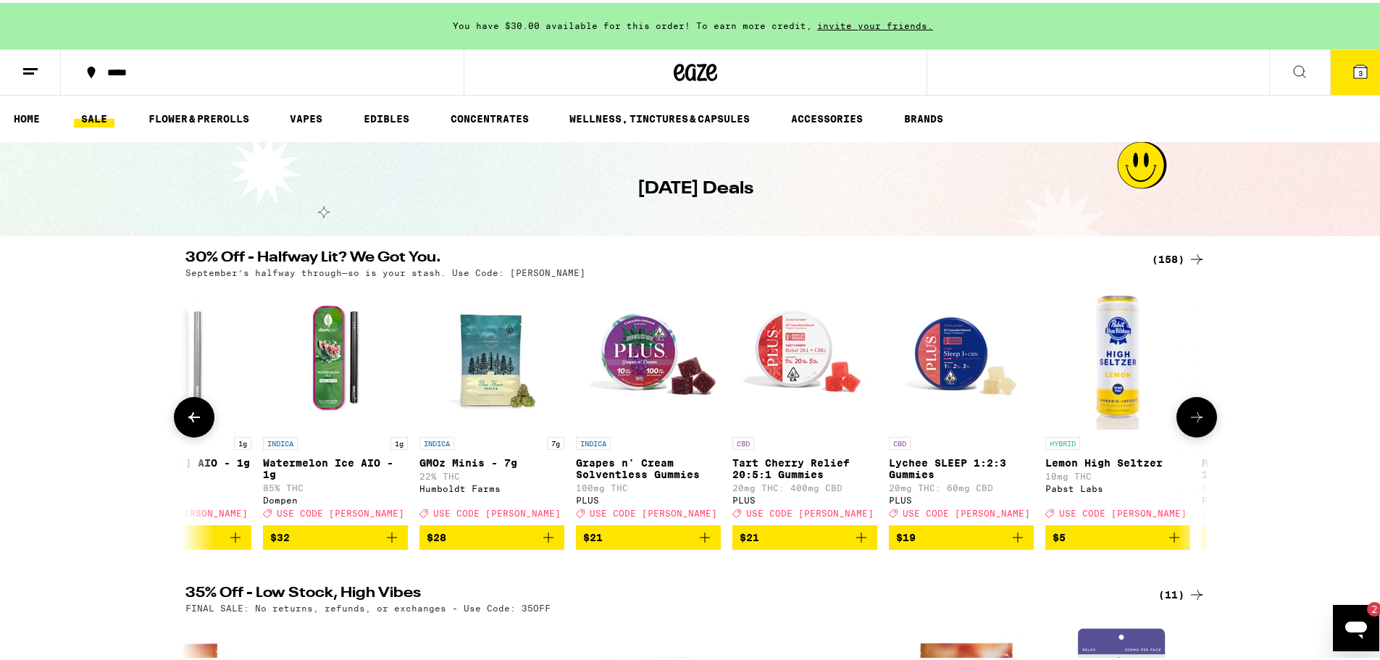
scroll to position [0, 862]
click at [1163, 259] on div "(158)" at bounding box center [1179, 256] width 54 height 17
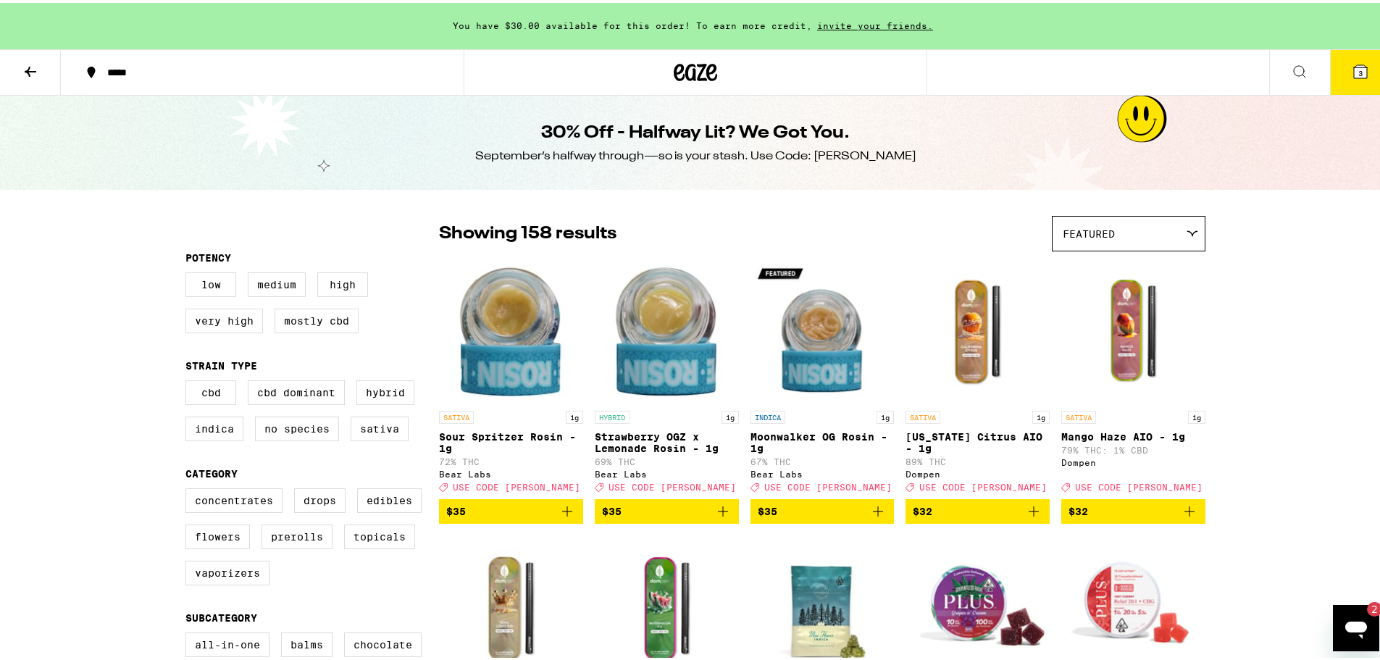
click at [1102, 236] on span "Featured" at bounding box center [1088, 231] width 52 height 12
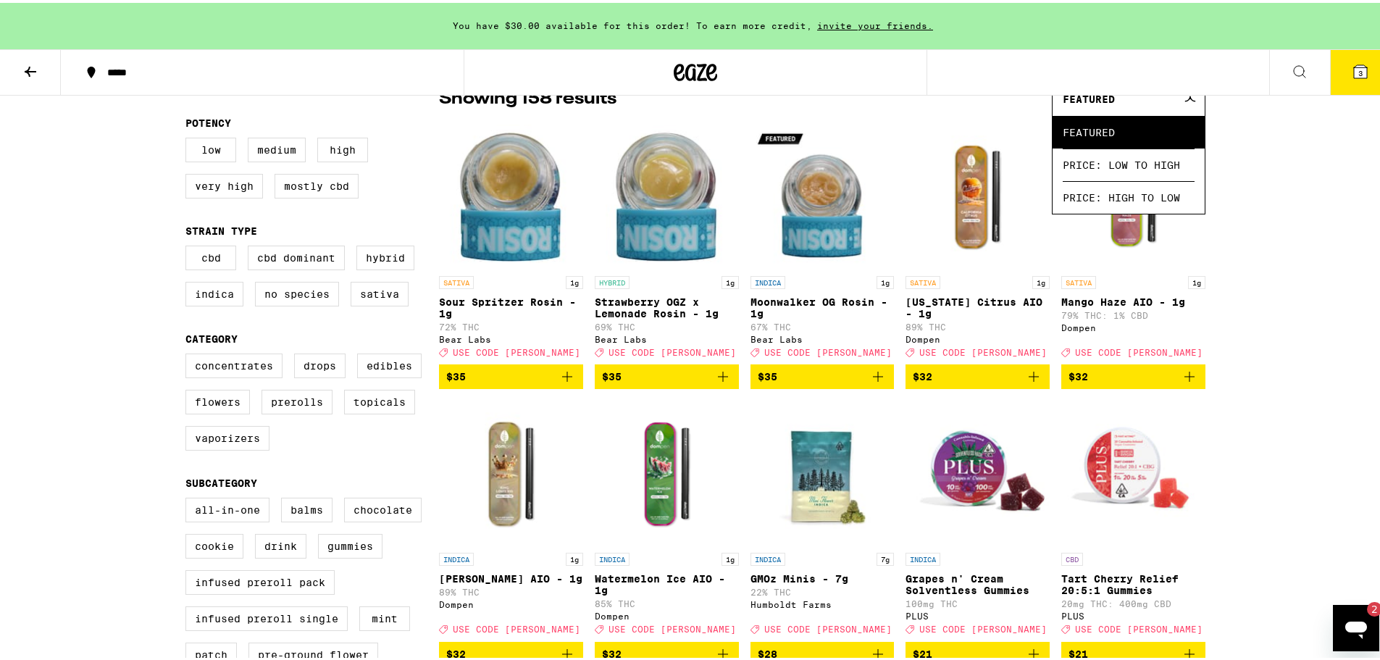
scroll to position [145, 0]
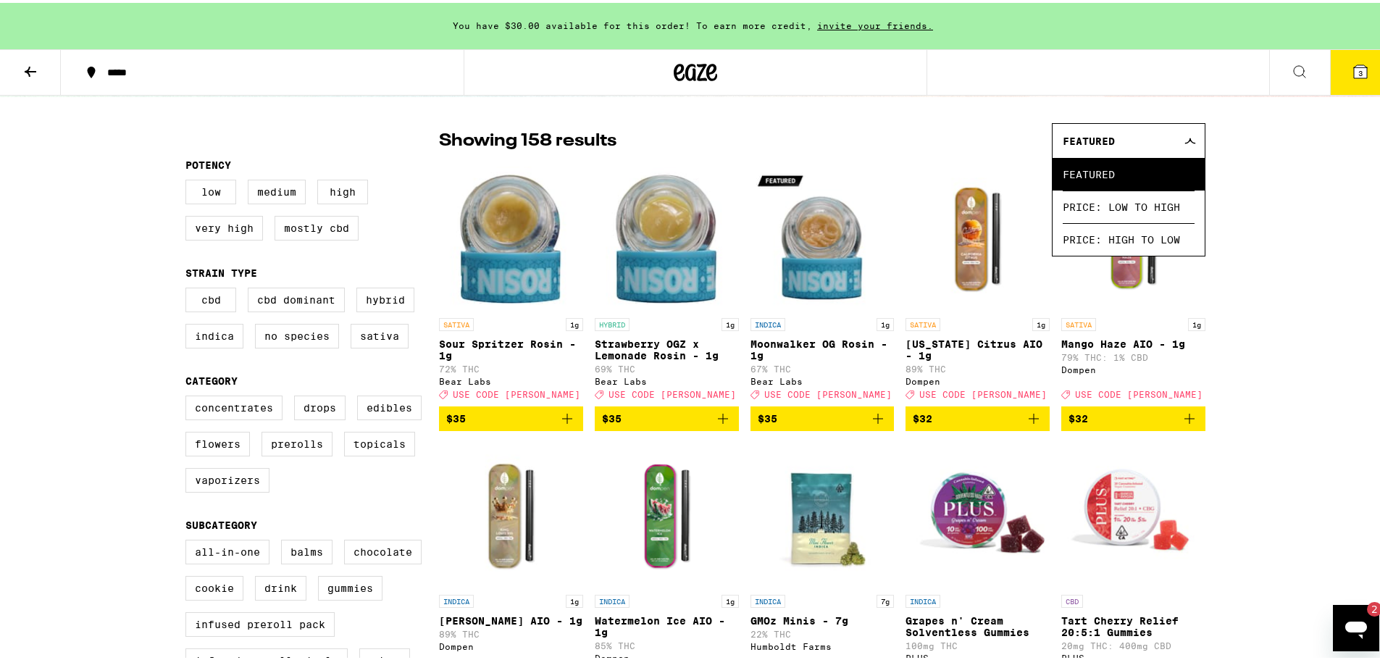
scroll to position [0, 0]
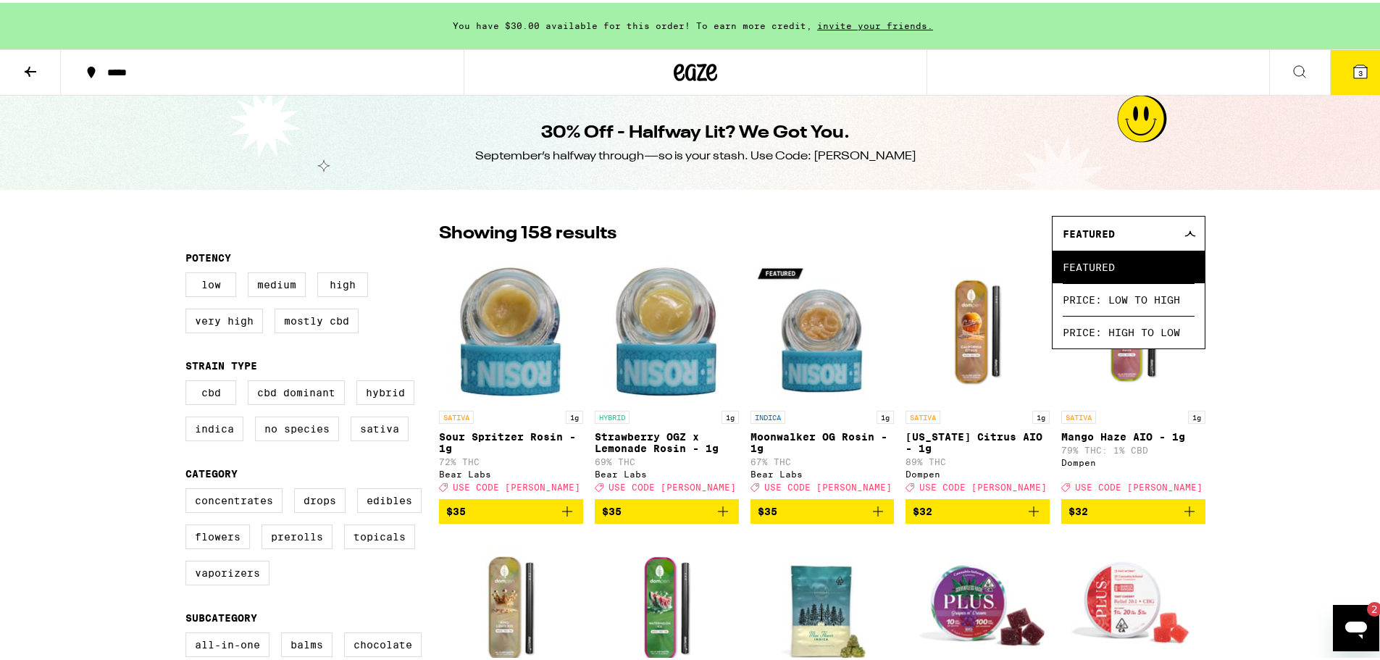
click at [1187, 232] on icon at bounding box center [1190, 230] width 10 height 5
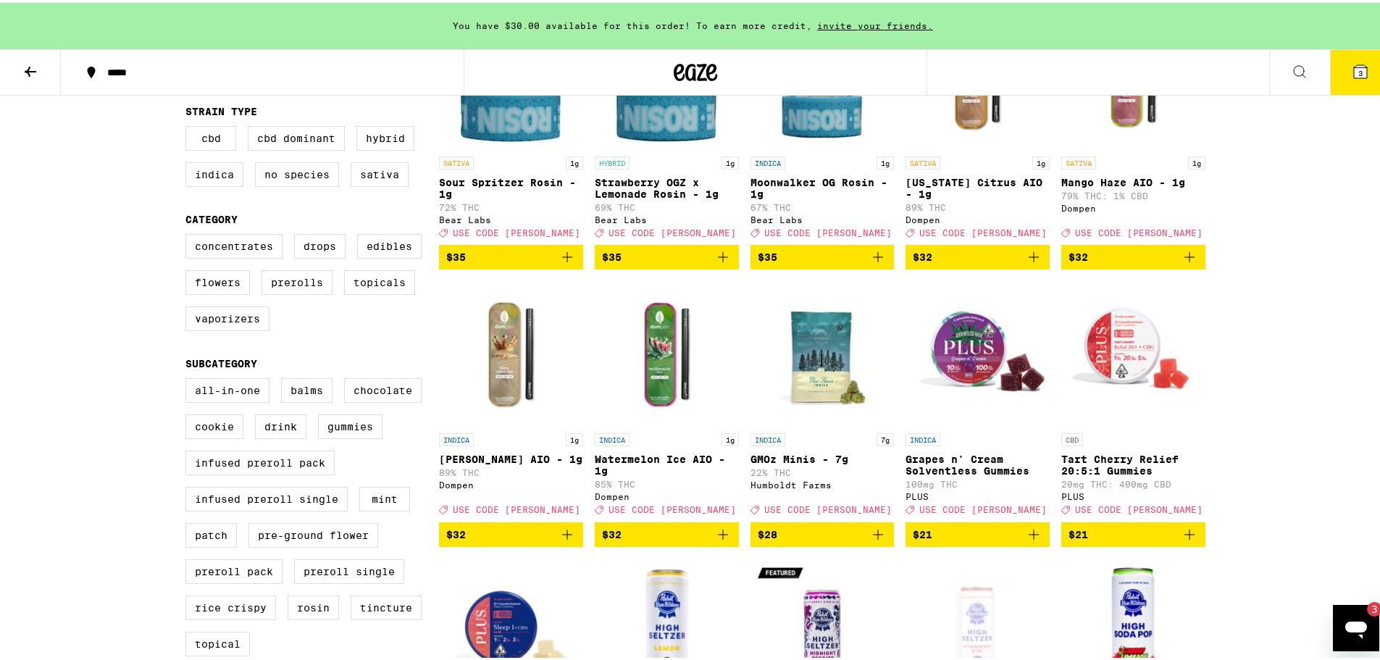
scroll to position [83, 0]
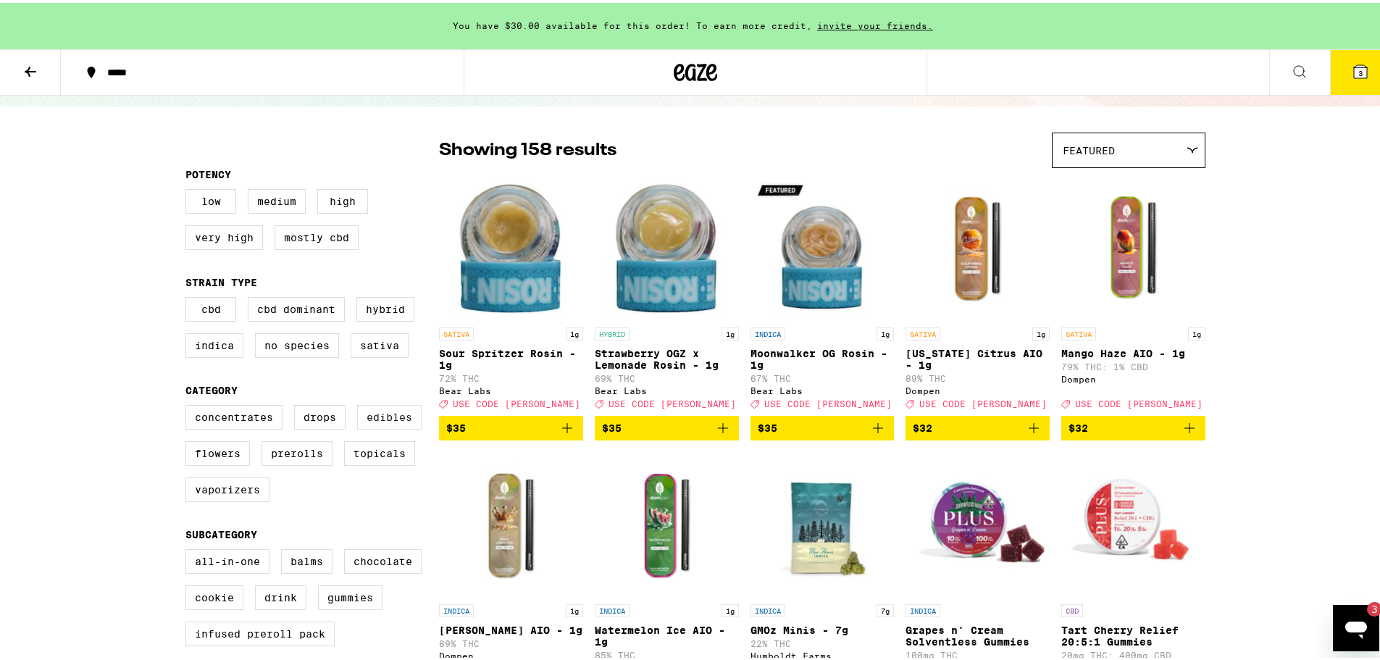
click at [374, 427] on label "Edibles" at bounding box center [389, 414] width 64 height 25
click at [189, 405] on input "Edibles" at bounding box center [188, 404] width 1 height 1
checkbox input "true"
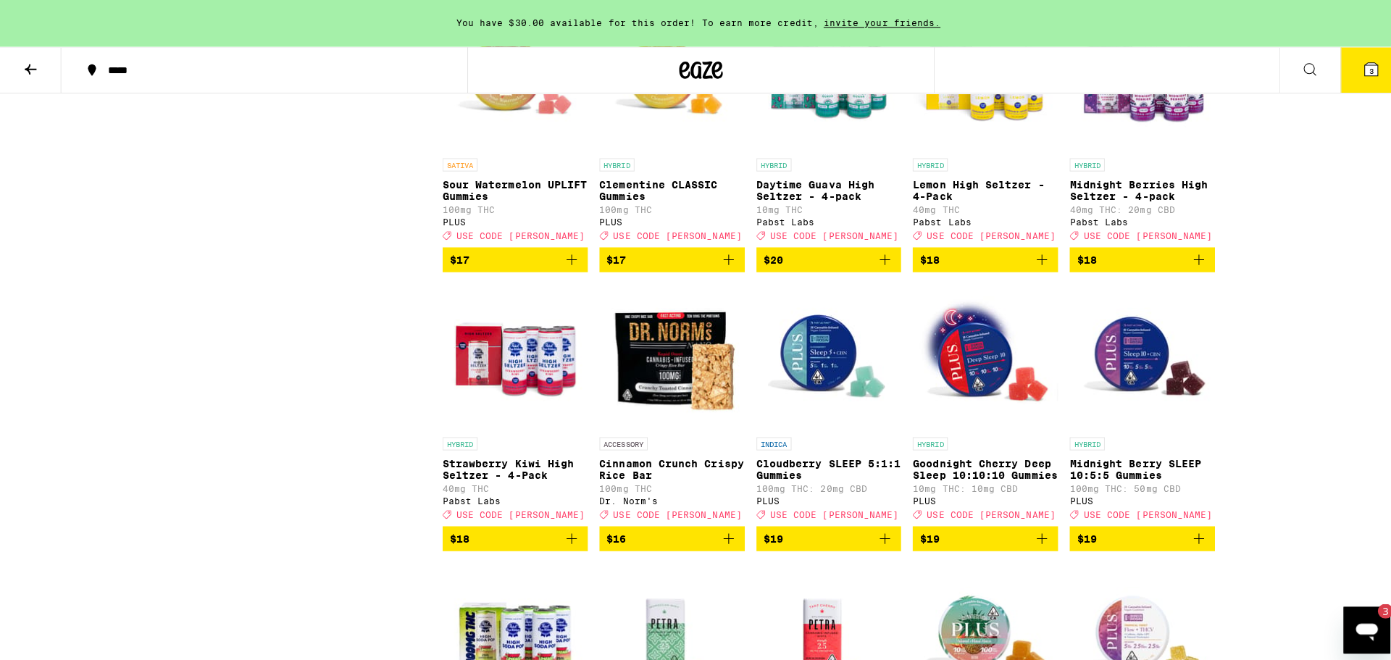
scroll to position [2184, 0]
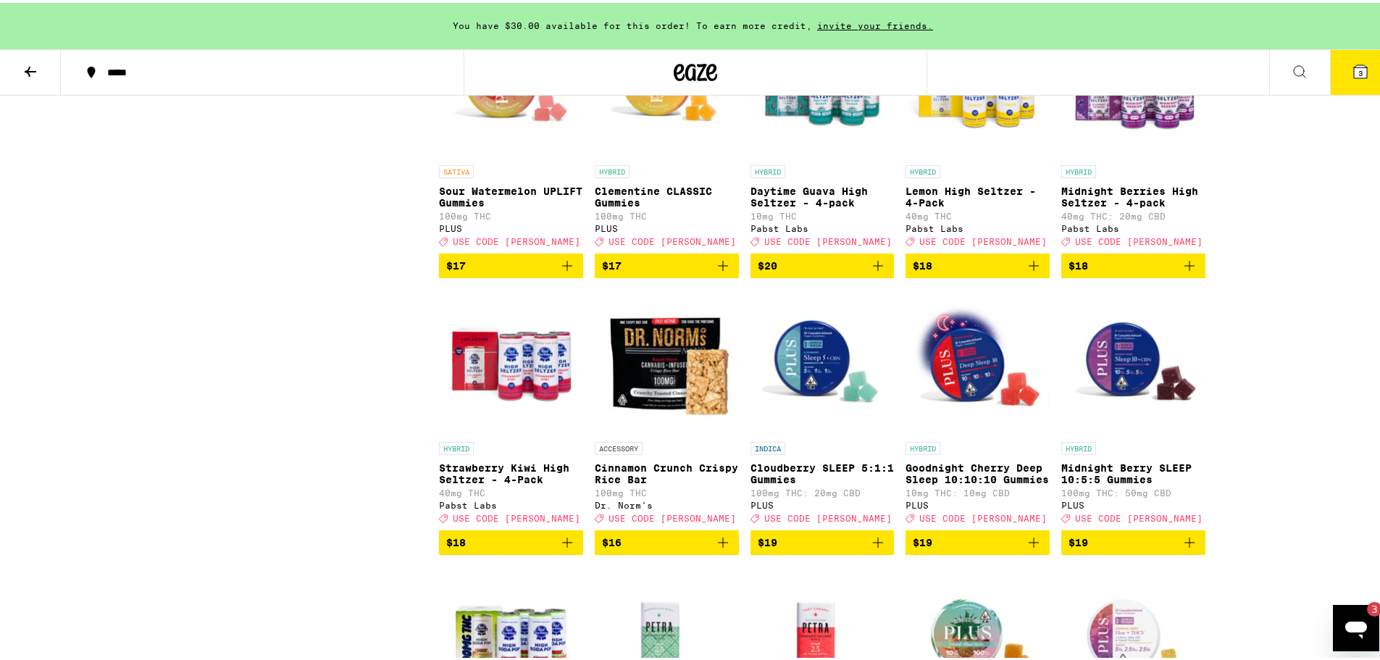
click at [679, 272] on span "$17" at bounding box center [667, 262] width 130 height 17
click at [1354, 62] on icon at bounding box center [1360, 68] width 13 height 13
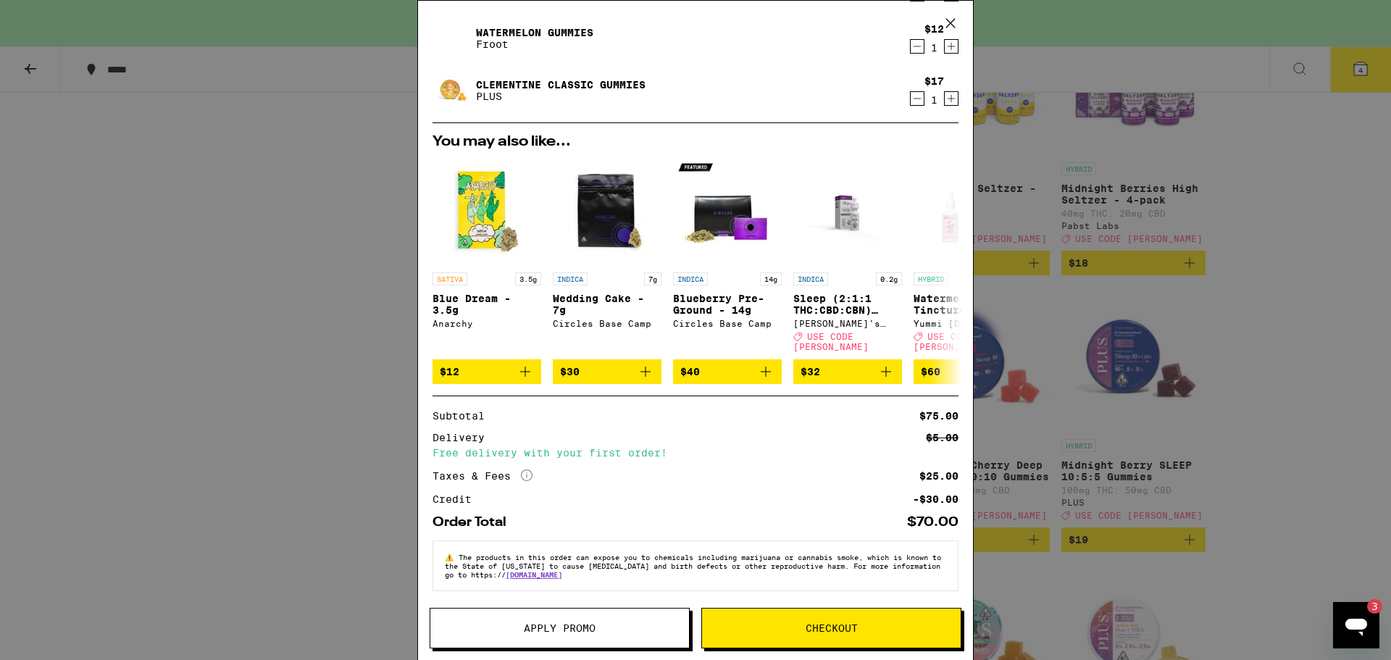
scroll to position [185, 0]
click at [549, 624] on span "Apply Promo" at bounding box center [560, 628] width 72 height 10
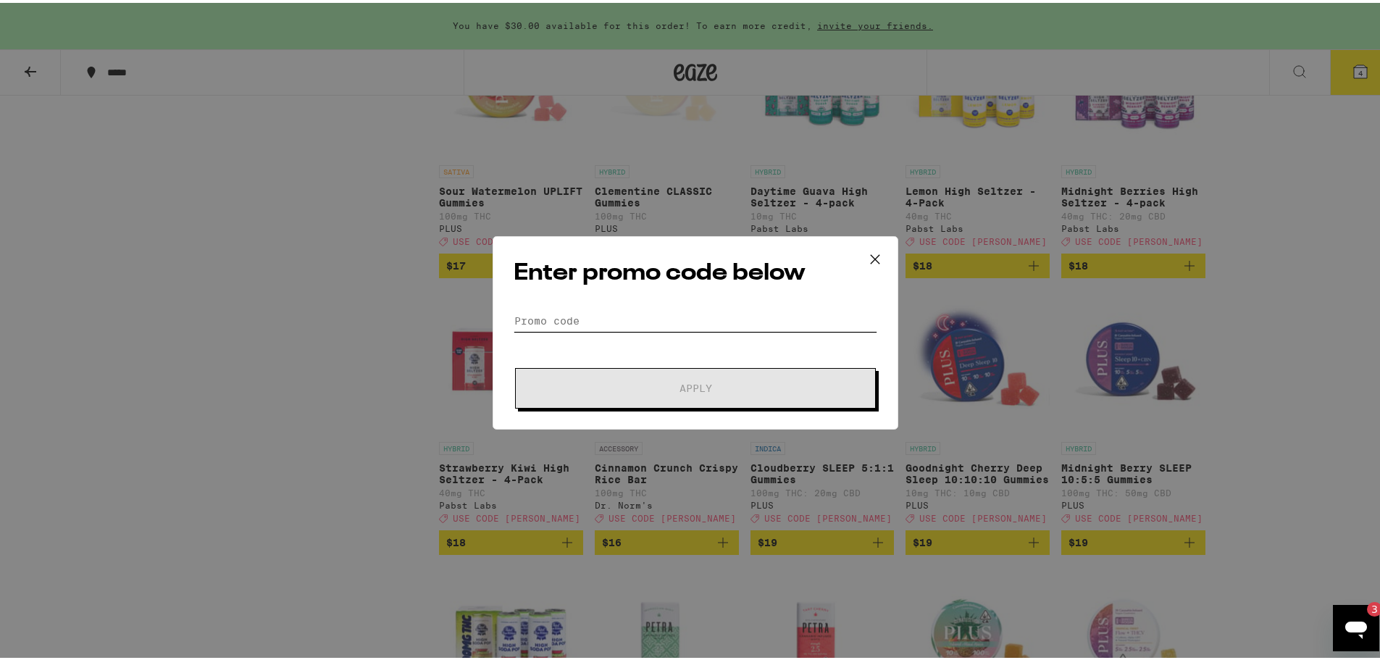
click at [648, 327] on input "Promo Code" at bounding box center [695, 318] width 364 height 22
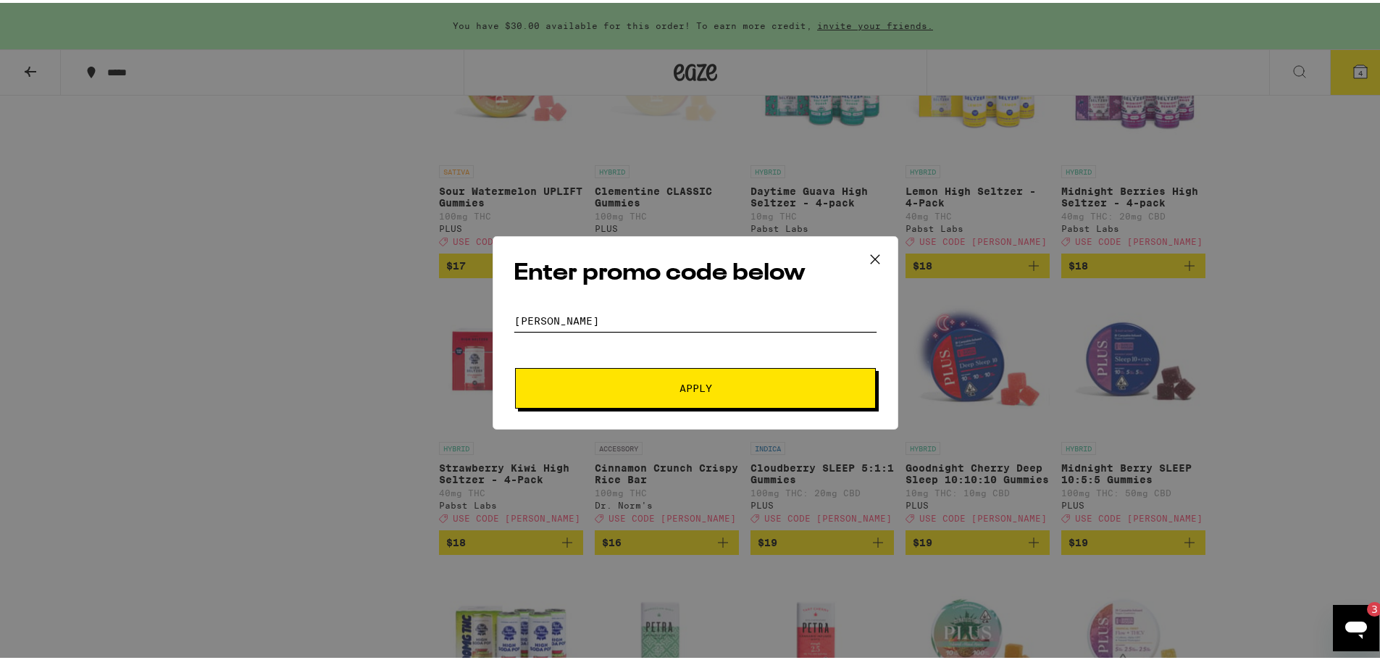
type input "[PERSON_NAME]"
click at [515, 365] on button "Apply" at bounding box center [695, 385] width 361 height 41
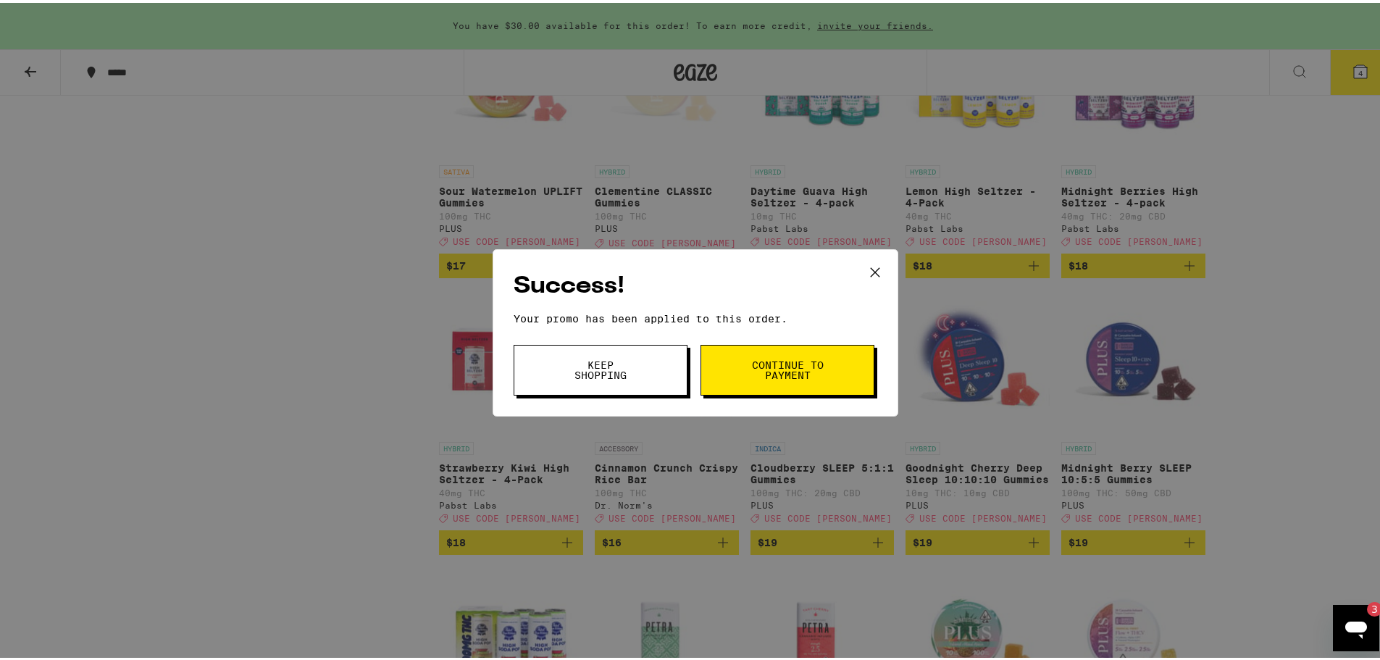
click at [599, 361] on span "Keep Shopping" at bounding box center [600, 367] width 74 height 20
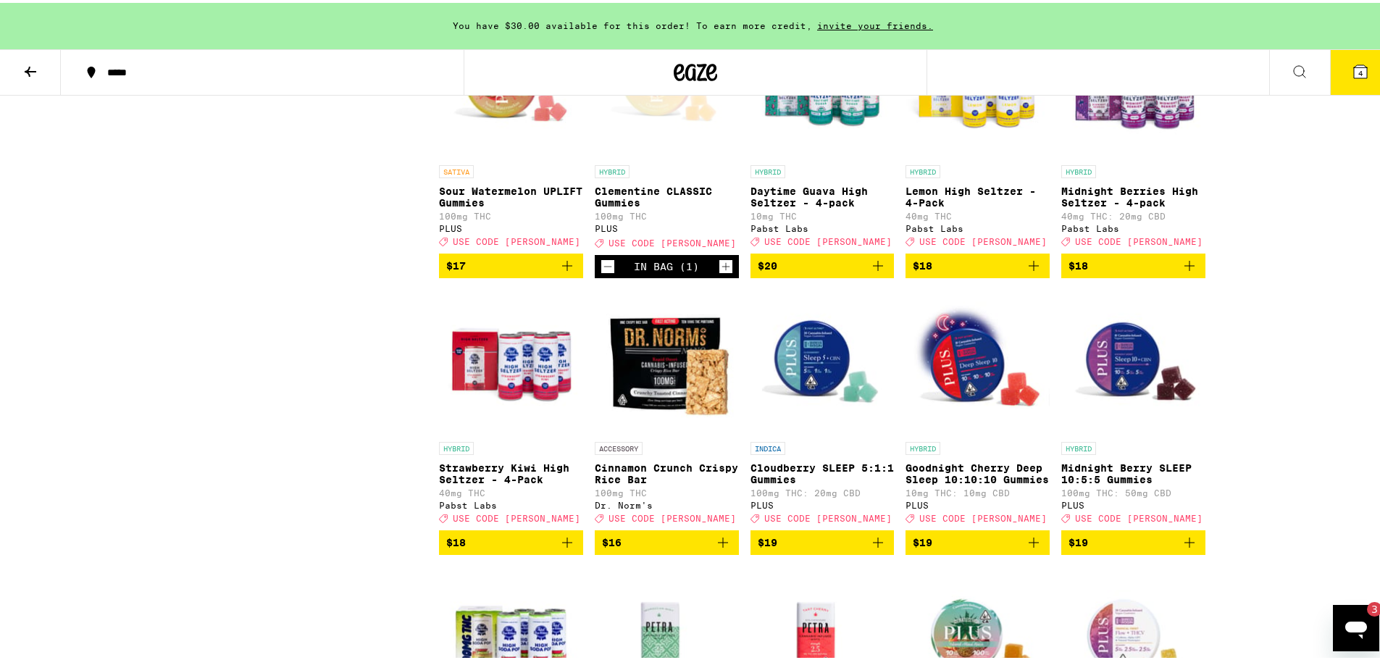
click at [1354, 71] on icon at bounding box center [1360, 68] width 13 height 13
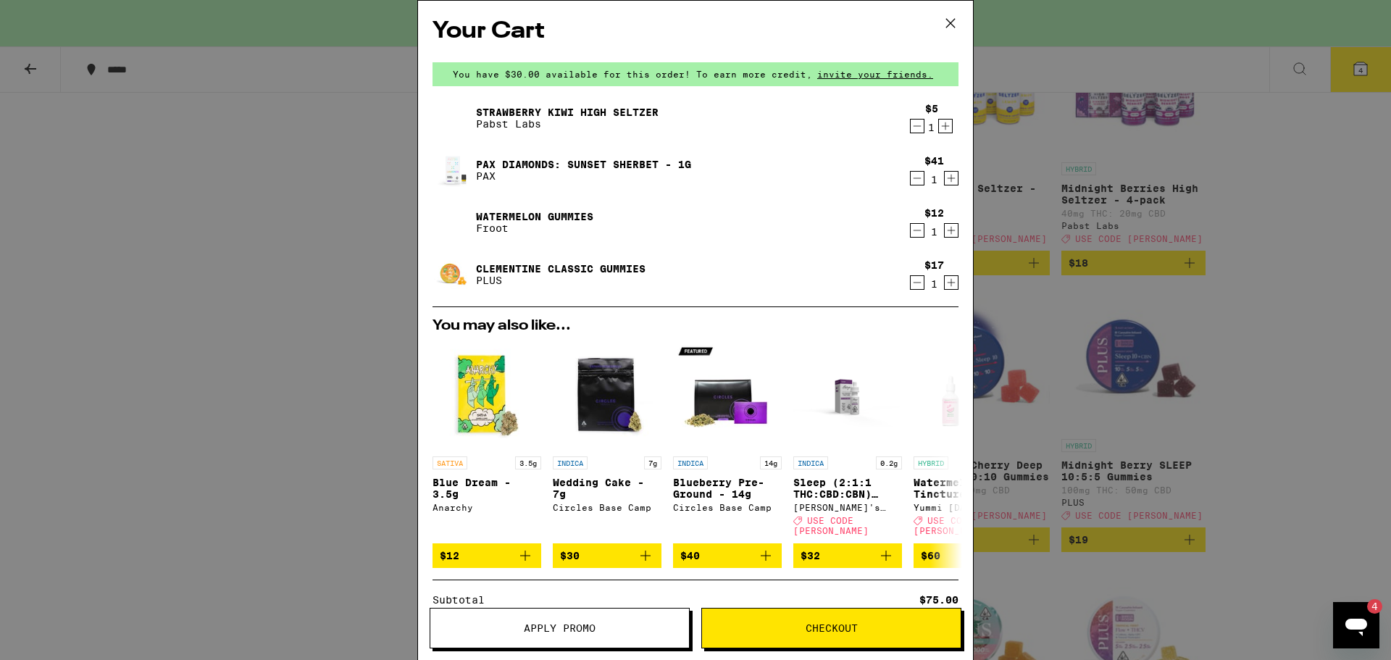
click at [946, 19] on icon at bounding box center [950, 23] width 22 height 22
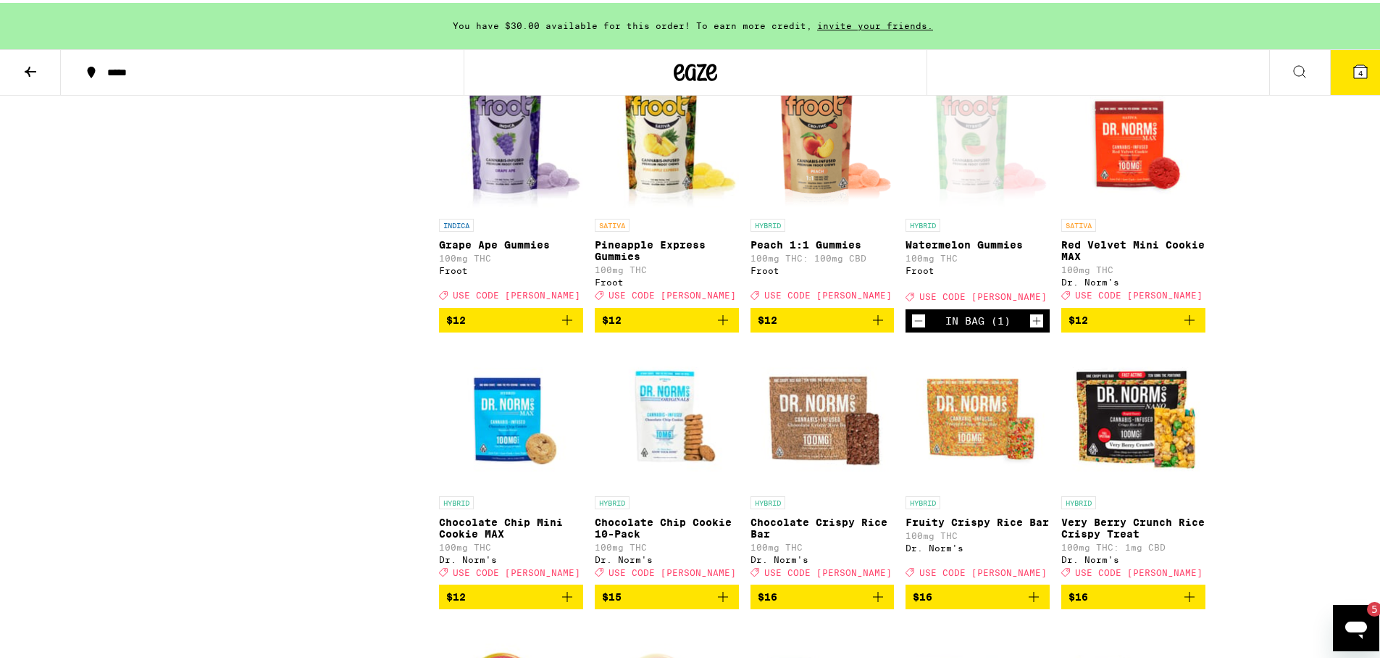
scroll to position [1532, 0]
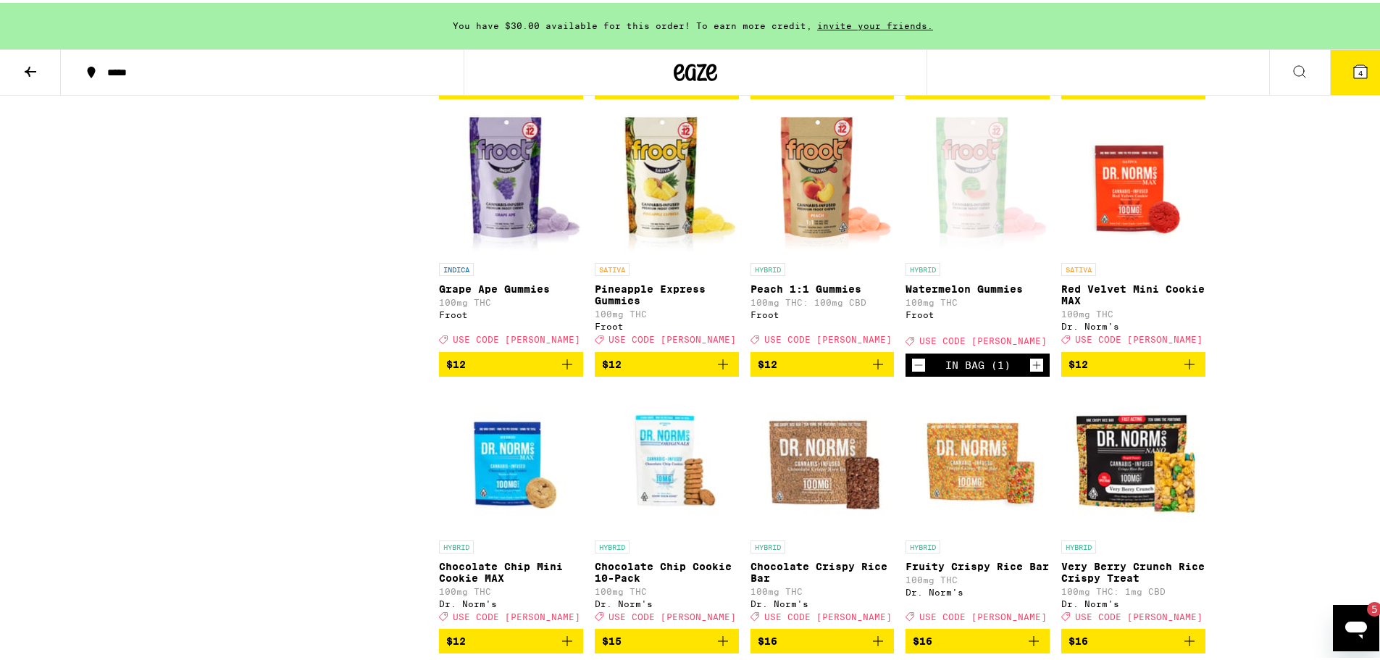
click at [691, 370] on span "$12" at bounding box center [667, 361] width 130 height 17
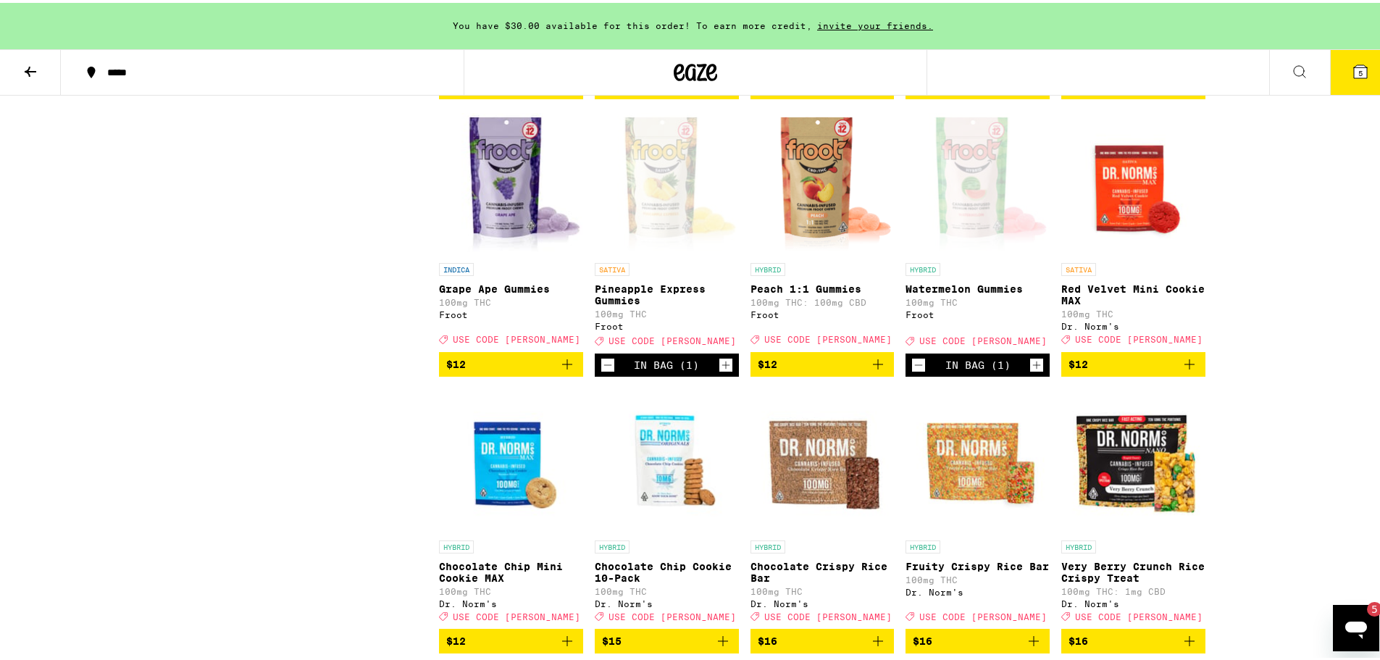
click at [912, 371] on icon "Decrement" at bounding box center [918, 361] width 13 height 17
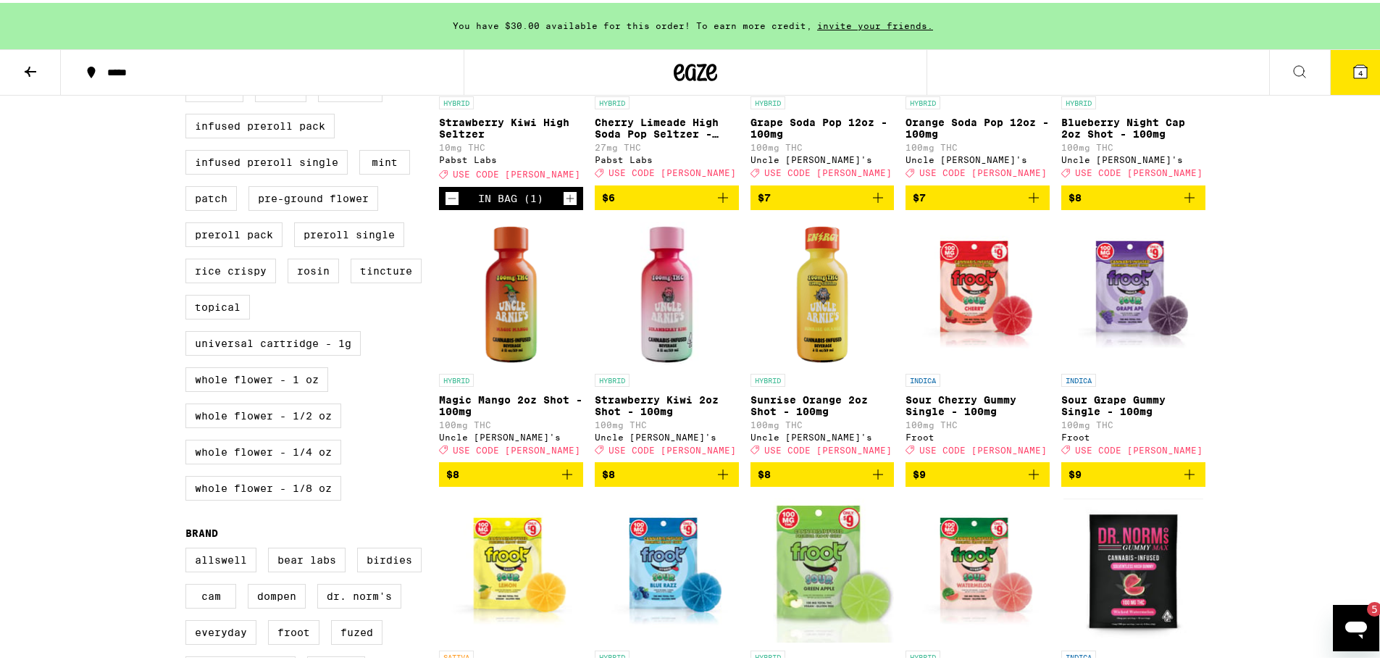
scroll to position [590, 0]
click at [679, 351] on img "Open page for Strawberry Kiwi 2oz Shot - 100mg from Uncle Arnie's" at bounding box center [667, 291] width 144 height 145
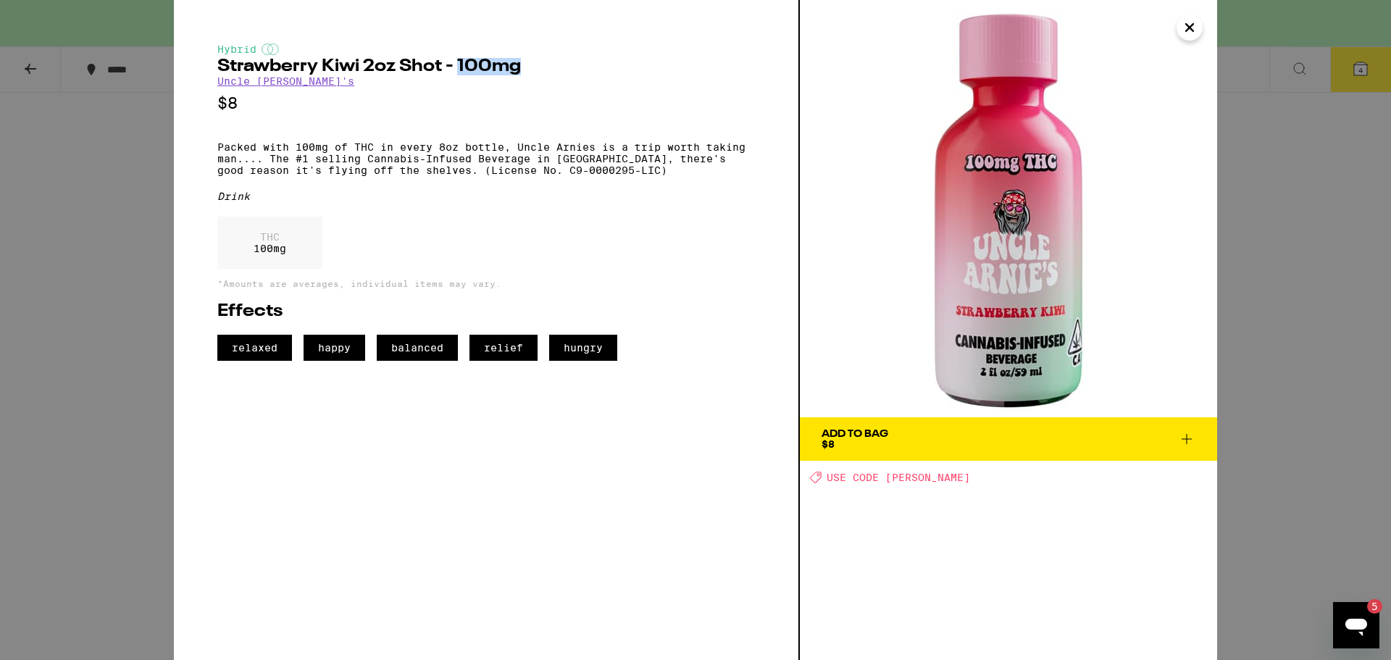
drag, startPoint x: 458, startPoint y: 70, endPoint x: 563, endPoint y: 72, distance: 104.3
click at [563, 72] on h2 "Strawberry Kiwi 2oz Shot - 100mg" at bounding box center [485, 66] width 537 height 17
click at [89, 230] on div "Hybrid Strawberry Kiwi 2oz Shot - 100mg Uncle [PERSON_NAME]'s $8 Packed with 10…" at bounding box center [695, 330] width 1391 height 660
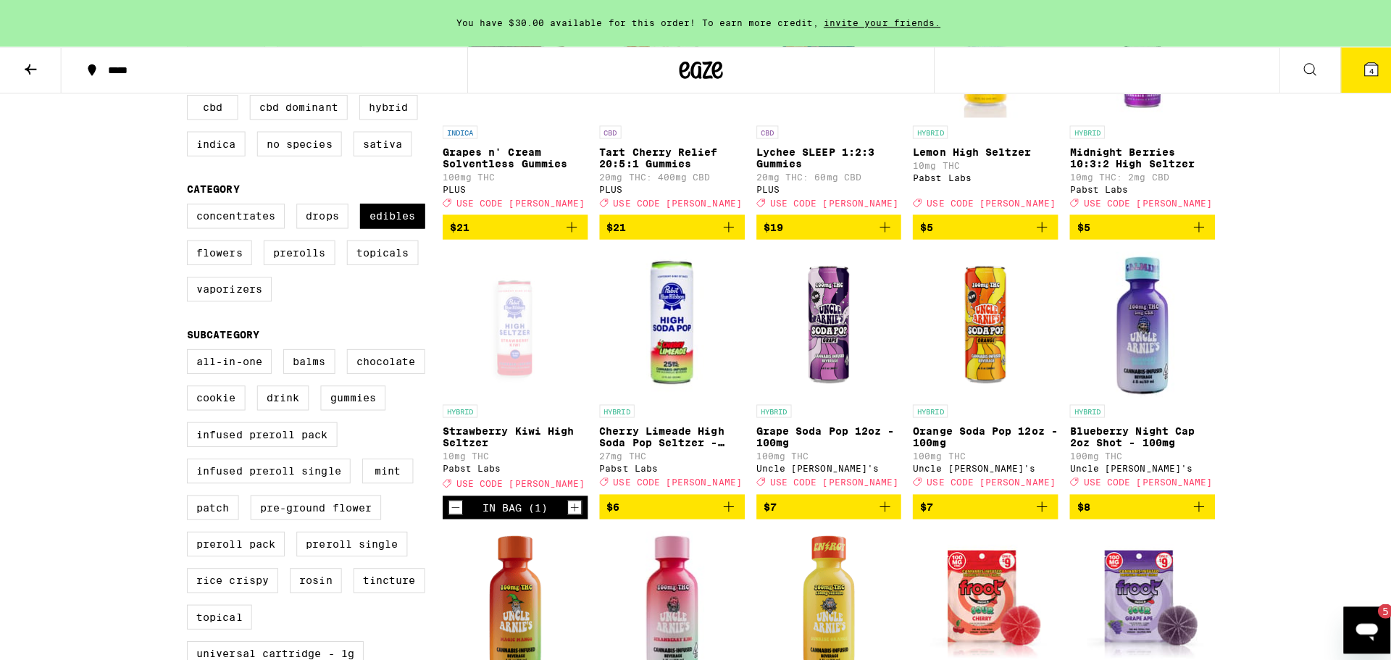
scroll to position [83, 0]
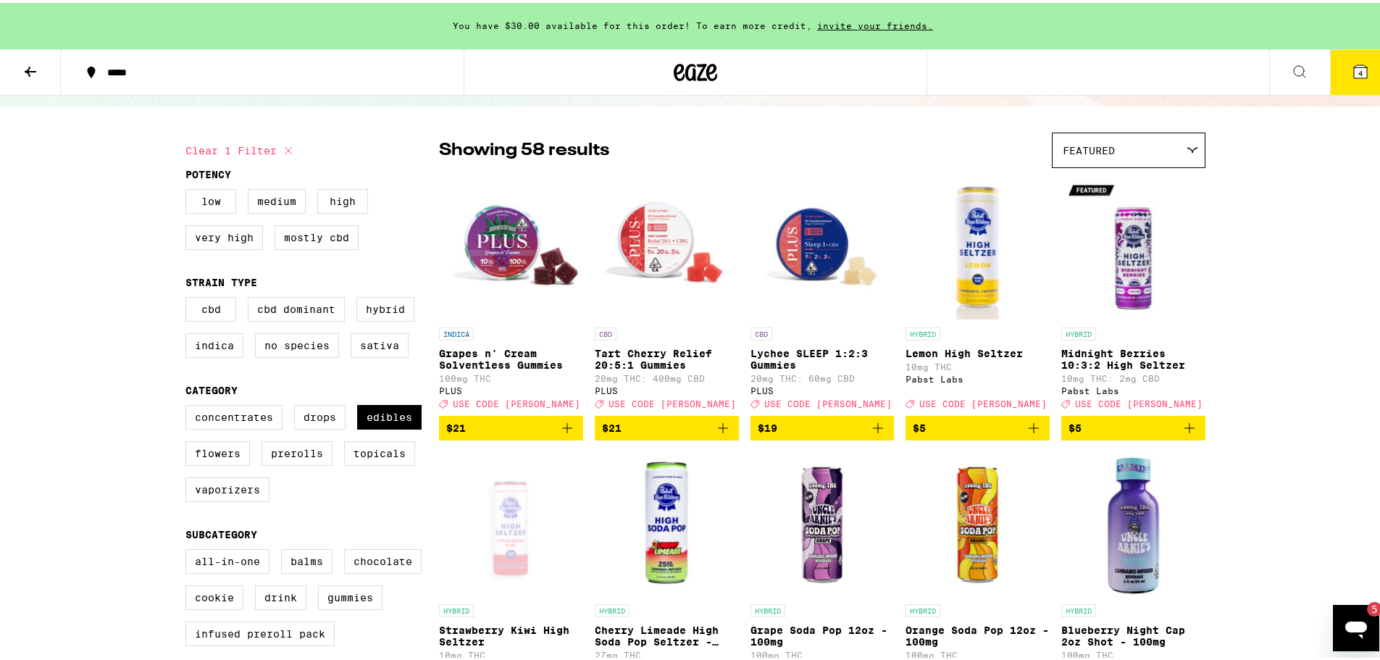
click at [520, 434] on span "$21" at bounding box center [511, 424] width 130 height 17
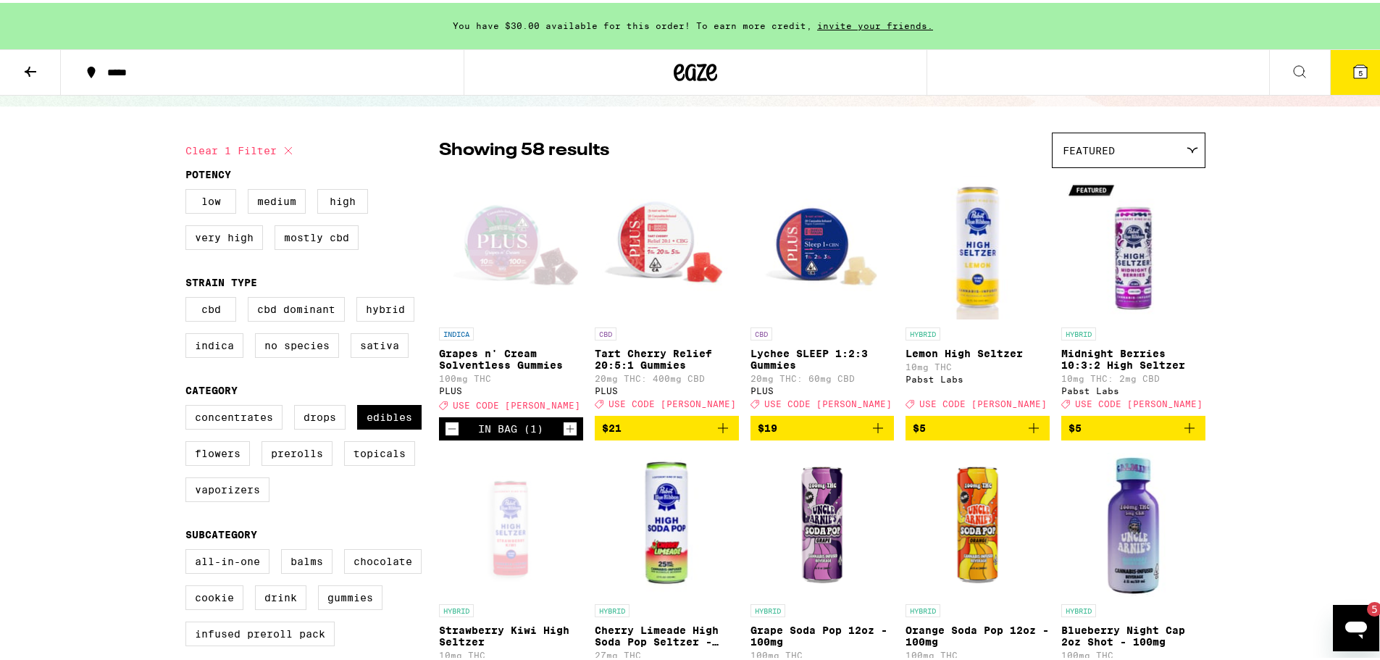
click at [1355, 47] on button "5" at bounding box center [1360, 69] width 61 height 45
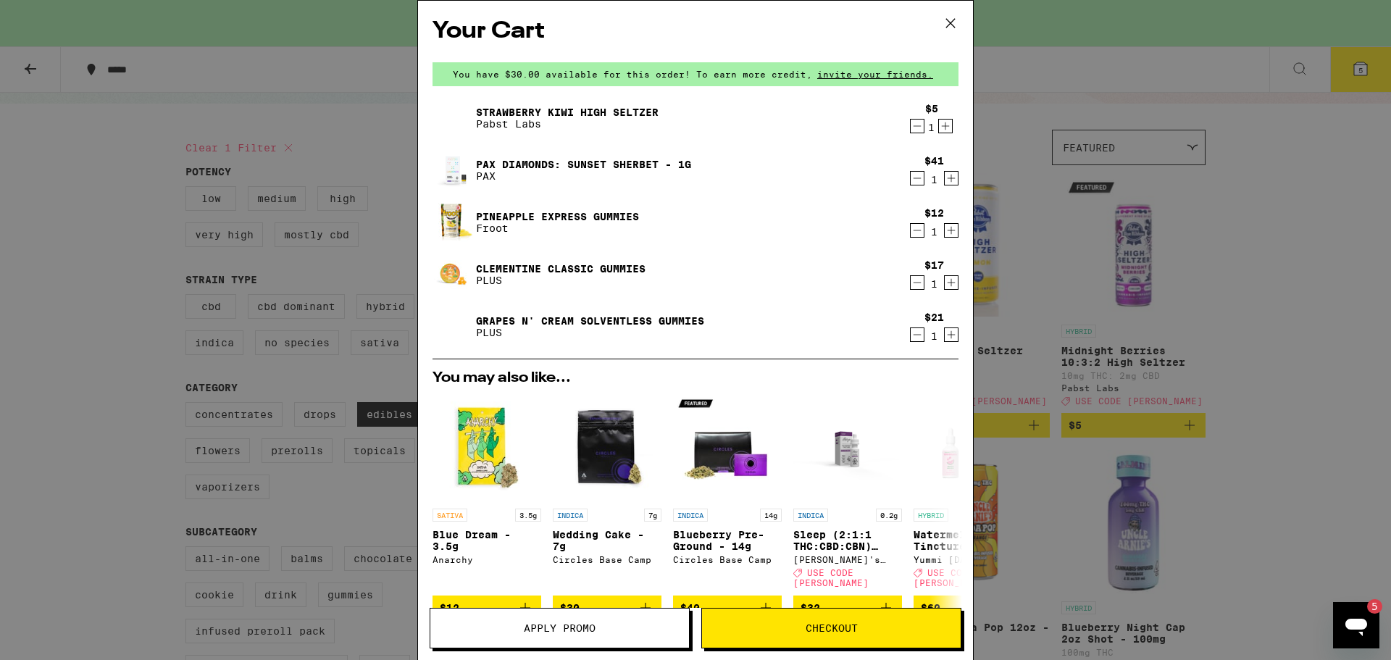
click at [913, 230] on icon "Decrement" at bounding box center [917, 230] width 8 height 0
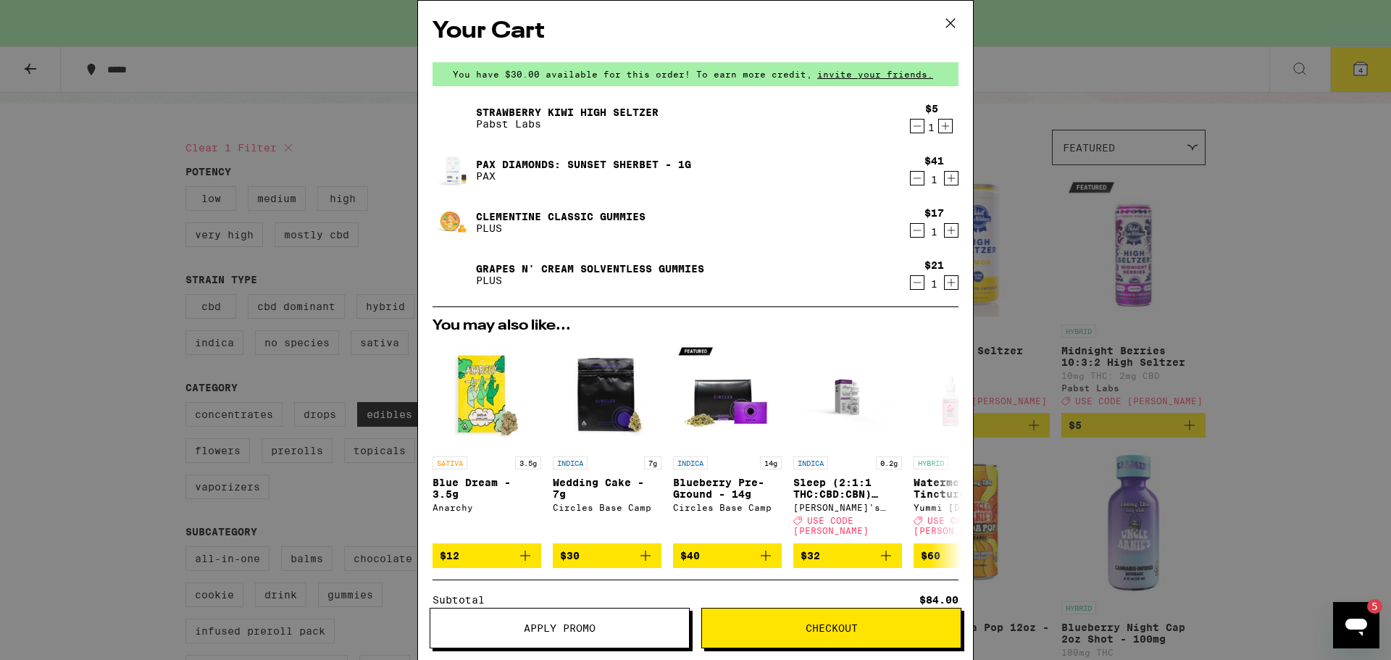
click at [910, 282] on icon "Decrement" at bounding box center [916, 282] width 13 height 17
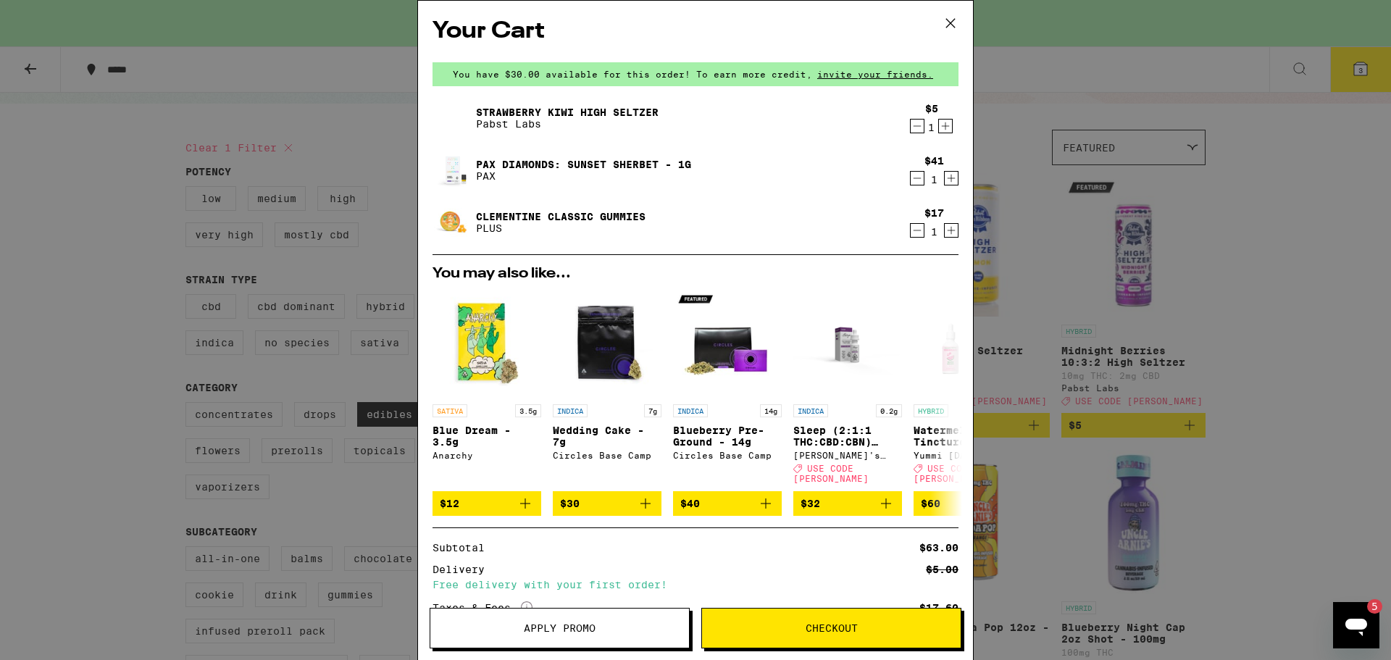
click at [941, 20] on icon at bounding box center [950, 23] width 22 height 22
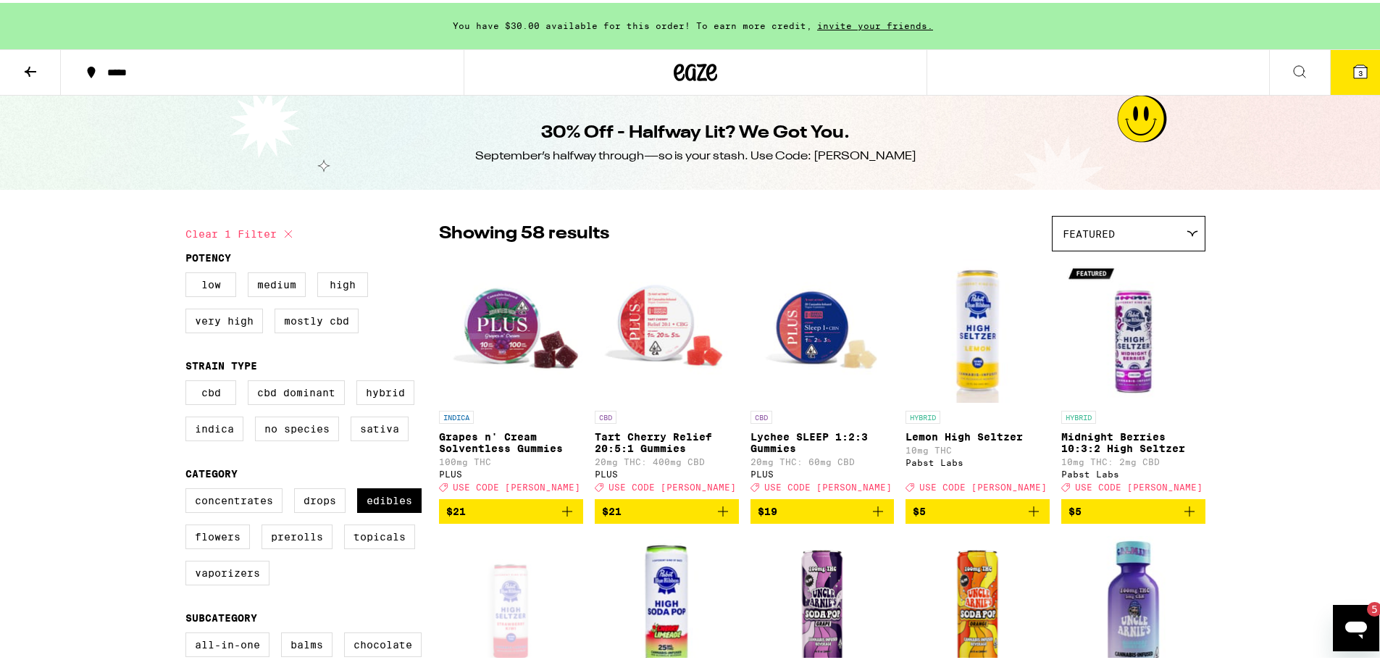
click at [708, 77] on icon at bounding box center [711, 69] width 11 height 17
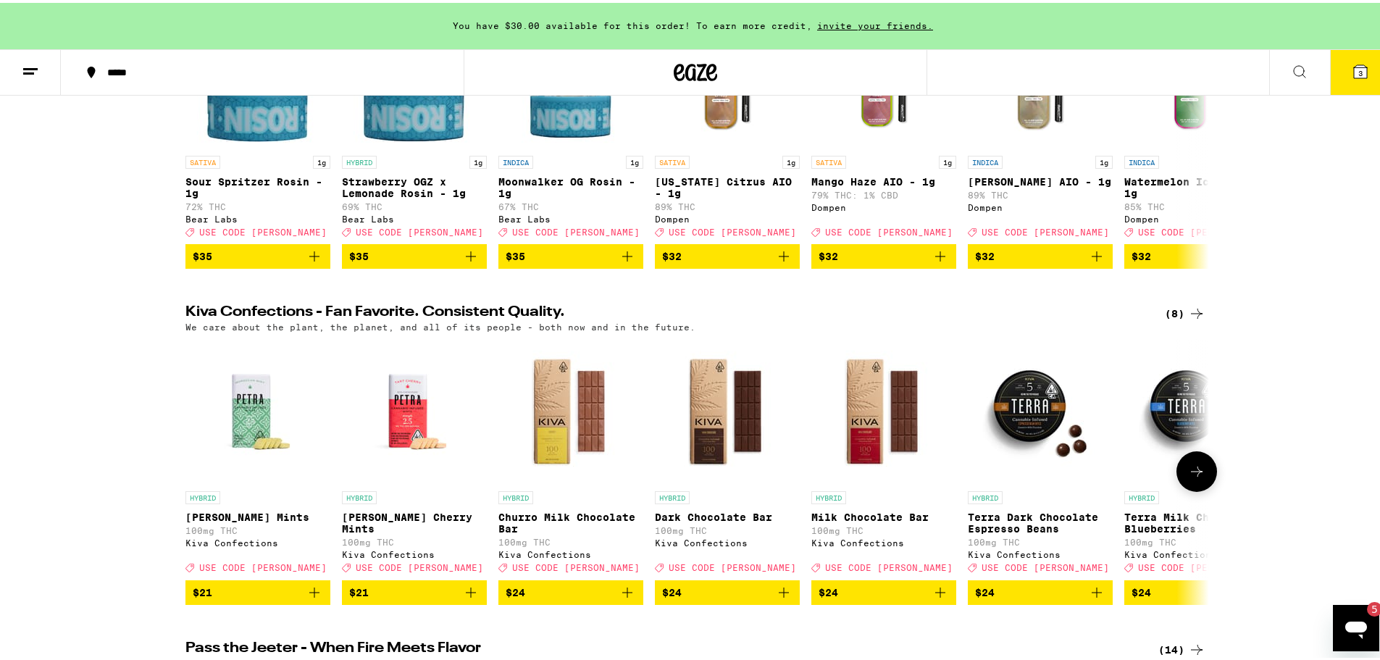
scroll to position [362, 0]
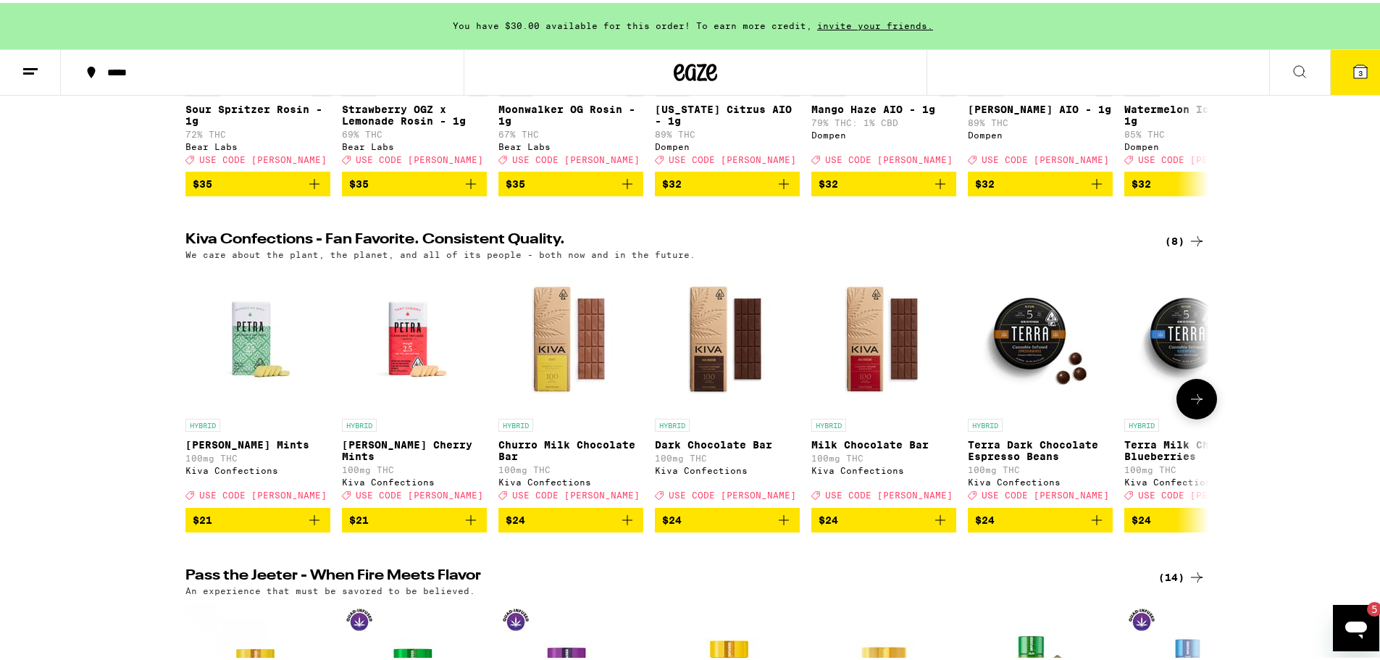
click at [1188, 405] on icon at bounding box center [1196, 395] width 17 height 17
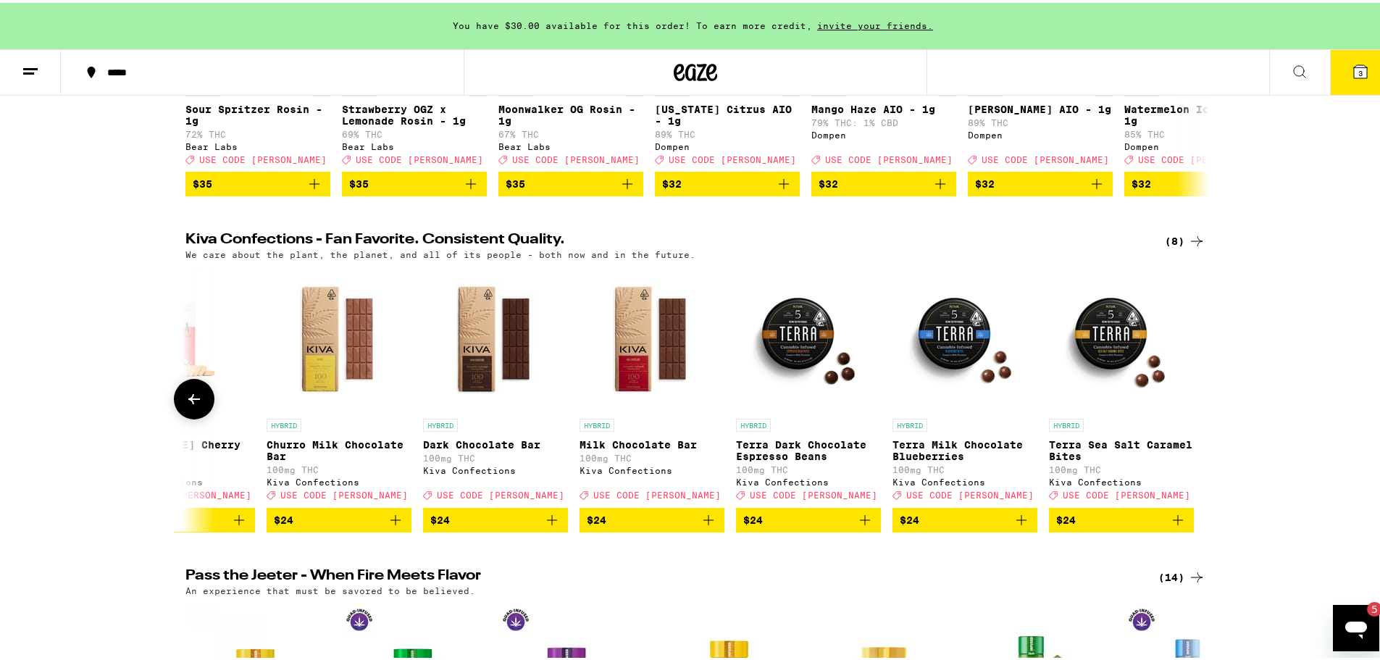
click at [188, 405] on icon at bounding box center [193, 395] width 17 height 17
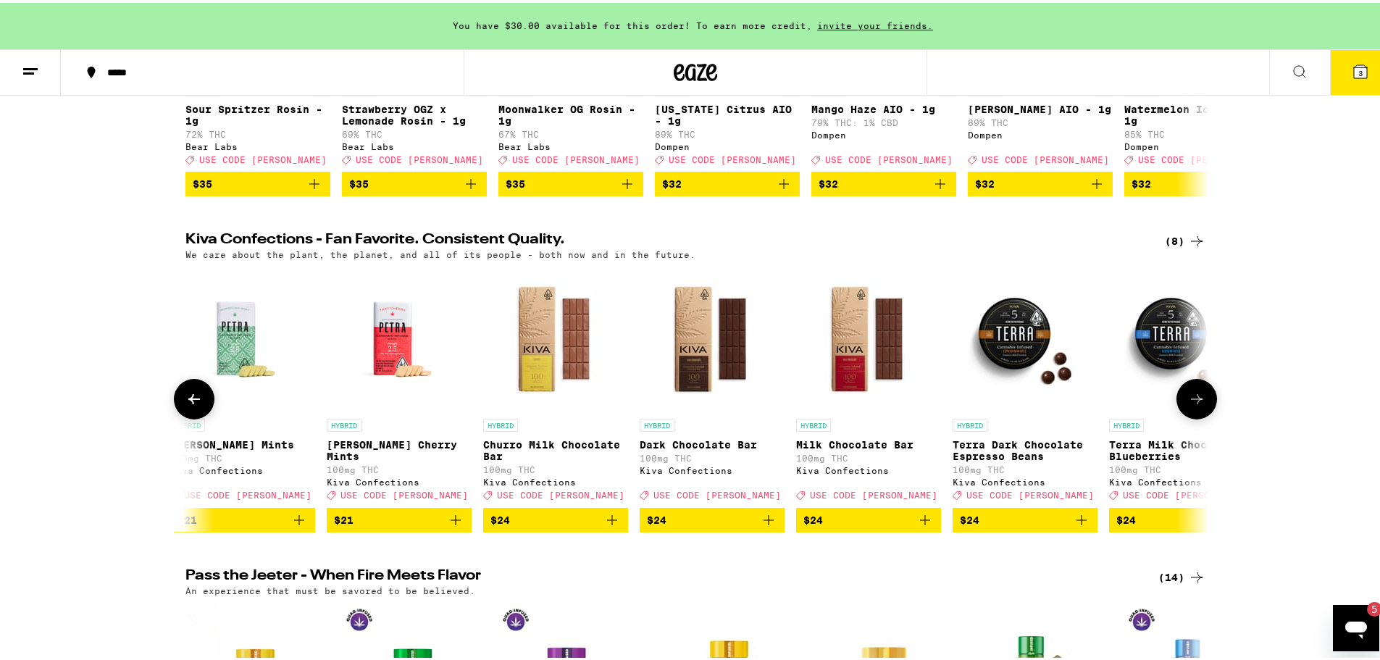
scroll to position [0, 0]
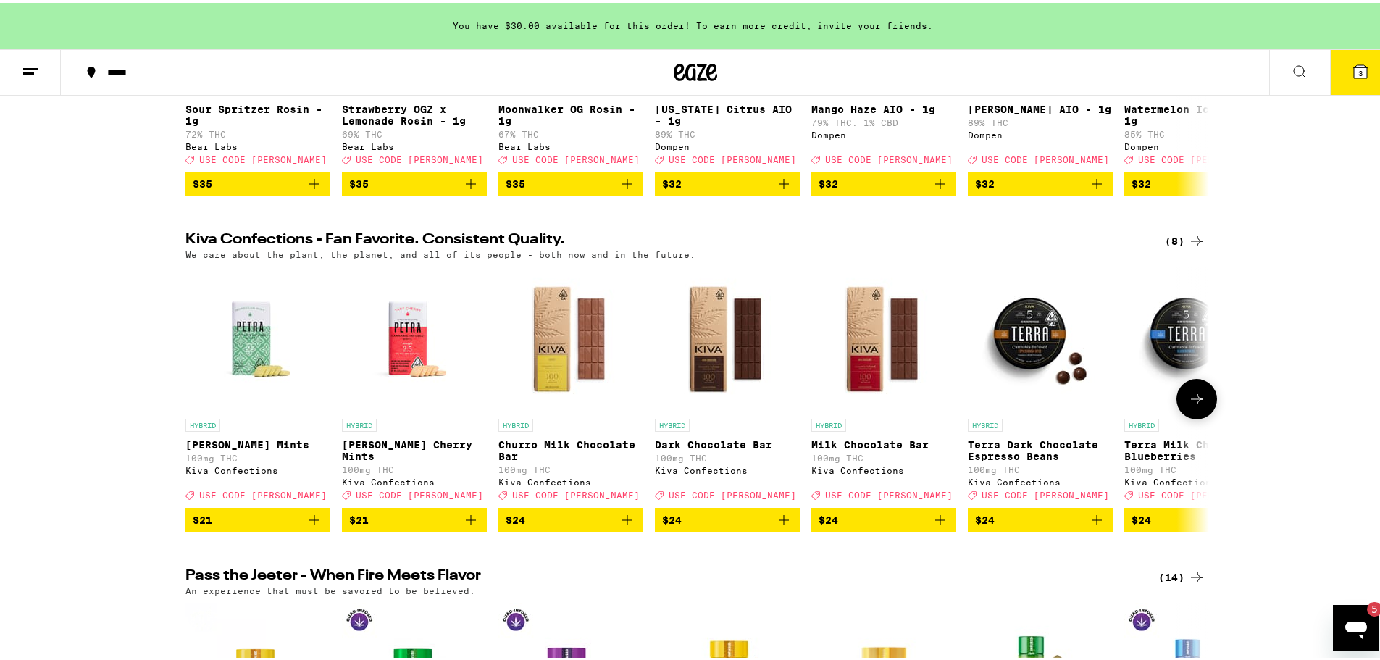
click at [1201, 410] on button at bounding box center [1196, 396] width 41 height 41
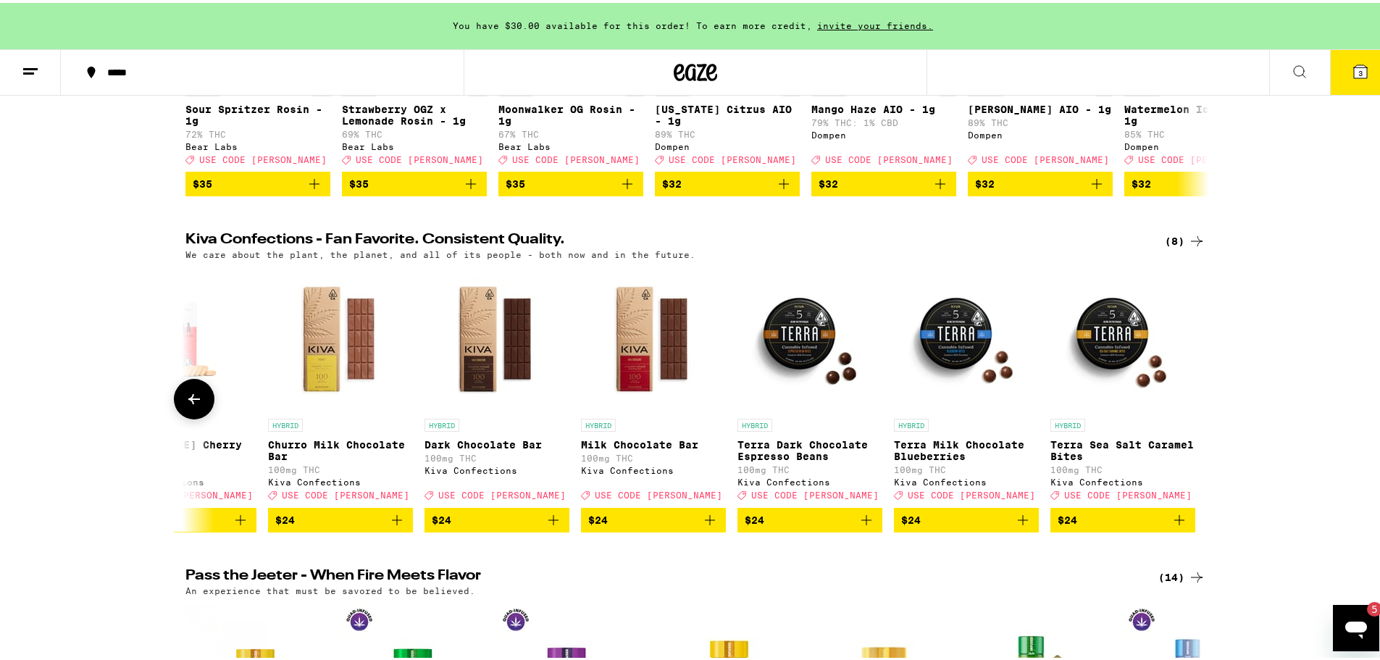
scroll to position [0, 232]
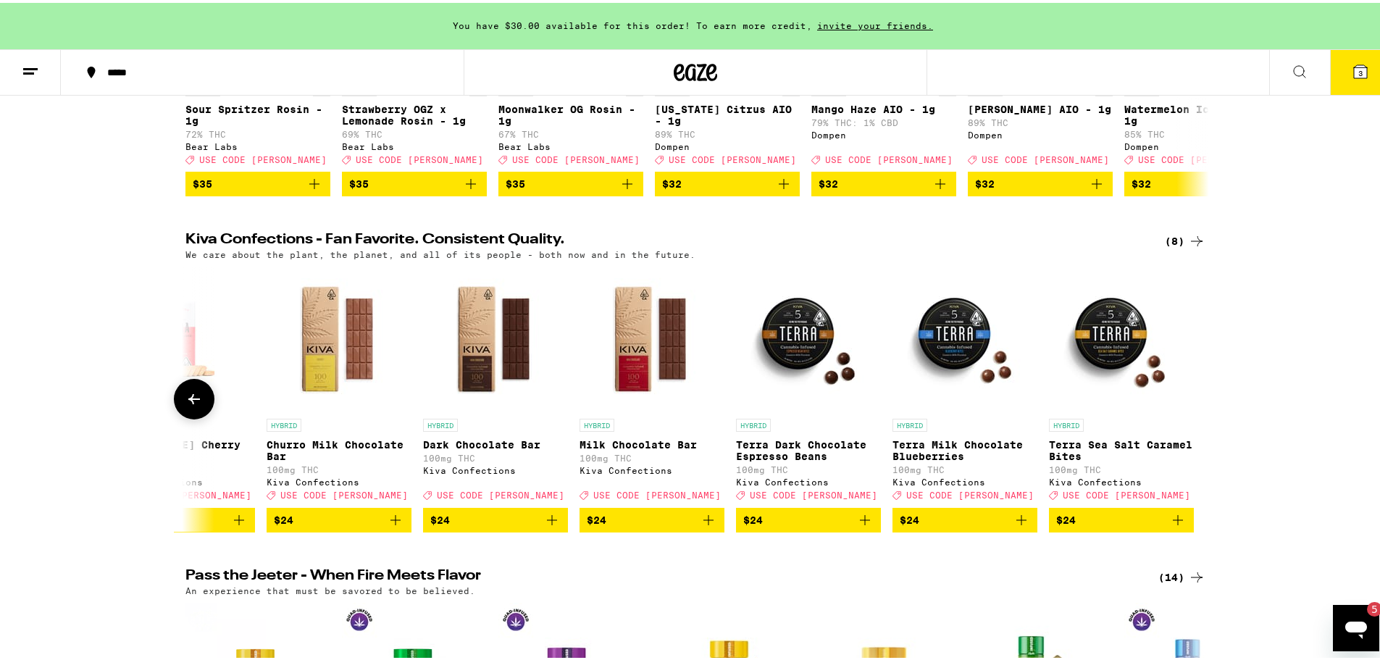
click at [949, 379] on img "Open page for Terra Milk Chocolate Blueberries from Kiva Confections" at bounding box center [964, 336] width 145 height 145
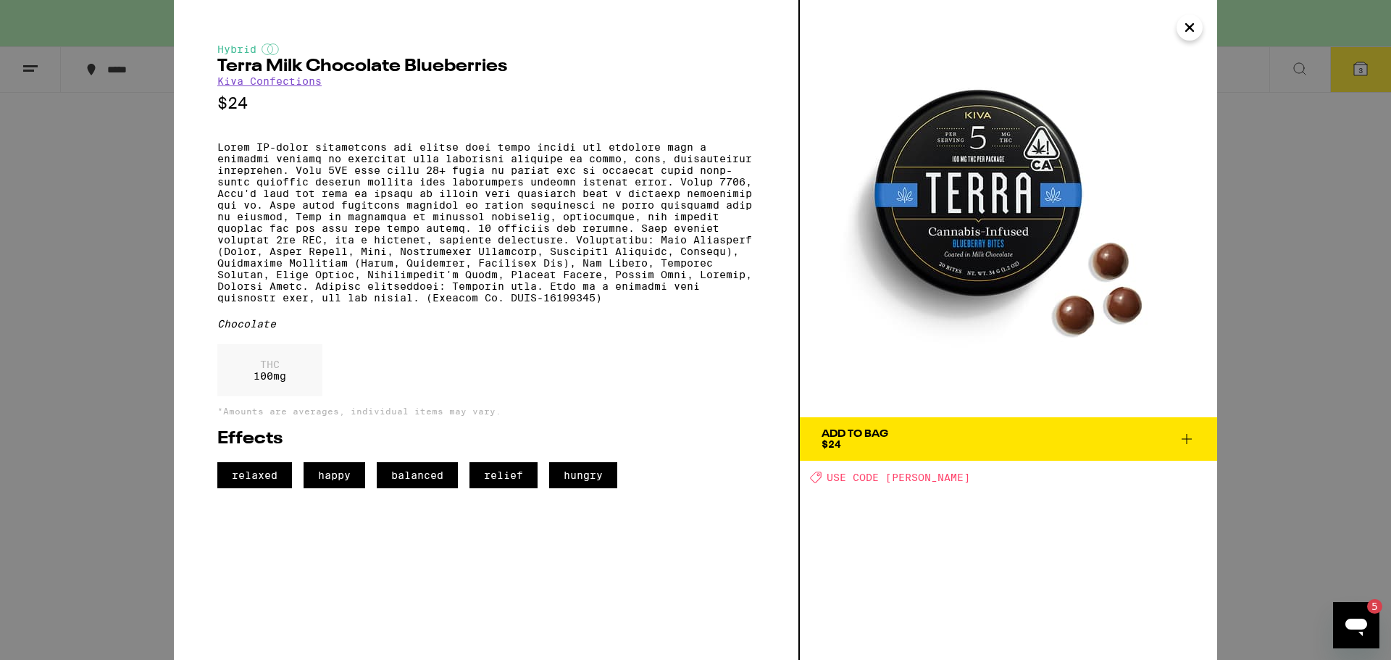
click at [1274, 337] on div "Hybrid Terra Milk Chocolate Blueberries Kiva Confections $24 Chocolate THC 100 …" at bounding box center [695, 330] width 1391 height 660
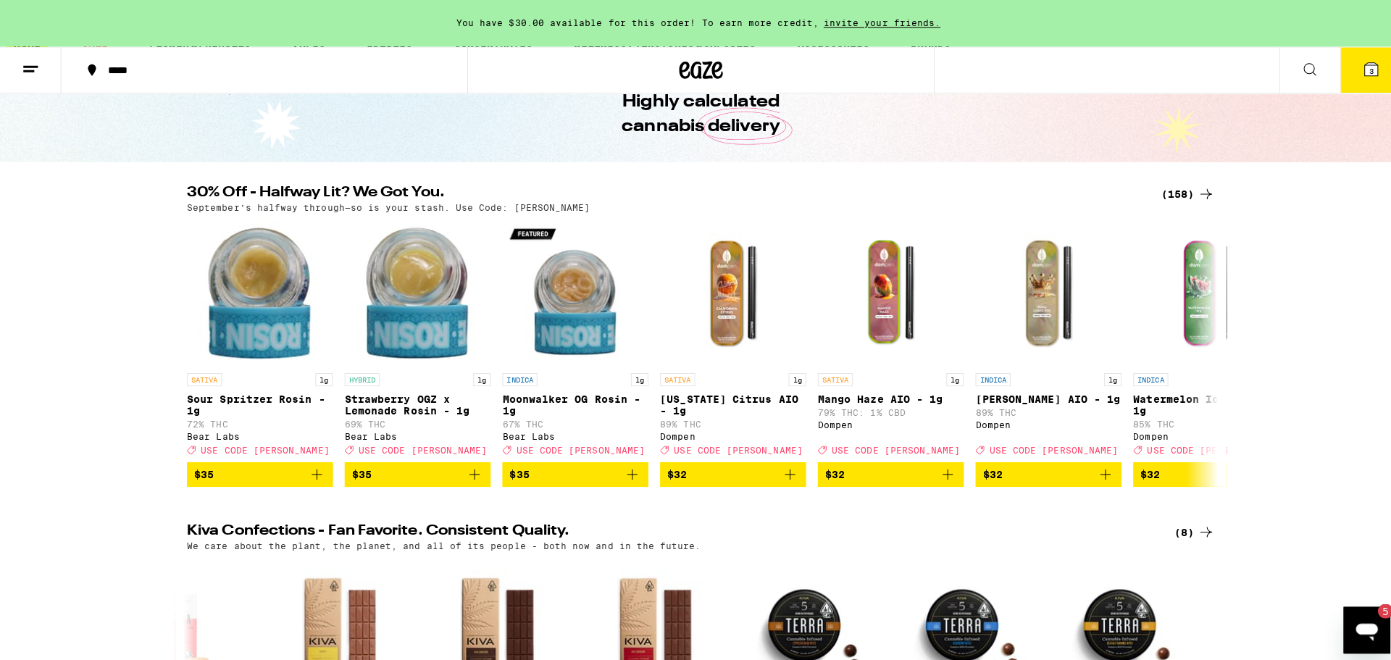
scroll to position [435, 0]
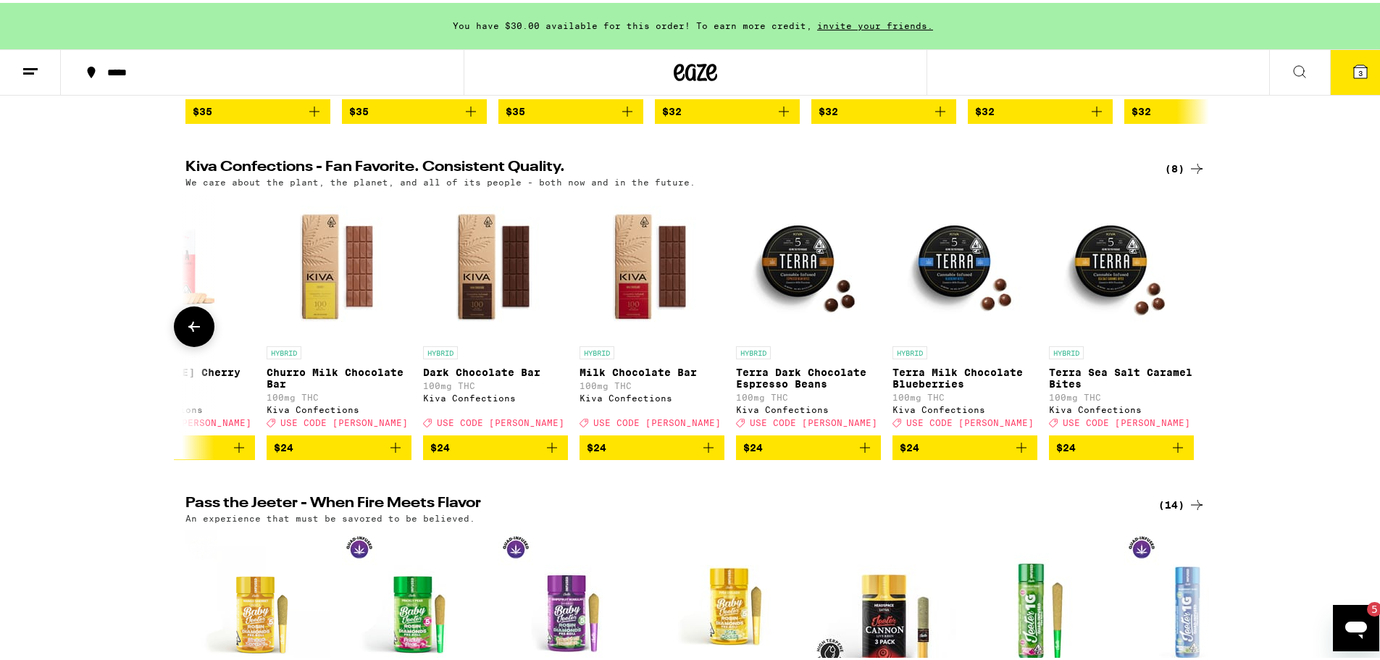
click at [984, 457] on button "$24" at bounding box center [964, 444] width 145 height 25
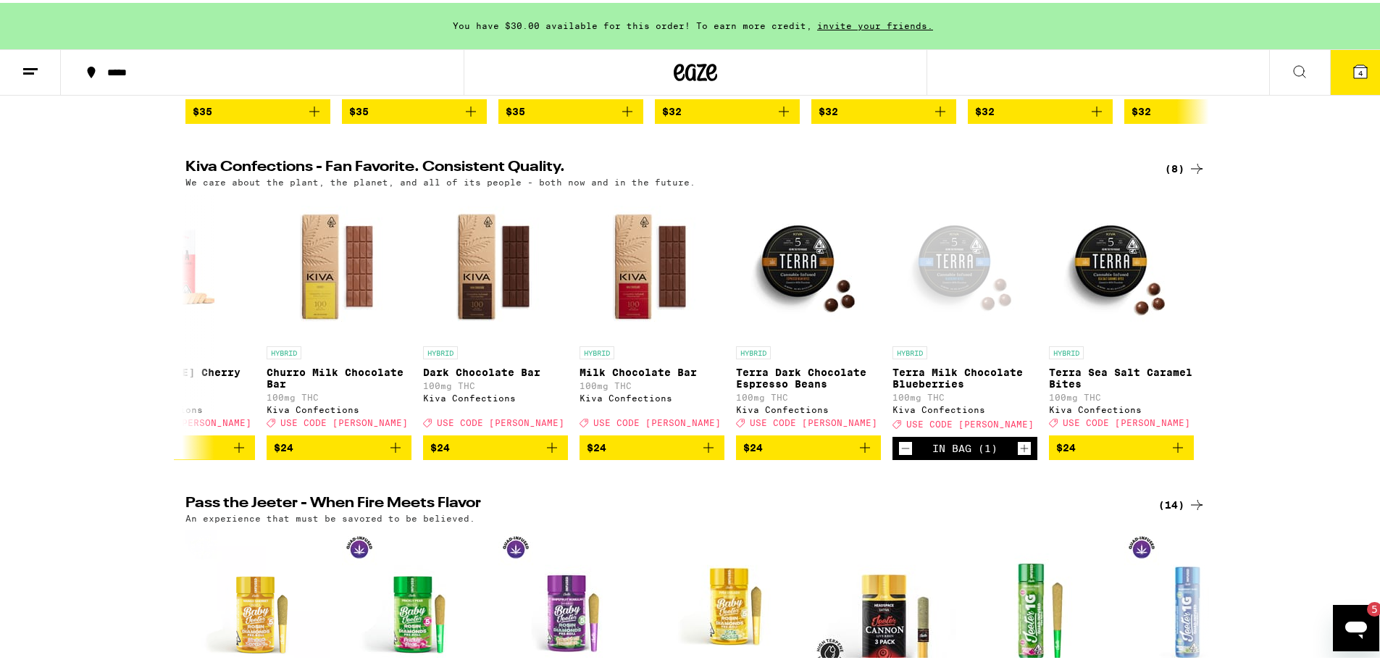
click at [1354, 75] on icon at bounding box center [1360, 68] width 13 height 13
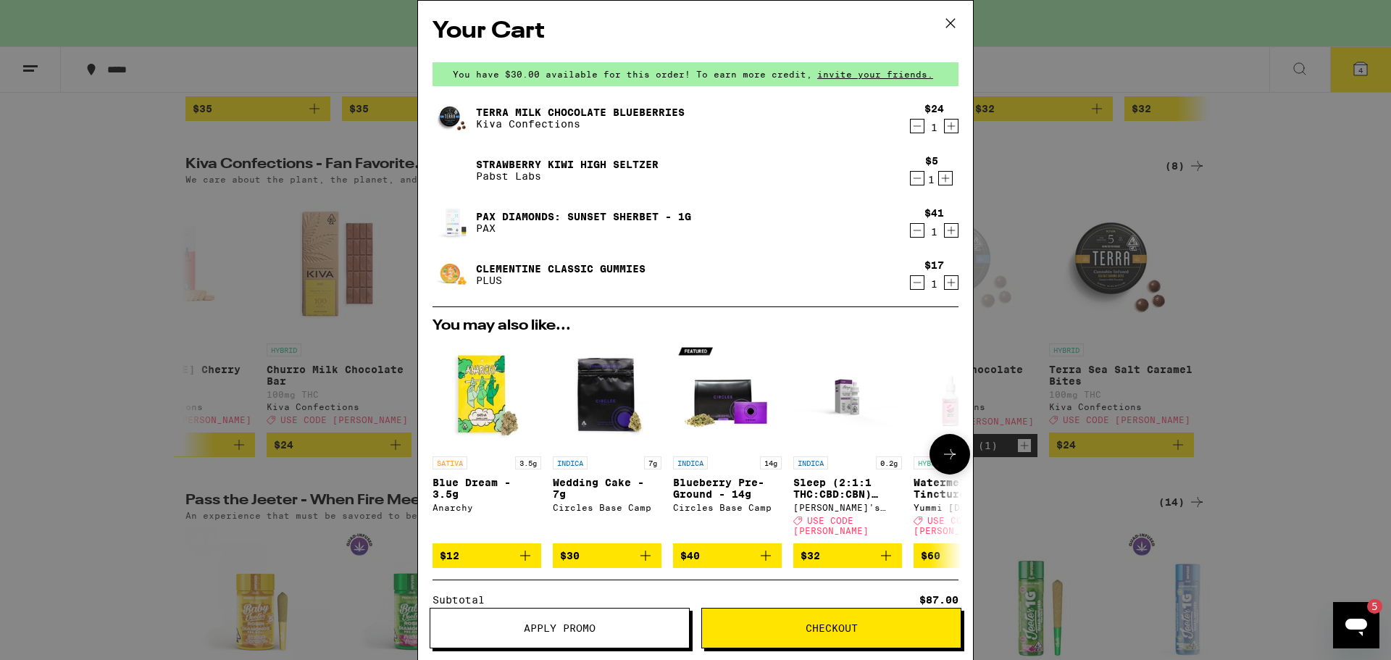
scroll to position [206, 0]
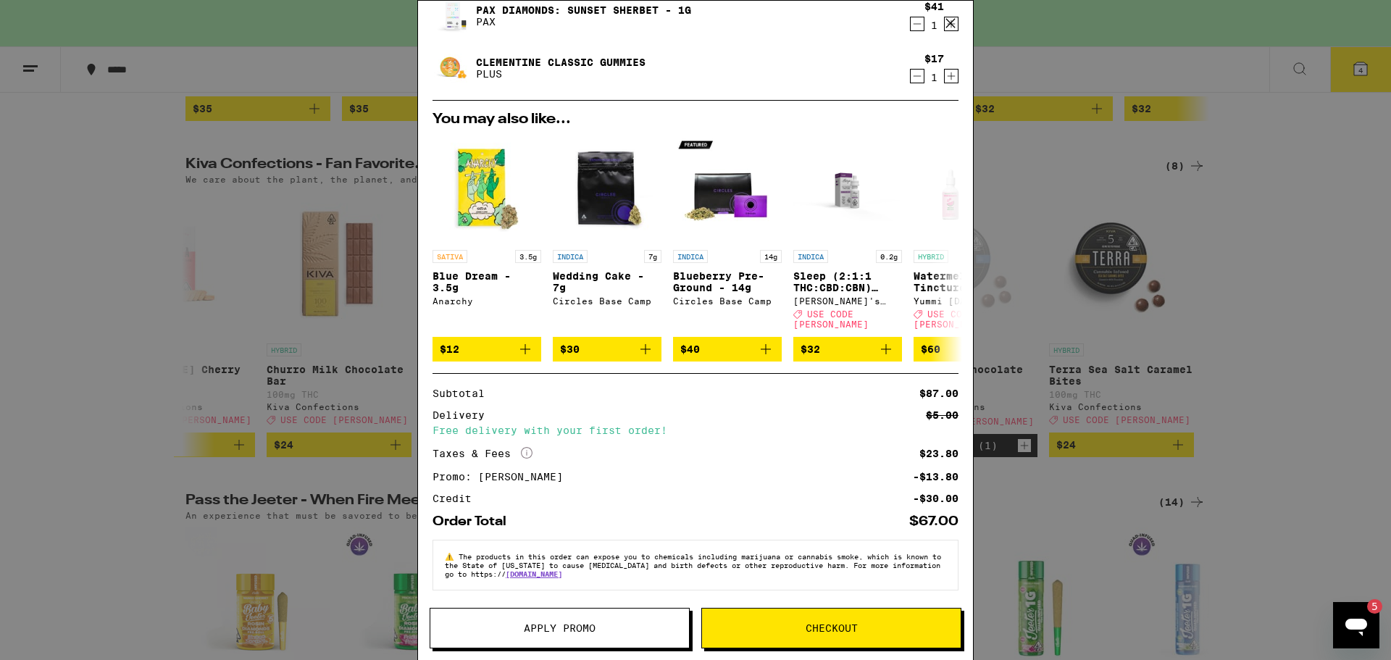
click at [818, 629] on span "Checkout" at bounding box center [831, 628] width 52 height 10
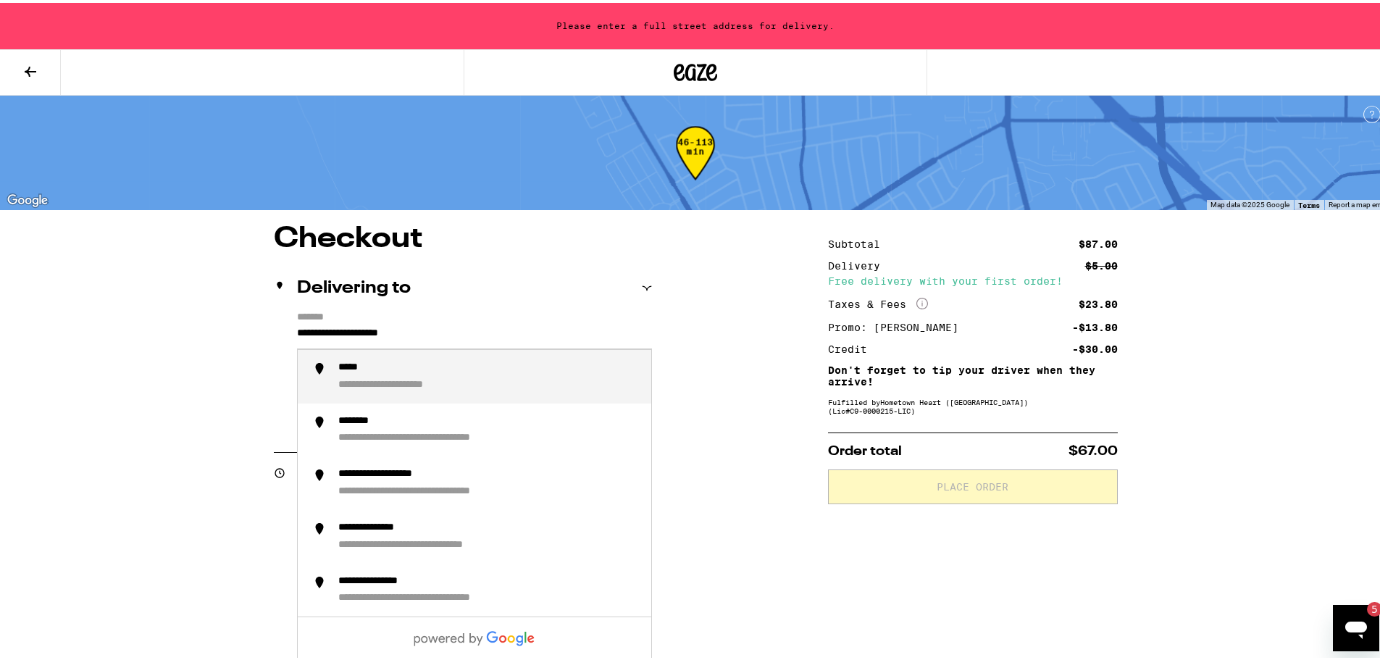
drag, startPoint x: 491, startPoint y: 340, endPoint x: 130, endPoint y: 309, distance: 362.7
click at [130, 309] on div "**********" at bounding box center [695, 570] width 1391 height 1141
click at [426, 386] on div "**********" at bounding box center [387, 382] width 98 height 13
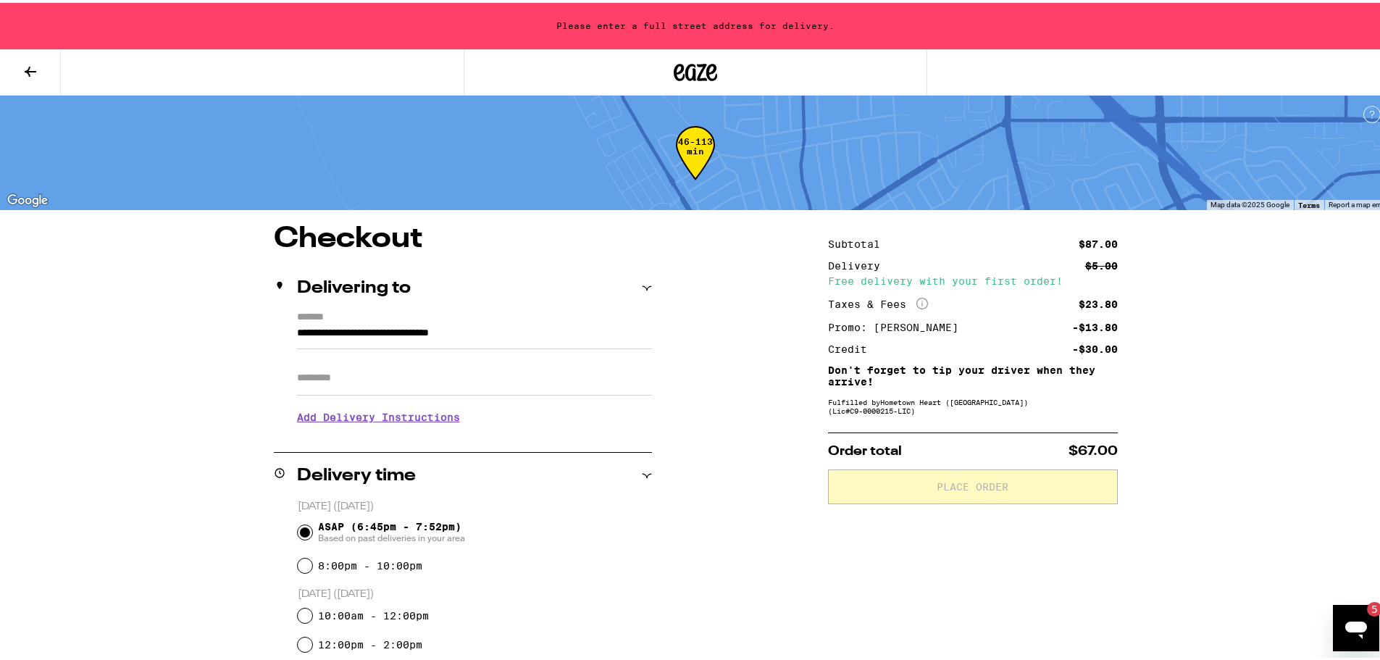
type input "**********"
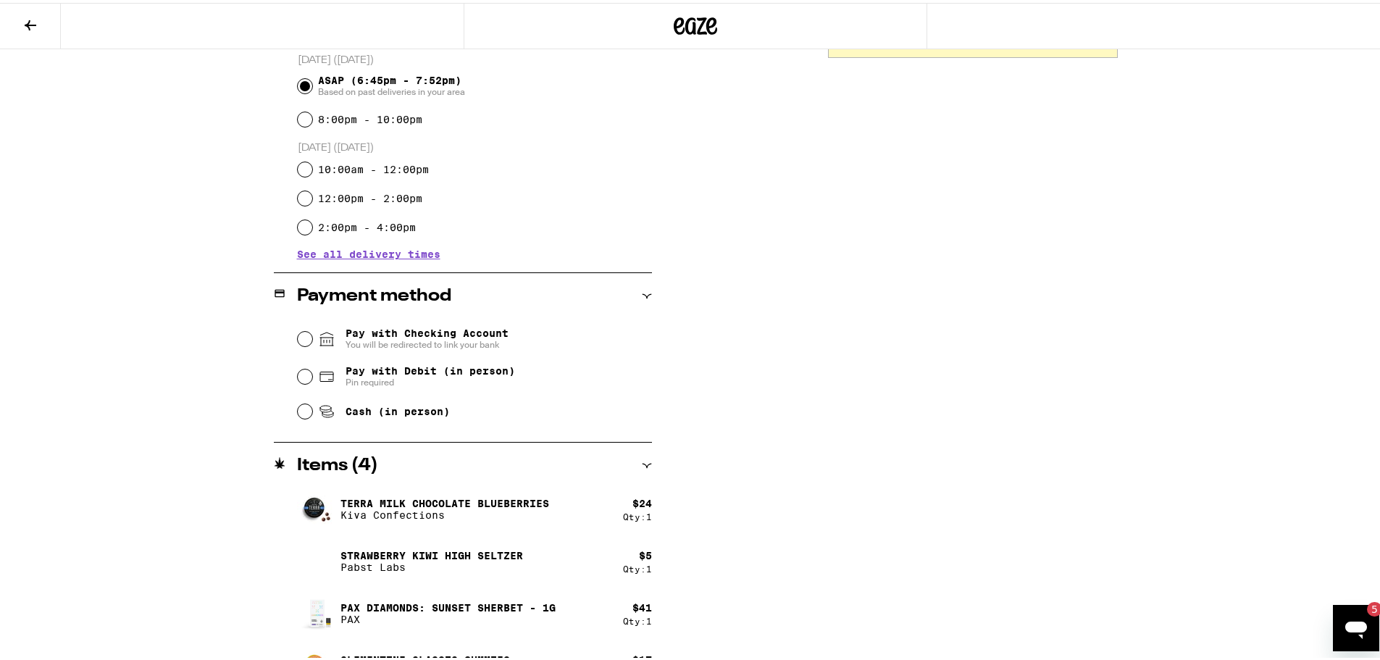
scroll to position [435, 0]
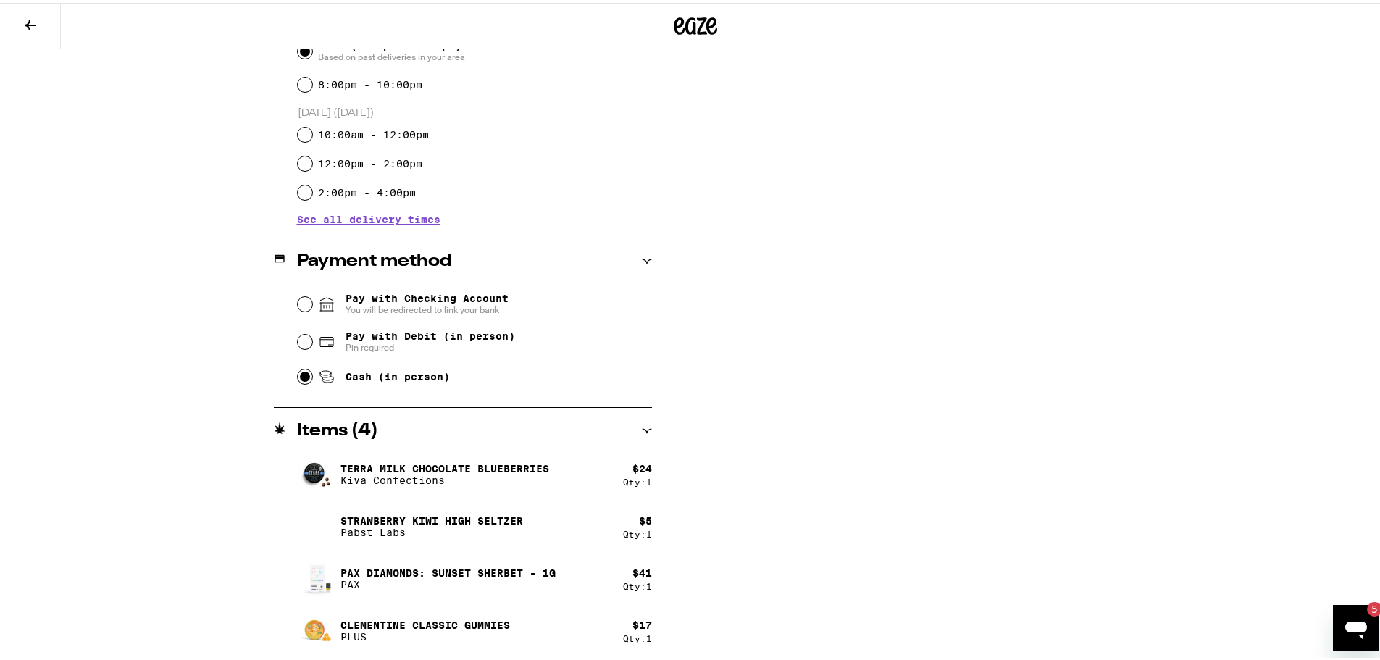
click at [298, 376] on input "Cash (in person)" at bounding box center [305, 373] width 14 height 14
radio input "true"
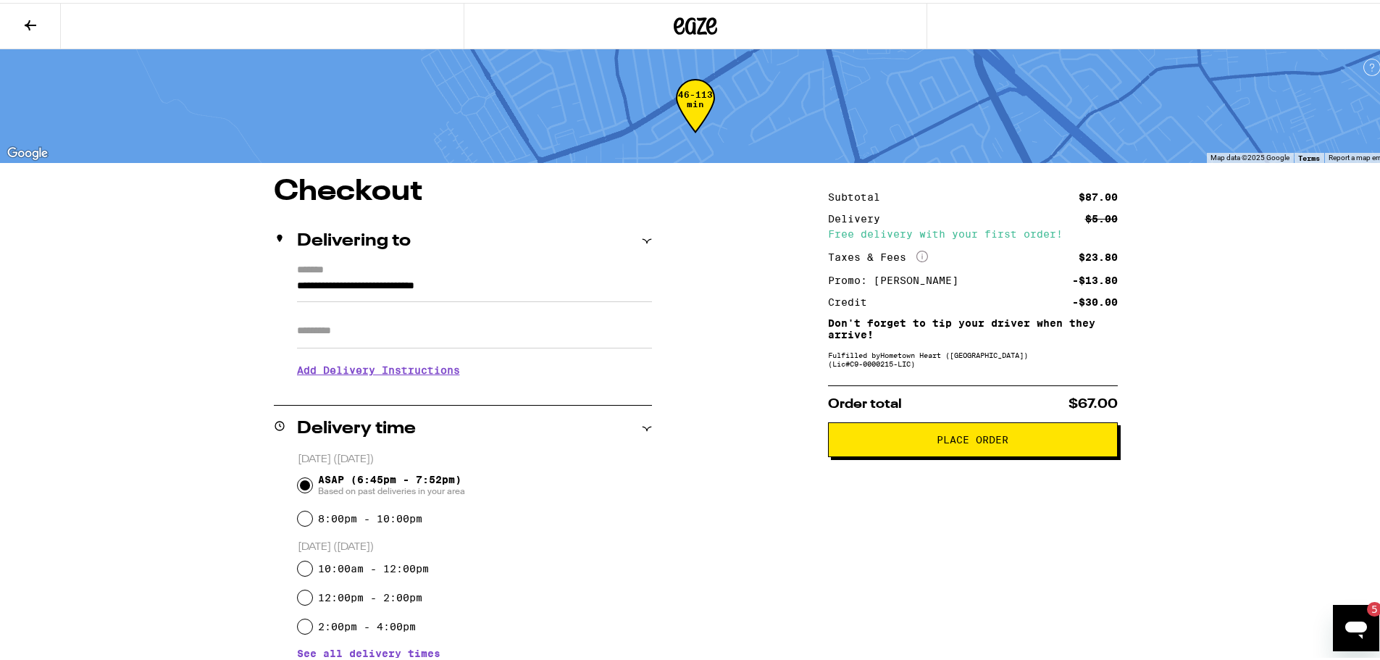
click at [978, 448] on button "Place Order" at bounding box center [973, 436] width 290 height 35
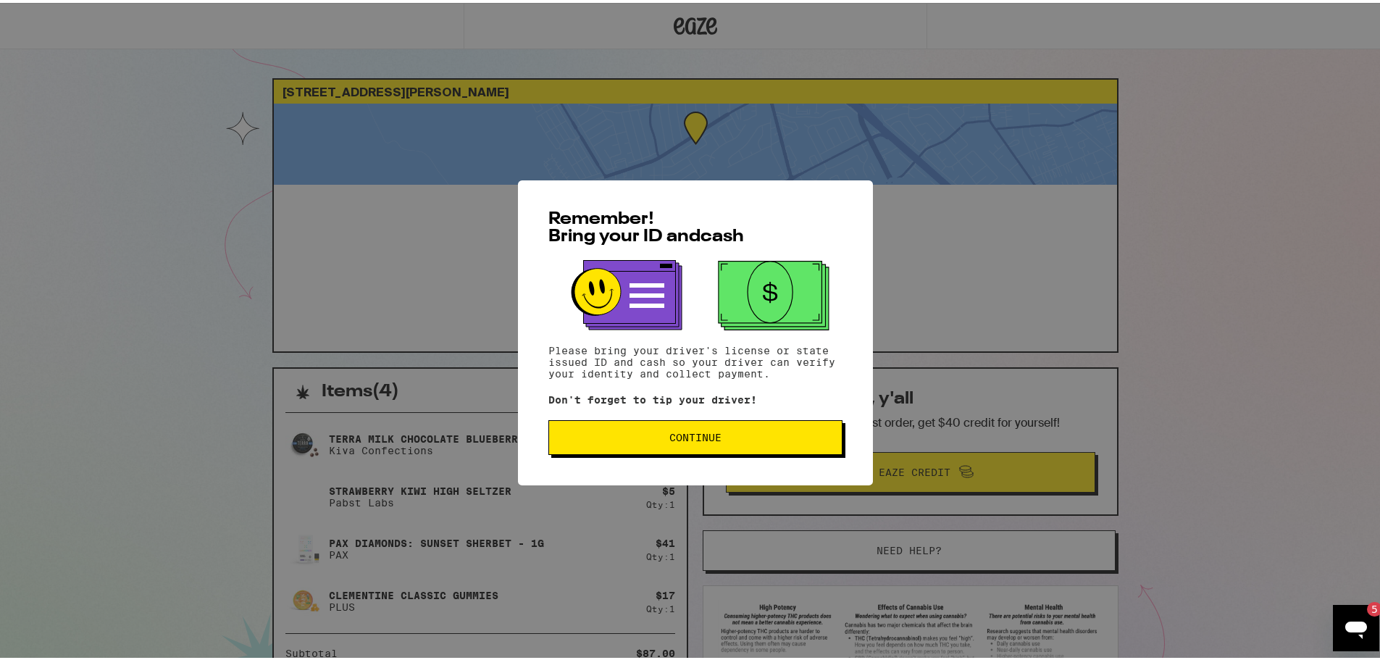
click at [672, 428] on button "Continue" at bounding box center [695, 434] width 294 height 35
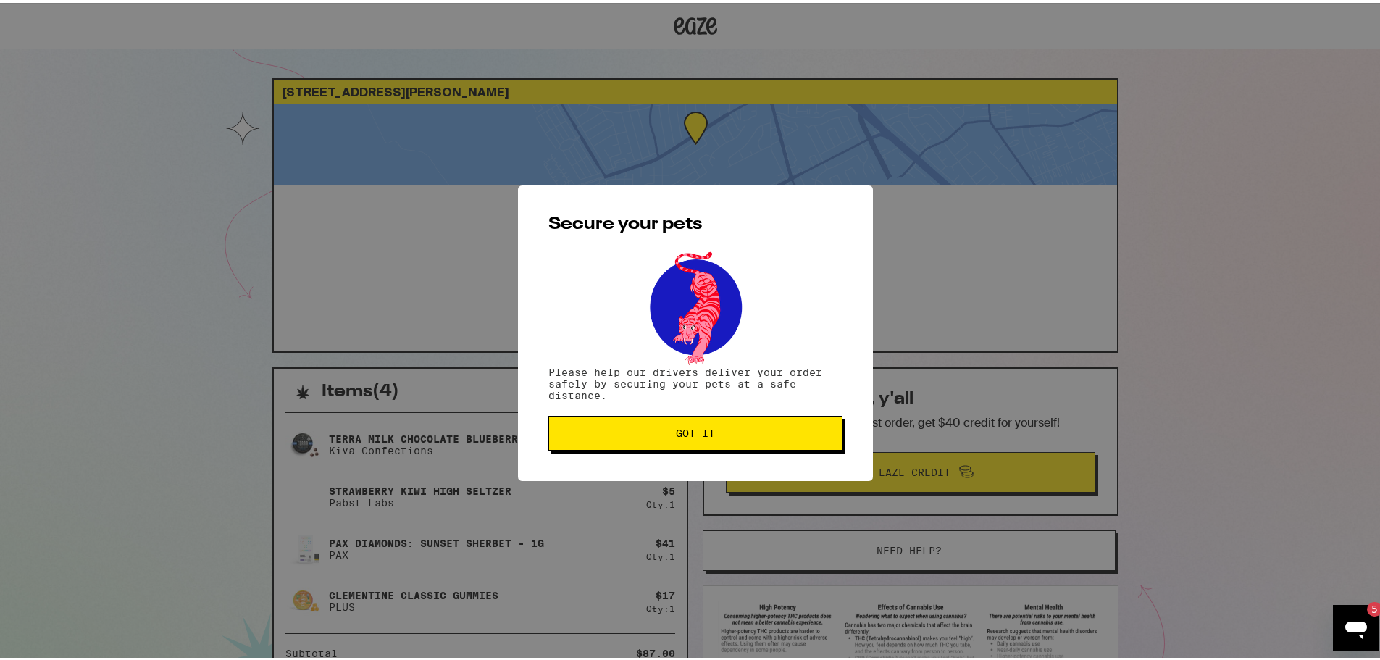
click at [692, 431] on span "Got it" at bounding box center [695, 430] width 39 height 10
